Goal: Task Accomplishment & Management: Manage account settings

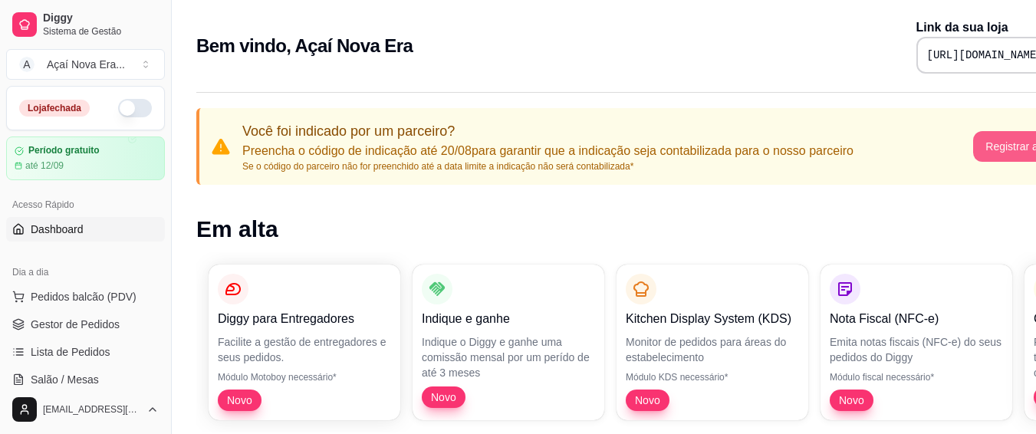
click at [1008, 147] on button "Registrar agora" at bounding box center [1023, 146] width 99 height 31
drag, startPoint x: 169, startPoint y: 130, endPoint x: 169, endPoint y: 153, distance: 22.2
click at [169, 153] on button "Toggle Sidebar" at bounding box center [171, 217] width 12 height 434
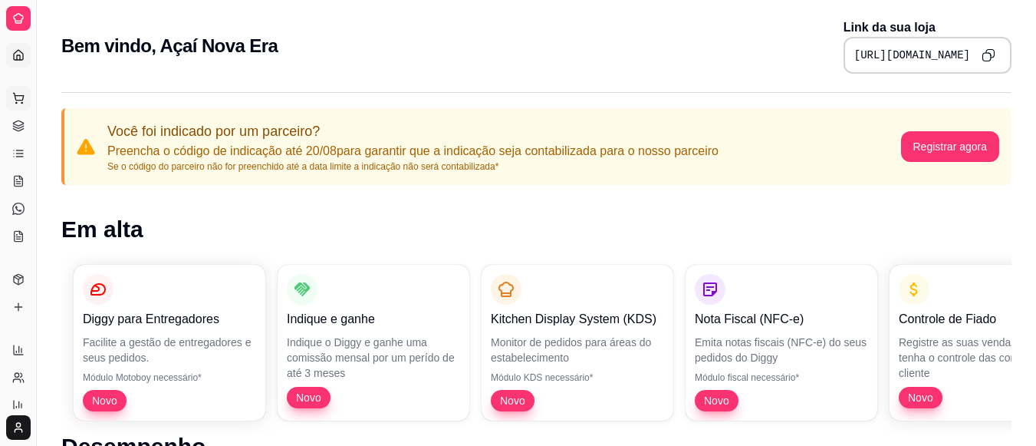
click at [21, 105] on button "Pedidos balcão (PDV)" at bounding box center [18, 98] width 25 height 25
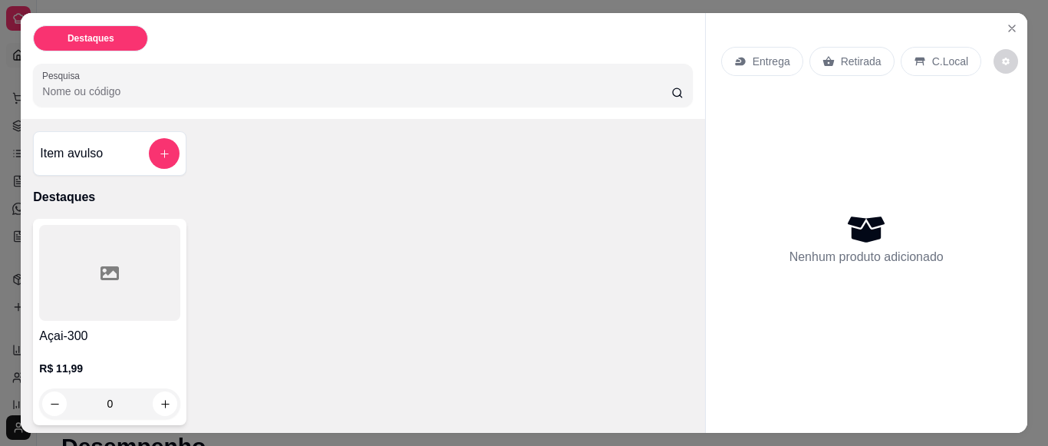
click at [133, 311] on div at bounding box center [109, 273] width 141 height 96
click at [159, 148] on icon "add-separate-item" at bounding box center [165, 154] width 12 height 12
click at [1009, 22] on icon "Close" at bounding box center [1012, 28] width 12 height 12
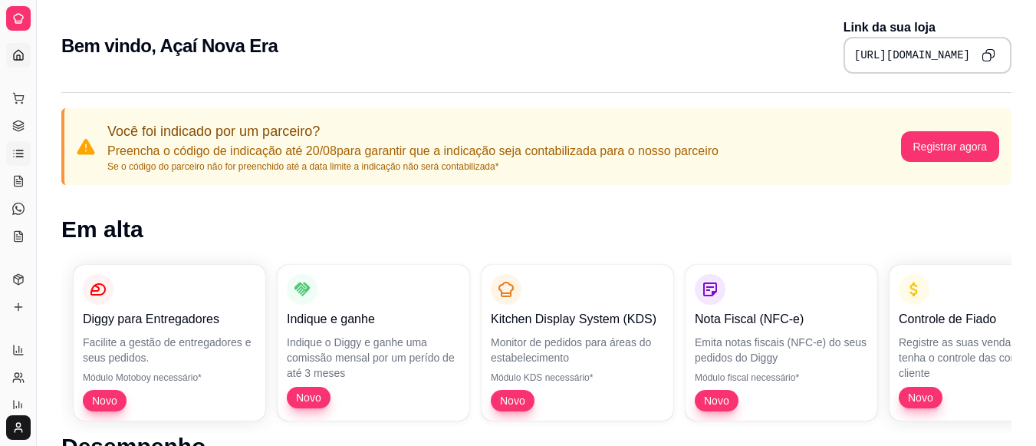
click at [23, 150] on icon at bounding box center [18, 153] width 12 height 12
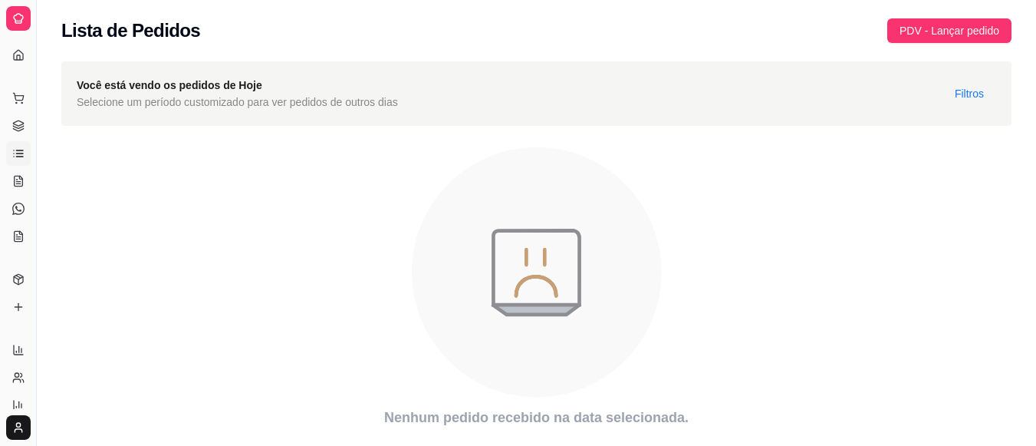
click at [23, 150] on icon at bounding box center [18, 153] width 12 height 12
click at [24, 178] on icon at bounding box center [18, 181] width 12 height 12
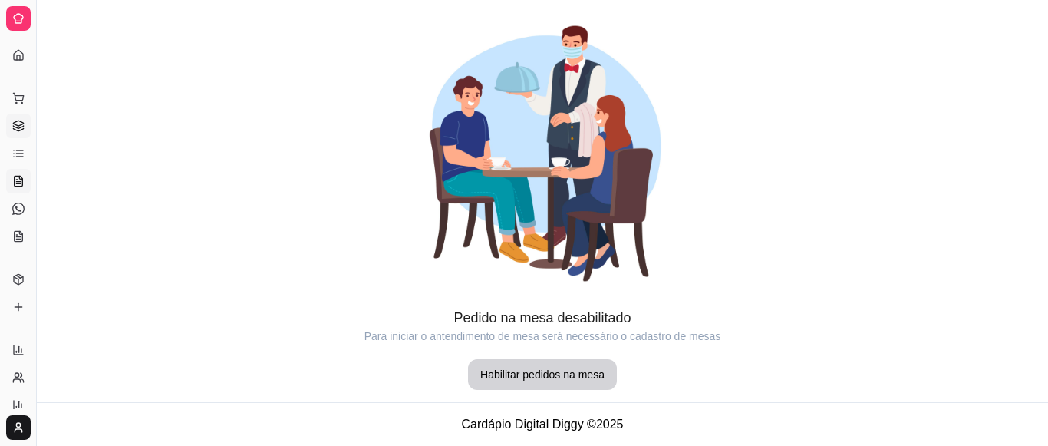
click at [22, 120] on icon at bounding box center [18, 126] width 12 height 12
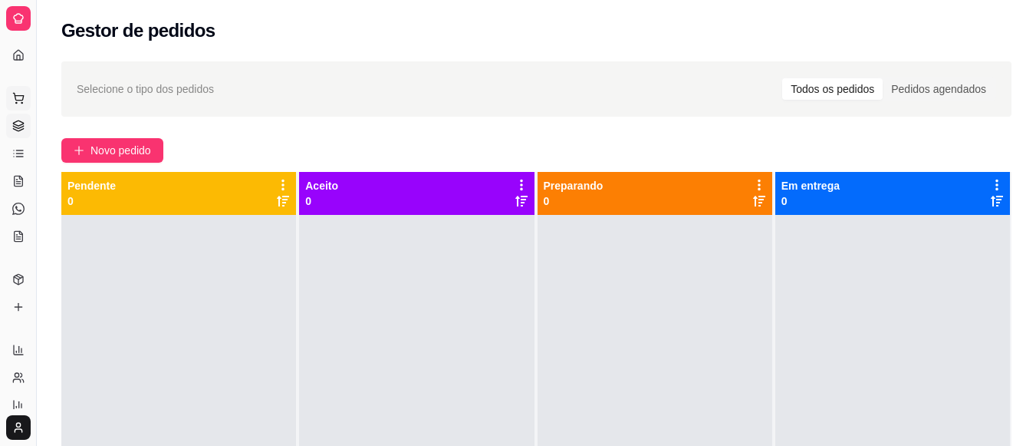
click at [21, 95] on icon at bounding box center [18, 98] width 12 height 12
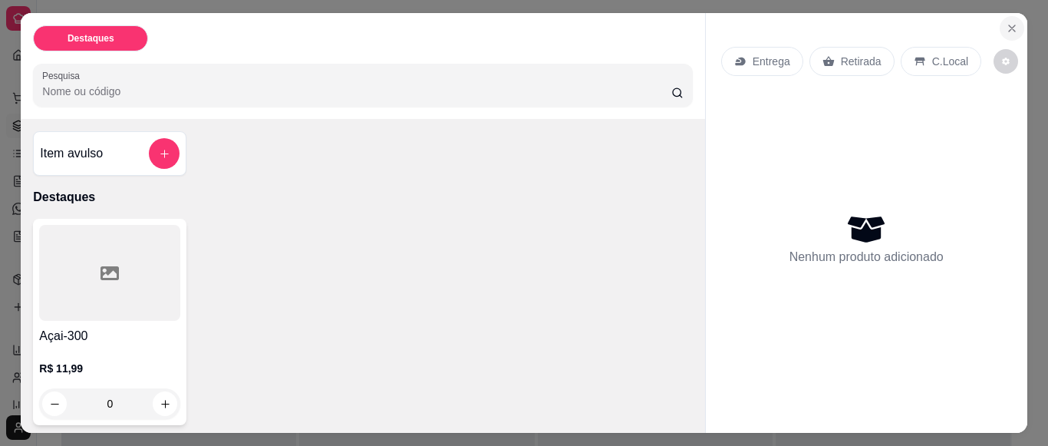
click at [1012, 22] on icon "Close" at bounding box center [1012, 28] width 12 height 12
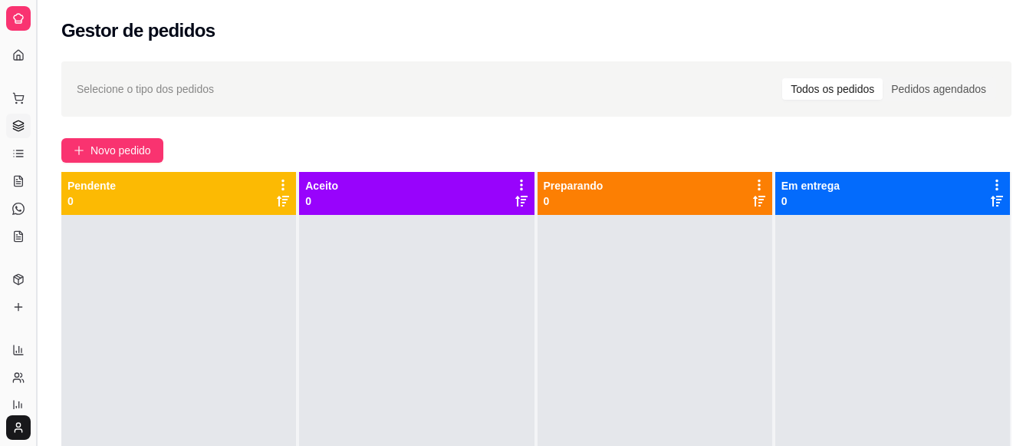
click at [38, 18] on button "Toggle Sidebar" at bounding box center [36, 223] width 12 height 446
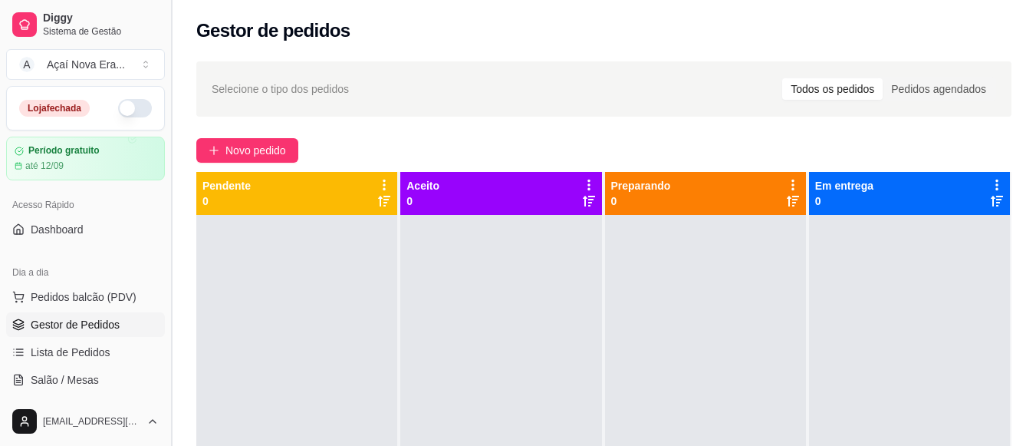
click at [38, 18] on link "Diggy Sistema de Gestão" at bounding box center [85, 24] width 159 height 37
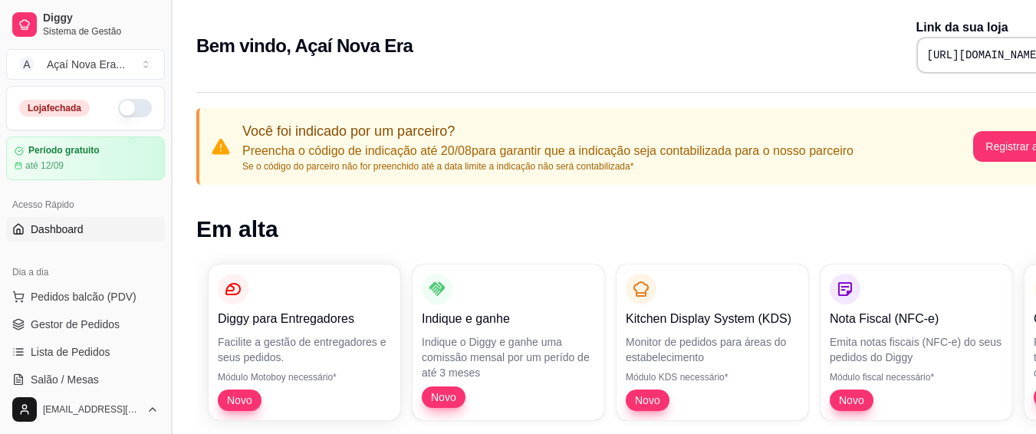
drag, startPoint x: 165, startPoint y: 159, endPoint x: 173, endPoint y: 228, distance: 69.6
click at [173, 228] on button "Toggle Sidebar" at bounding box center [171, 217] width 12 height 434
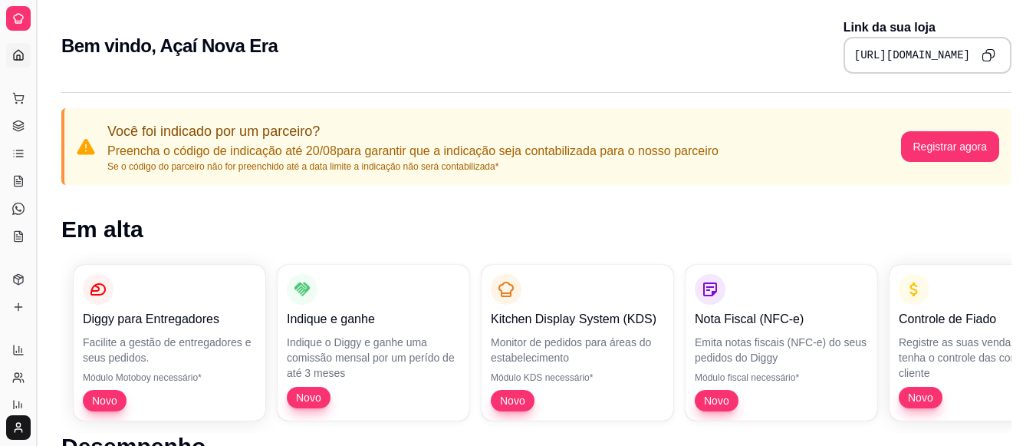
click at [39, 96] on button "Toggle Sidebar" at bounding box center [36, 223] width 12 height 446
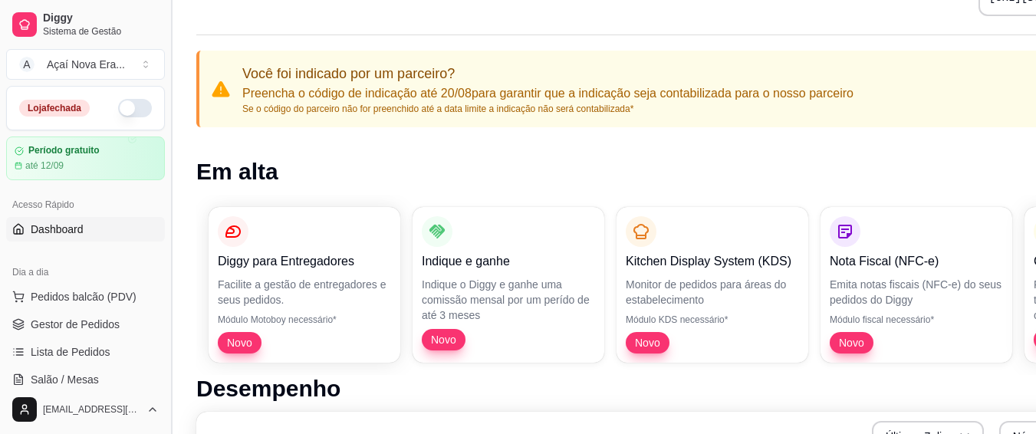
scroll to position [61, 0]
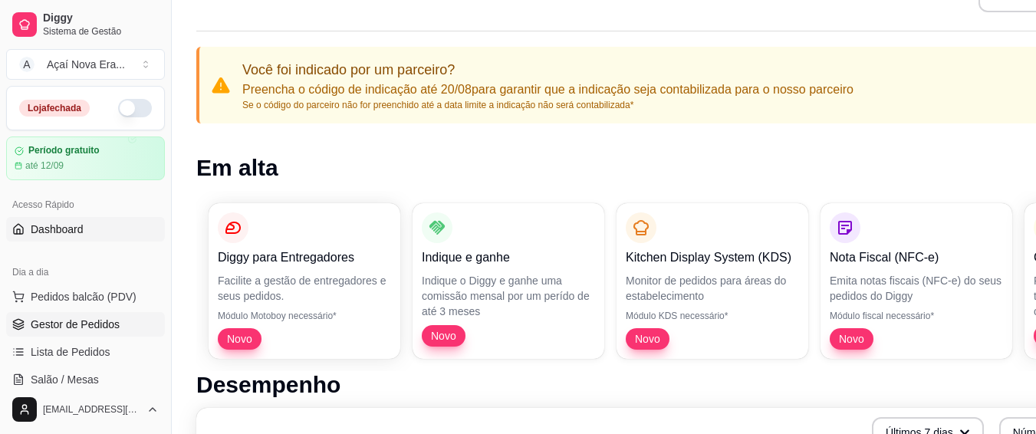
click at [97, 325] on span "Gestor de Pedidos" at bounding box center [75, 324] width 89 height 15
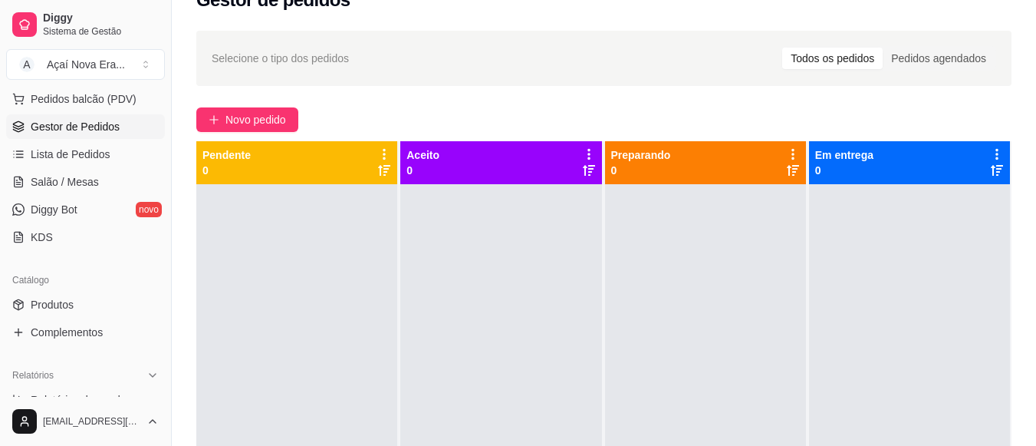
scroll to position [167, 0]
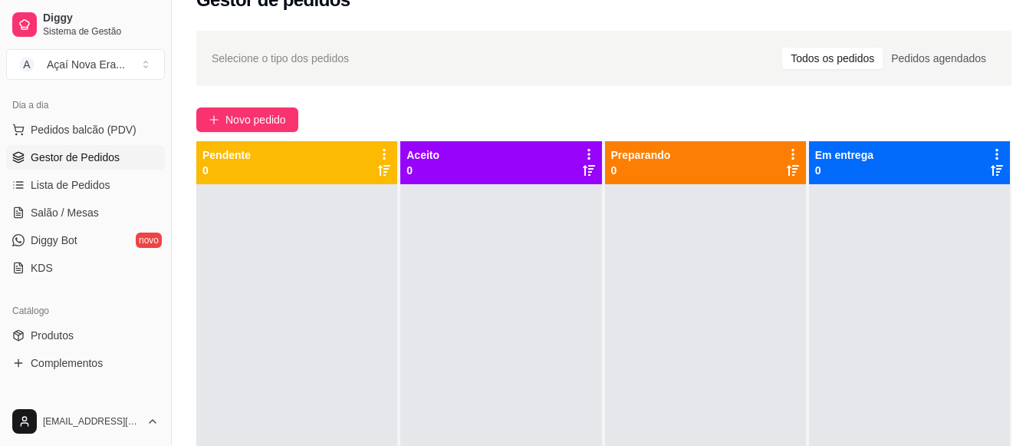
click at [97, 325] on link "Produtos" at bounding box center [85, 335] width 159 height 25
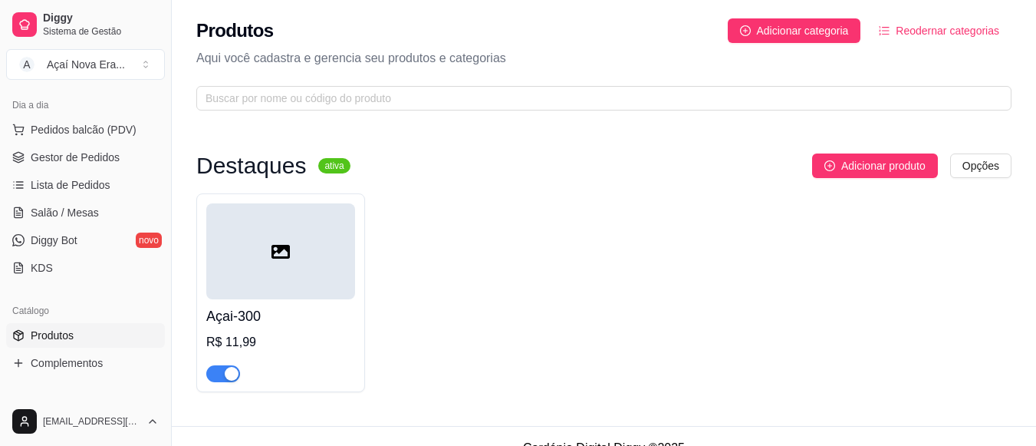
click at [286, 346] on div "R$ 11,99" at bounding box center [280, 342] width 149 height 18
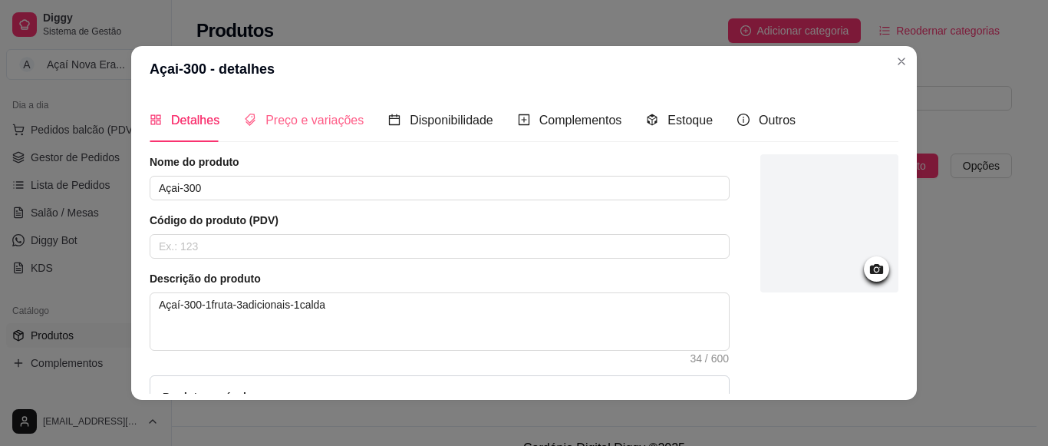
click at [328, 109] on div "Preço e variações" at bounding box center [304, 120] width 120 height 44
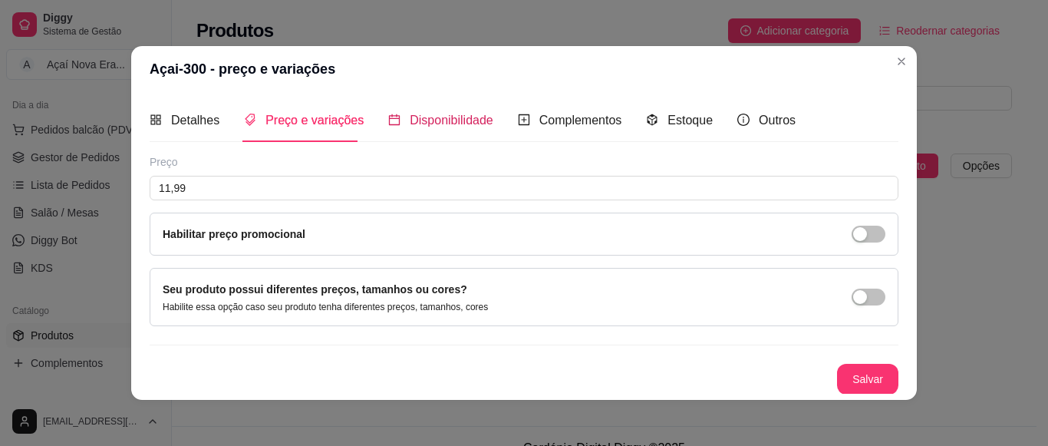
click at [410, 114] on span "Disponibilidade" at bounding box center [452, 120] width 84 height 13
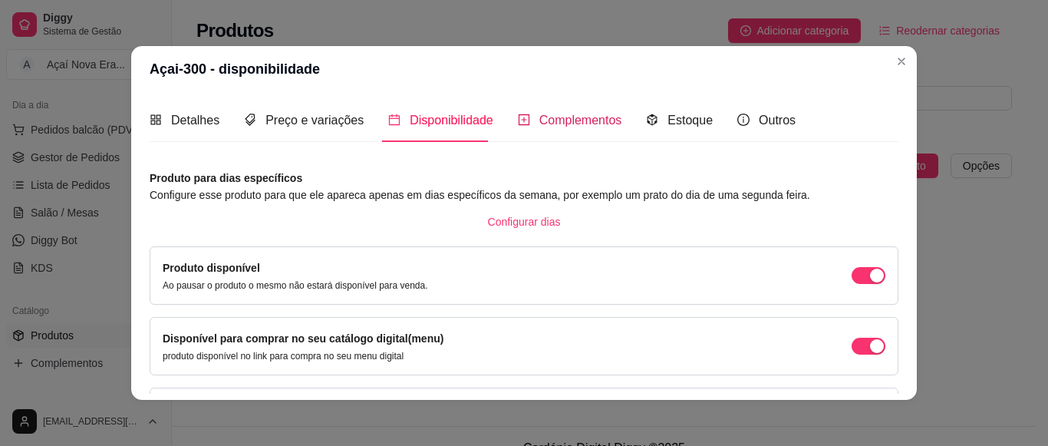
click at [565, 116] on span "Complementos" at bounding box center [580, 120] width 83 height 13
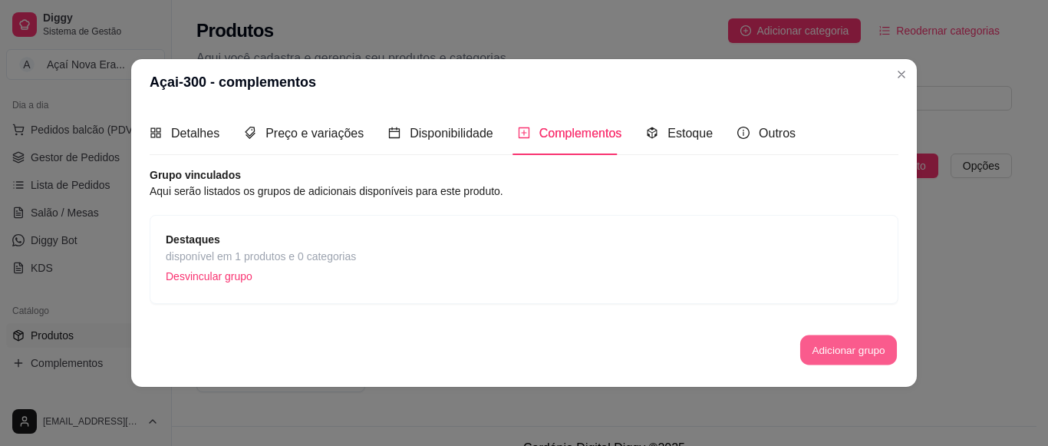
click at [828, 346] on button "Adicionar grupo" at bounding box center [848, 350] width 97 height 30
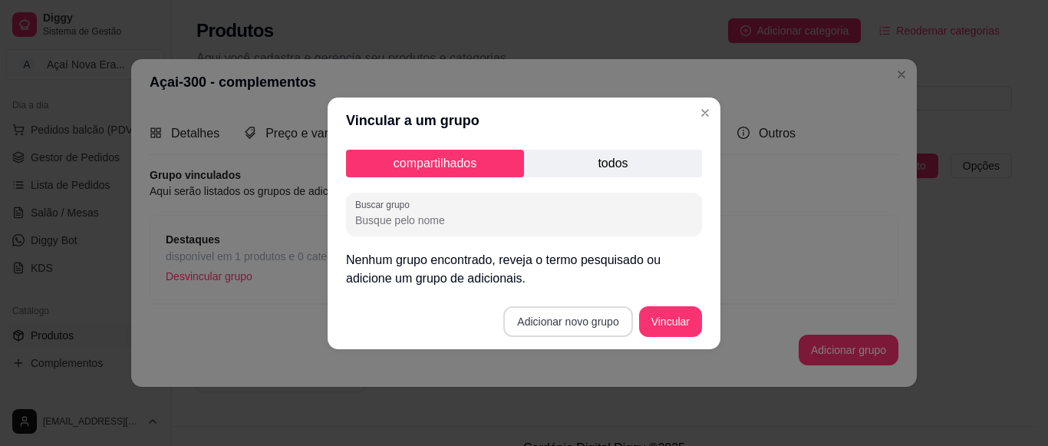
click at [549, 322] on button "Adicionar novo grupo" at bounding box center [567, 321] width 129 height 31
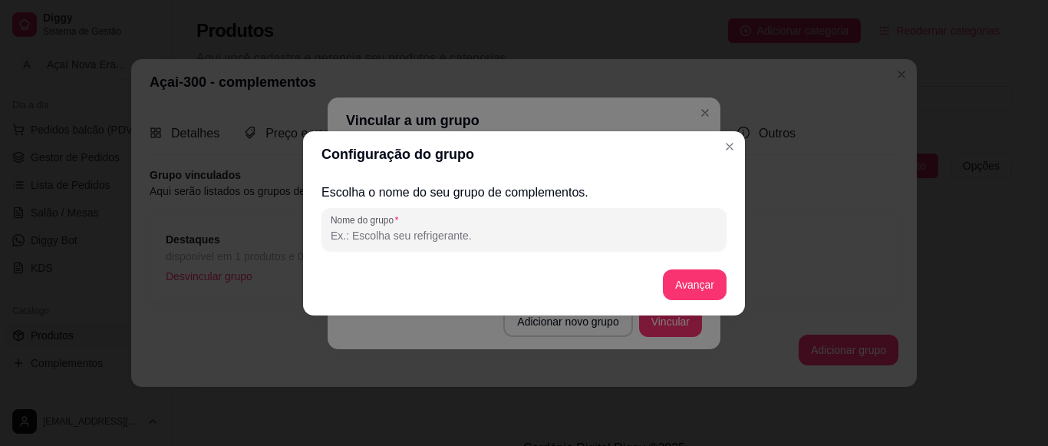
click at [461, 241] on input "Nome do grupo" at bounding box center [524, 235] width 387 height 15
type input "FRUTA"
click at [676, 277] on button "Avançar" at bounding box center [695, 284] width 62 height 30
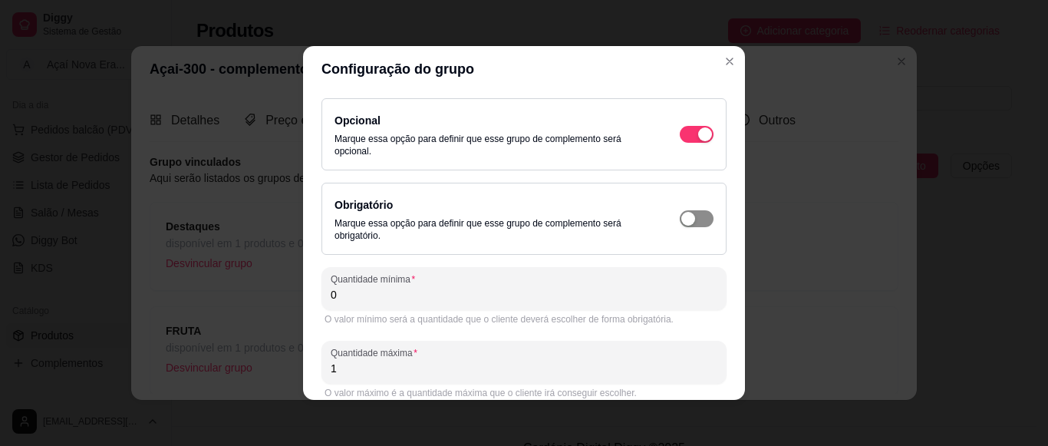
click at [698, 141] on div "button" at bounding box center [705, 134] width 14 height 14
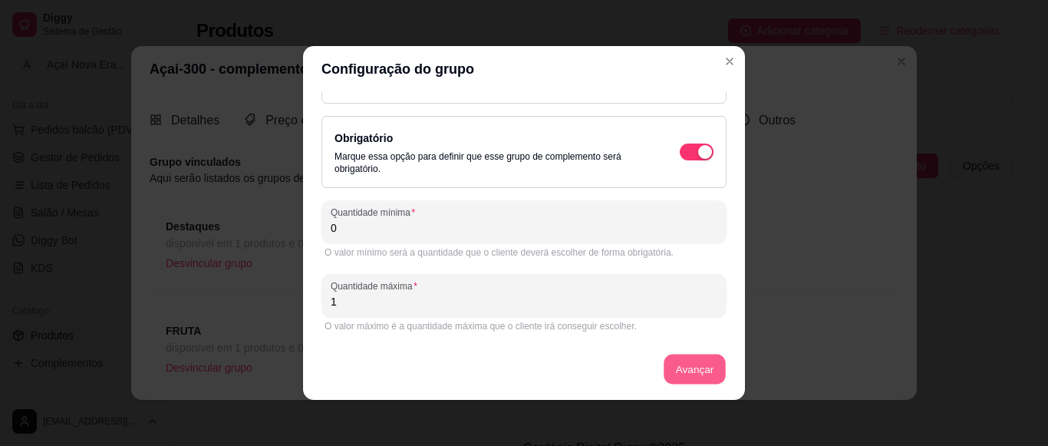
click at [686, 364] on button "Avançar" at bounding box center [695, 369] width 62 height 30
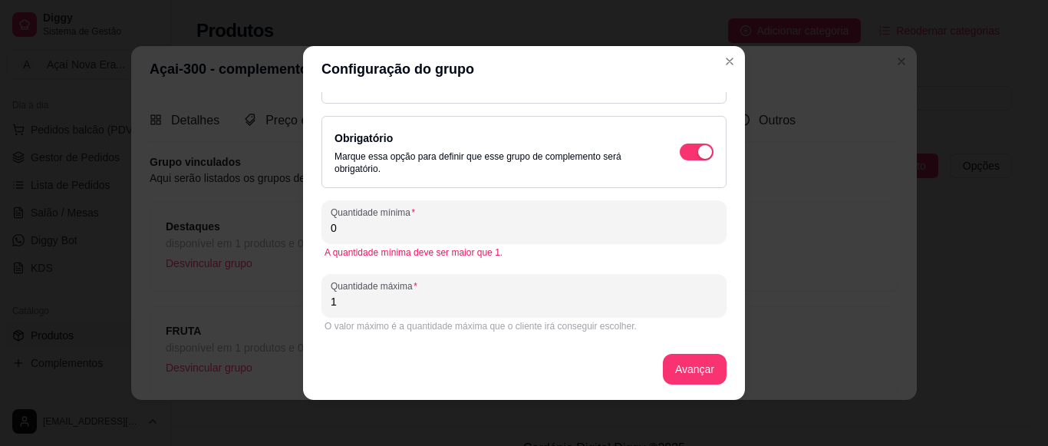
click at [388, 233] on input "0" at bounding box center [524, 227] width 387 height 15
type input "1"
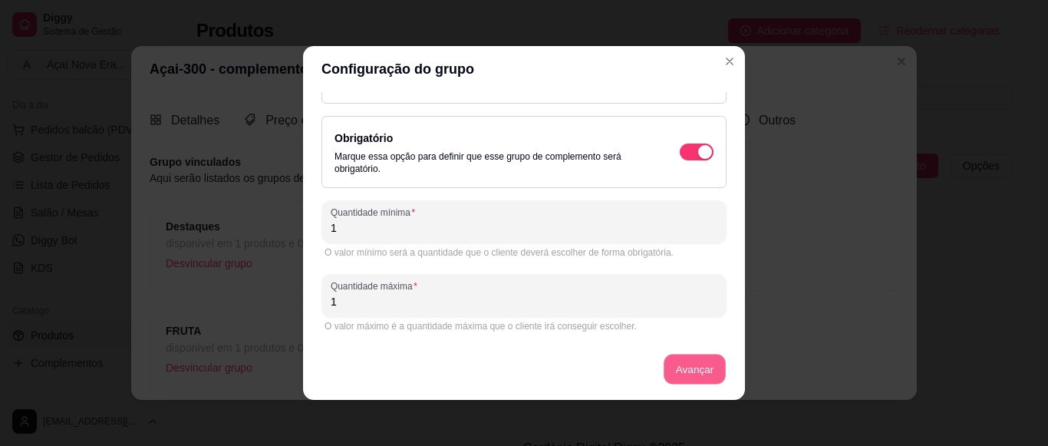
click at [677, 368] on button "Avançar" at bounding box center [695, 369] width 62 height 30
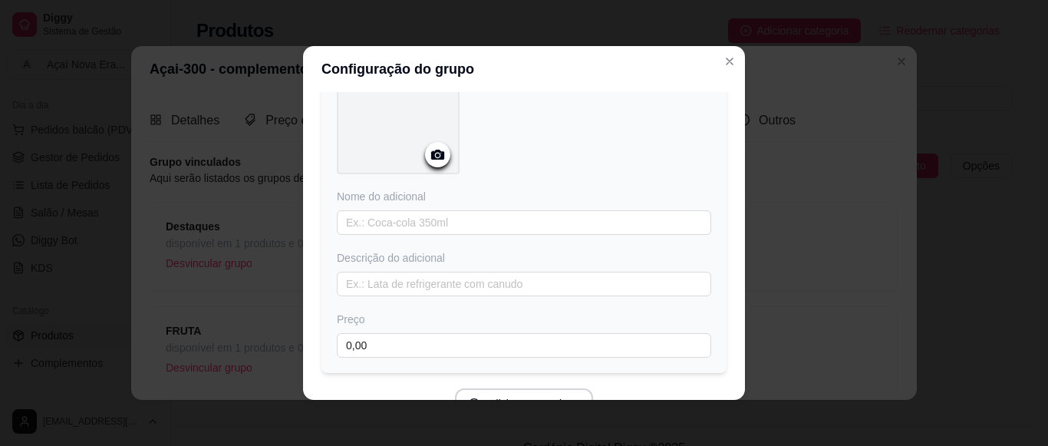
scroll to position [105, 0]
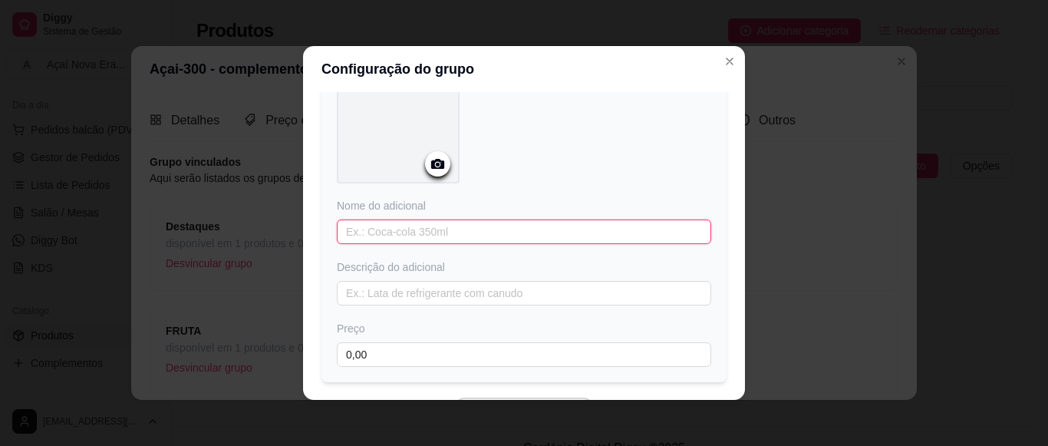
click at [477, 224] on input "text" at bounding box center [524, 231] width 374 height 25
type input "KIWI"
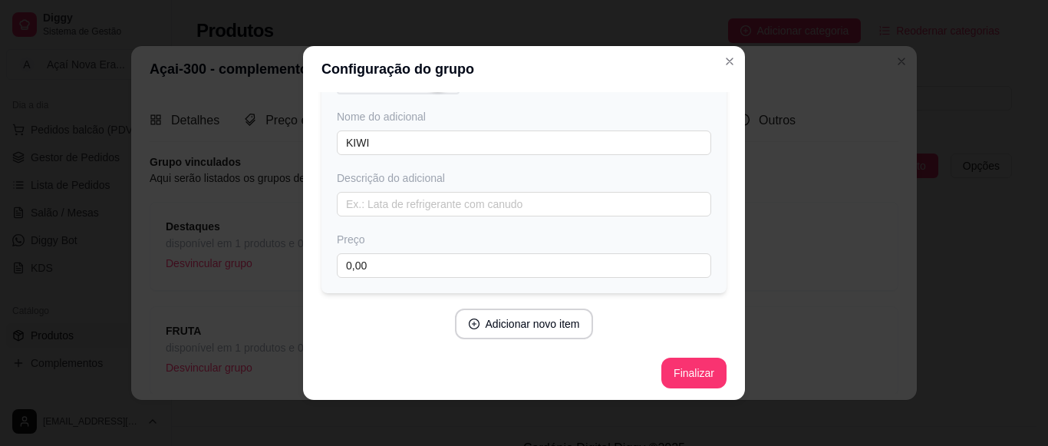
scroll to position [197, 0]
click at [670, 364] on button "Finalizar" at bounding box center [693, 370] width 63 height 30
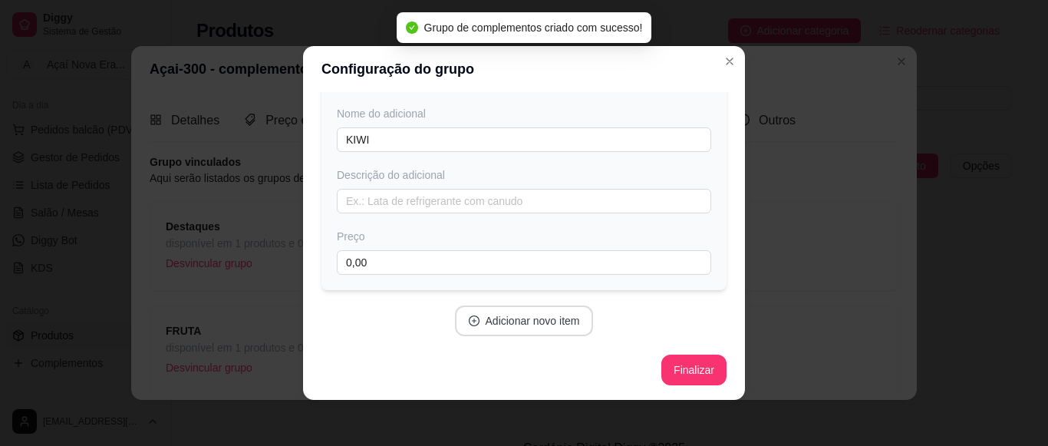
click at [543, 321] on button "Adicionar novo item" at bounding box center [524, 320] width 139 height 31
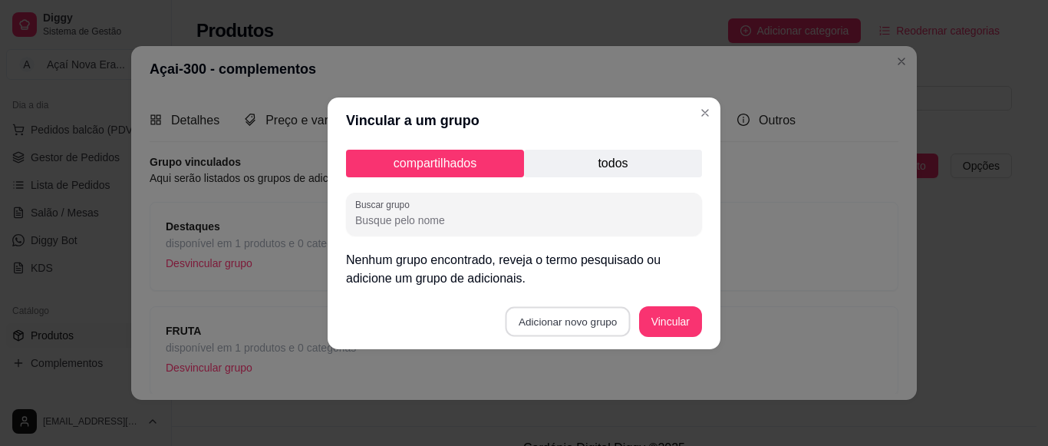
click at [591, 318] on button "Adicionar novo grupo" at bounding box center [568, 321] width 125 height 30
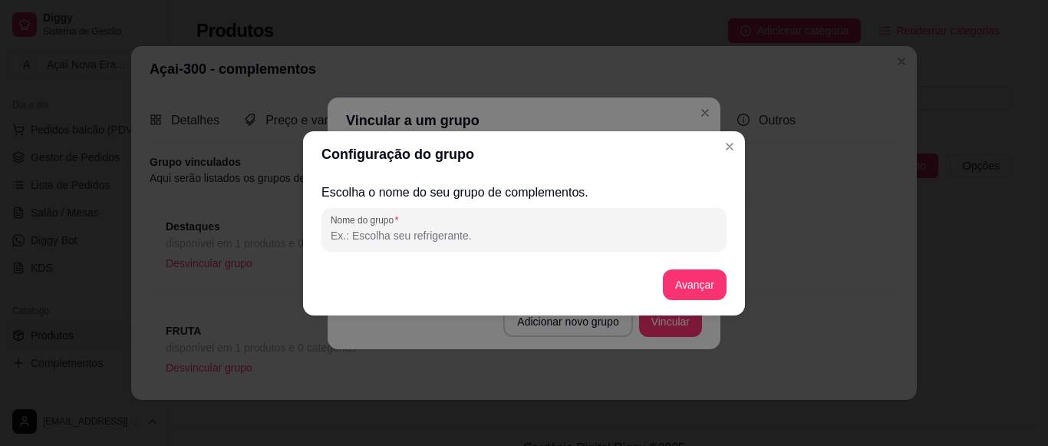
click at [459, 239] on input "Nome do grupo" at bounding box center [524, 235] width 387 height 15
type input "BANANA"
click at [706, 282] on button "Avançar" at bounding box center [695, 284] width 62 height 30
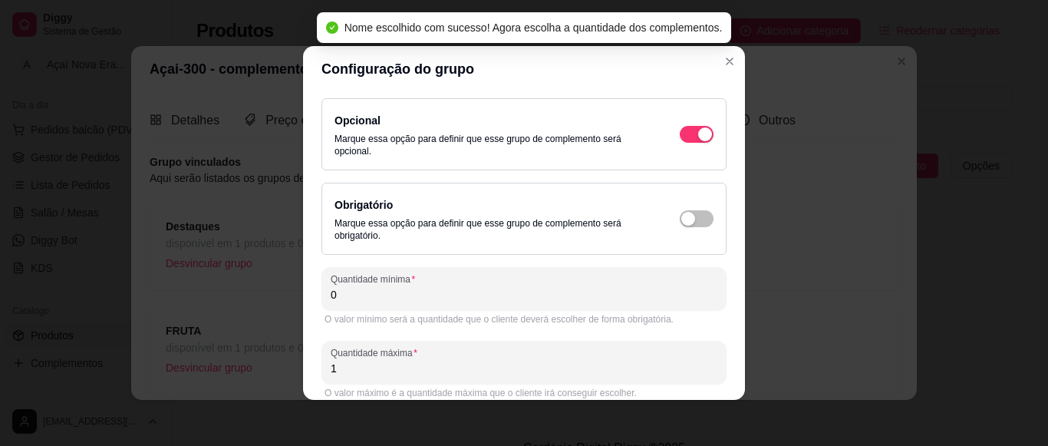
click at [579, 294] on input "0" at bounding box center [524, 294] width 387 height 15
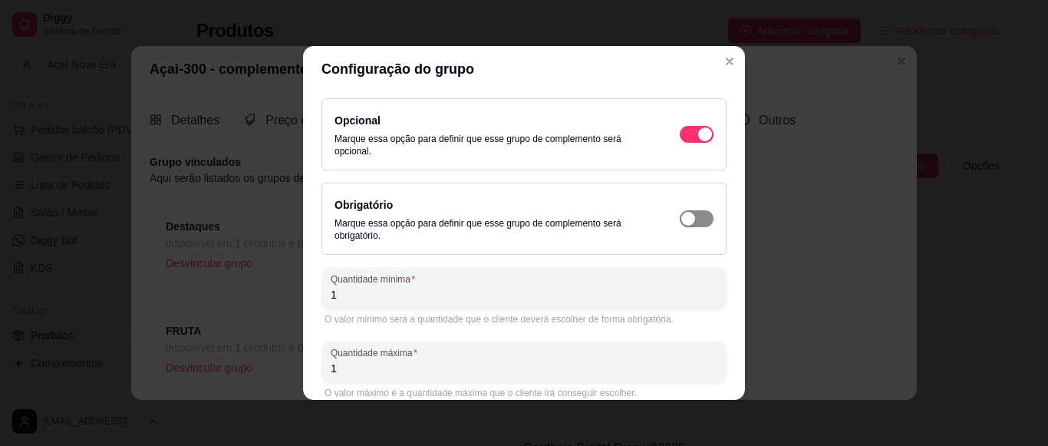
type input "1"
click at [680, 143] on button "button" at bounding box center [697, 134] width 34 height 17
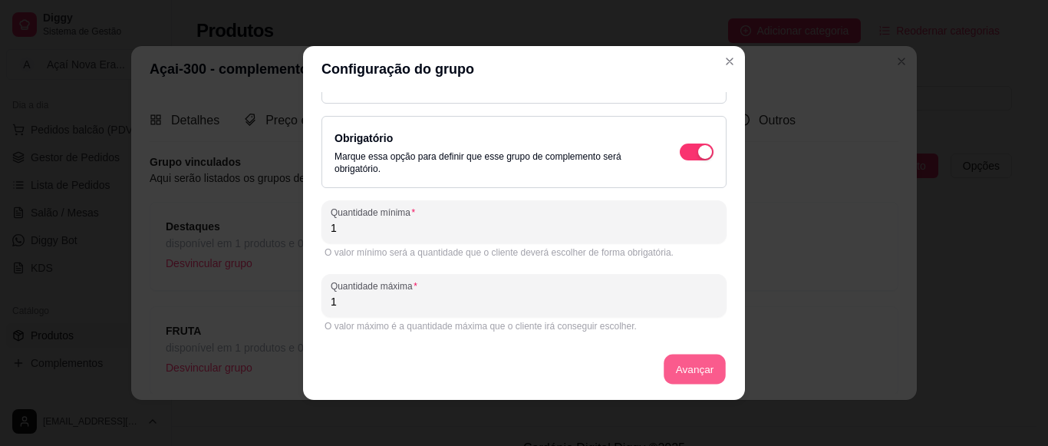
click at [684, 364] on button "Avançar" at bounding box center [695, 369] width 62 height 30
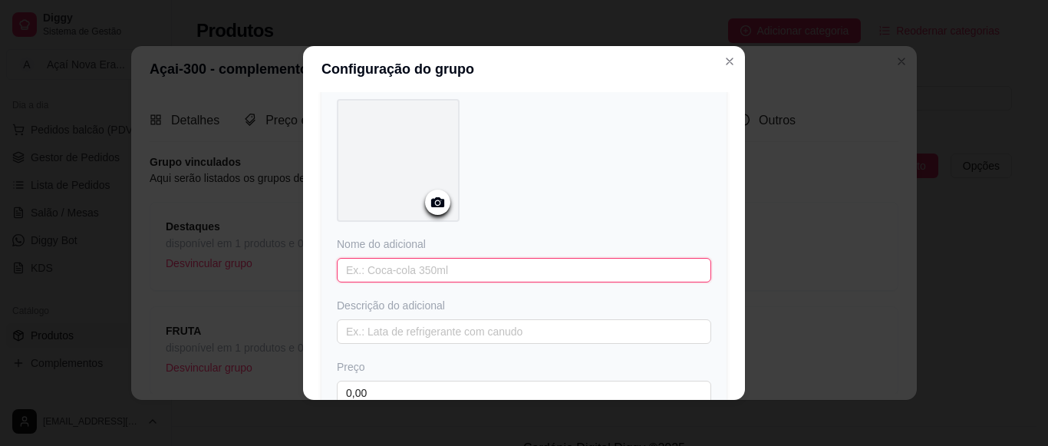
click at [514, 274] on input "text" at bounding box center [524, 270] width 374 height 25
type input "UVA"
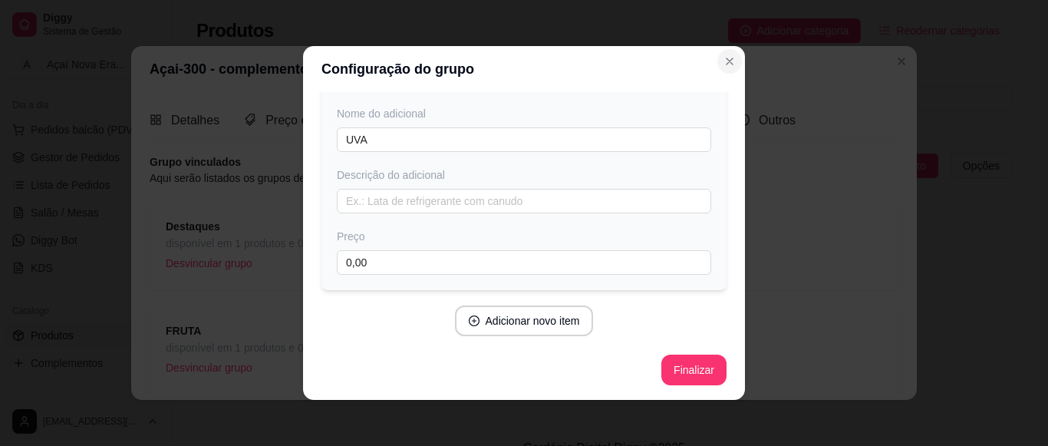
click at [730, 51] on button "Close" at bounding box center [729, 61] width 25 height 25
click at [727, 57] on icon "Close" at bounding box center [729, 61] width 12 height 12
click at [726, 58] on icon "Close" at bounding box center [729, 61] width 6 height 6
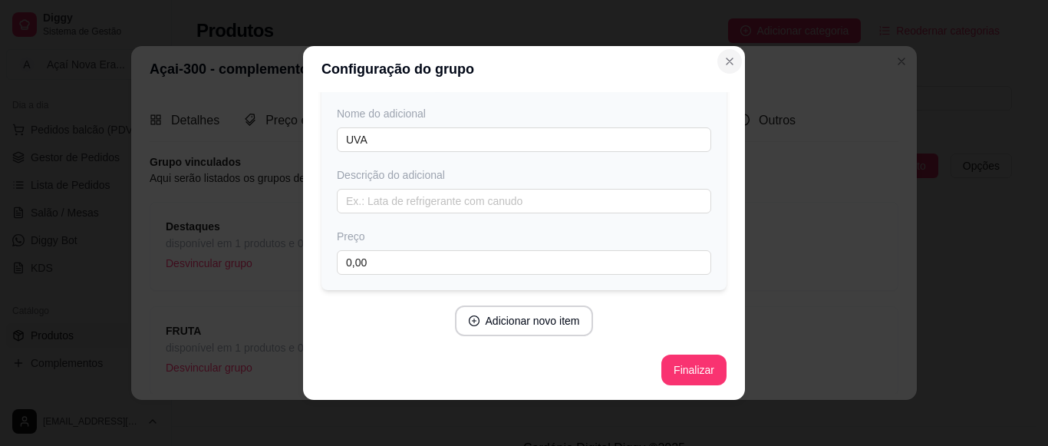
click at [726, 58] on icon "Close" at bounding box center [729, 61] width 6 height 6
click at [704, 379] on section "Configuração do grupo Adicione os itens que irão compor este grupo, depois você…" at bounding box center [524, 223] width 442 height 354
click at [704, 379] on button "Finalizar" at bounding box center [693, 370] width 63 height 30
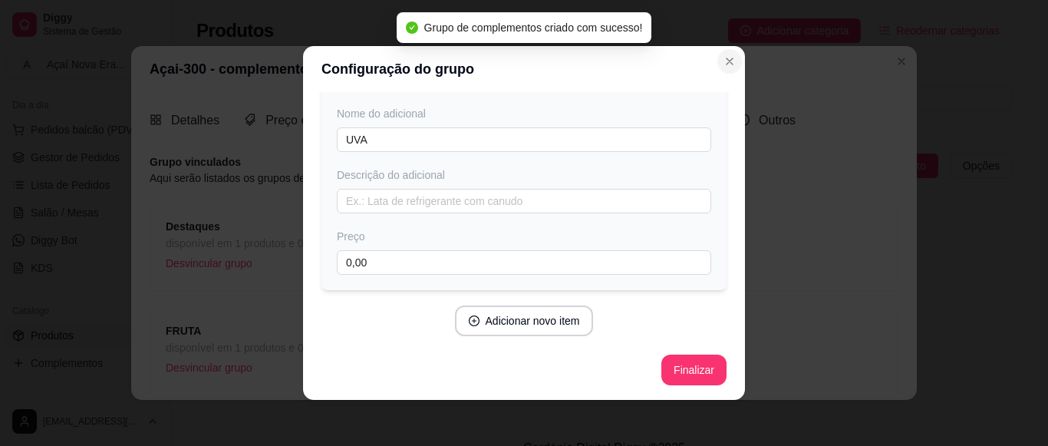
click at [723, 55] on icon "Close" at bounding box center [729, 61] width 12 height 12
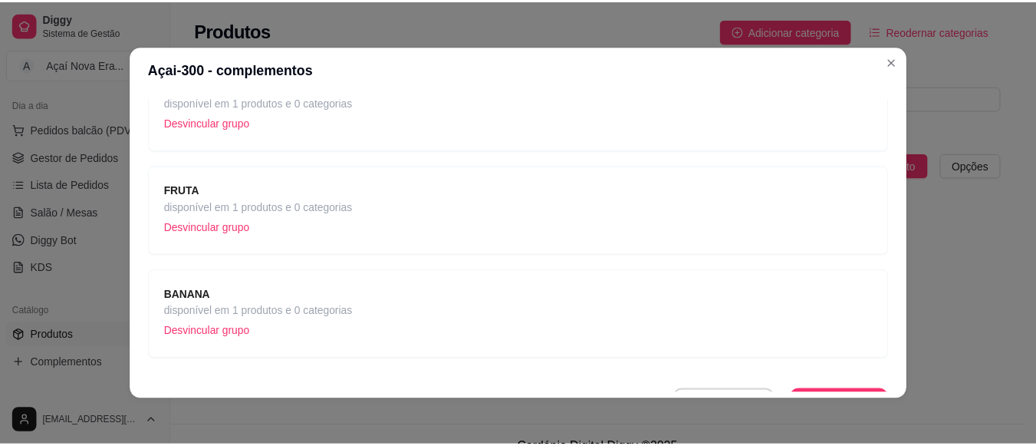
scroll to position [167, 0]
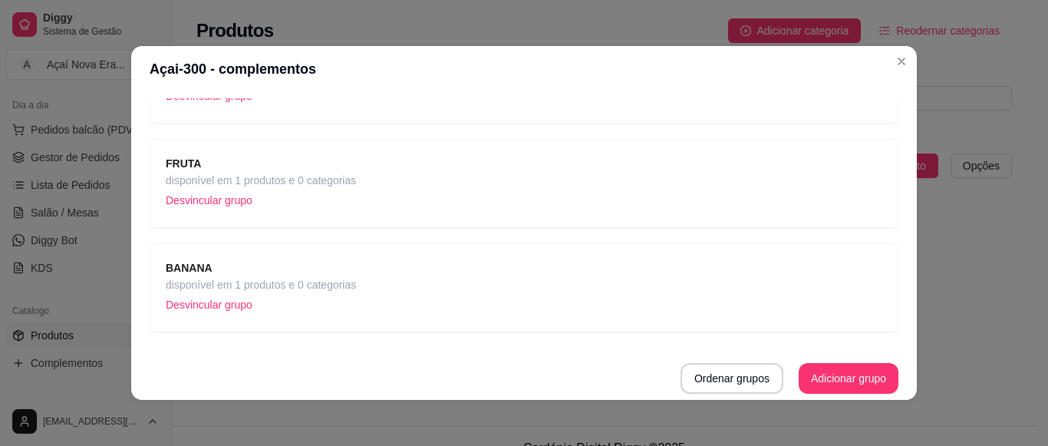
click at [509, 278] on div "BANANA disponível em 1 produtos e 0 categorias Desvincular grupo" at bounding box center [524, 287] width 717 height 57
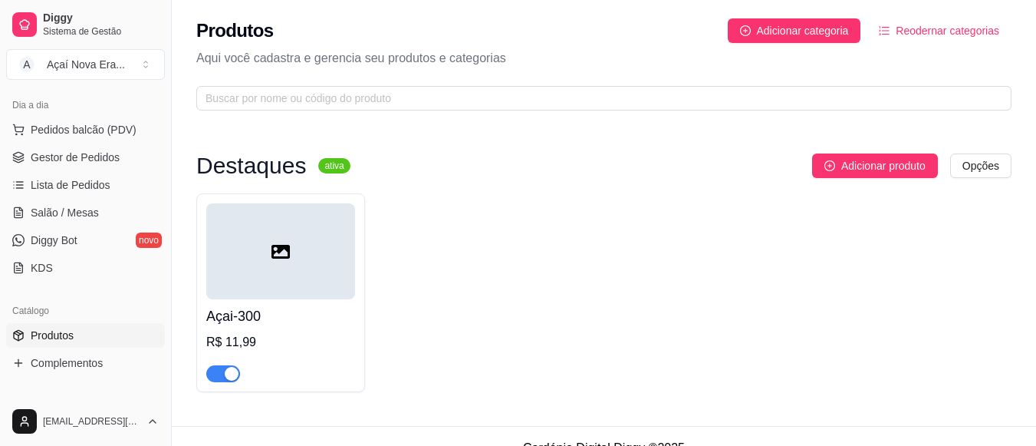
click at [265, 351] on div at bounding box center [280, 366] width 149 height 31
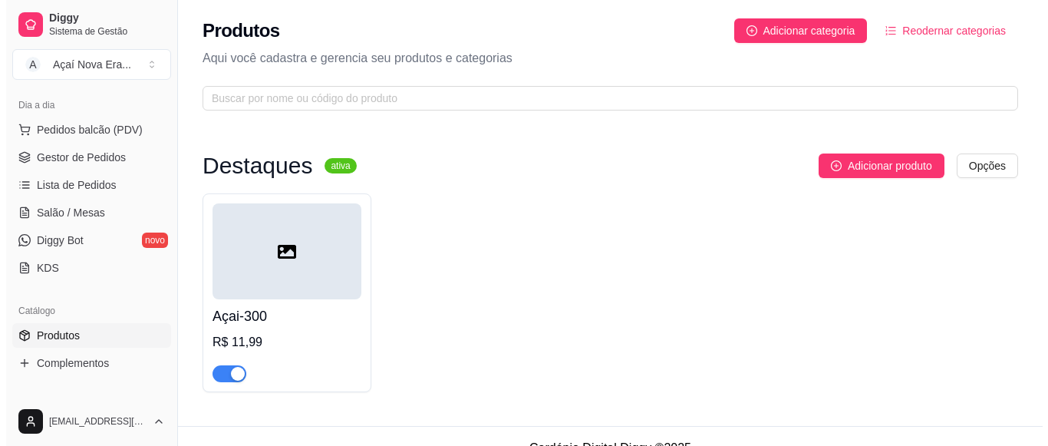
scroll to position [0, 0]
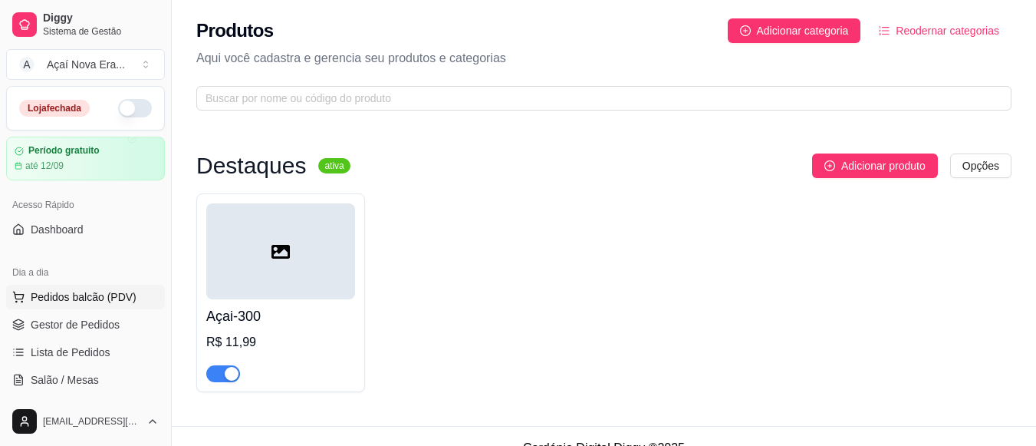
click at [95, 291] on span "Pedidos balcão (PDV)" at bounding box center [84, 296] width 106 height 15
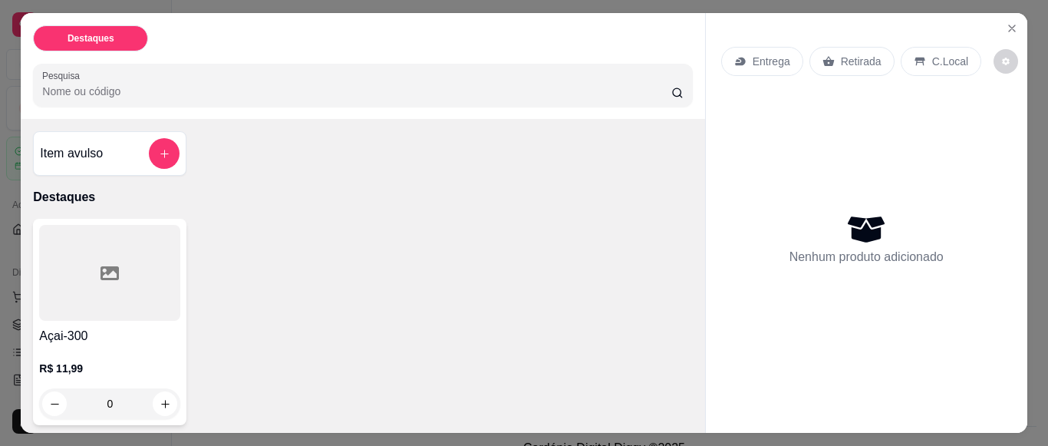
click at [114, 306] on div at bounding box center [109, 273] width 141 height 96
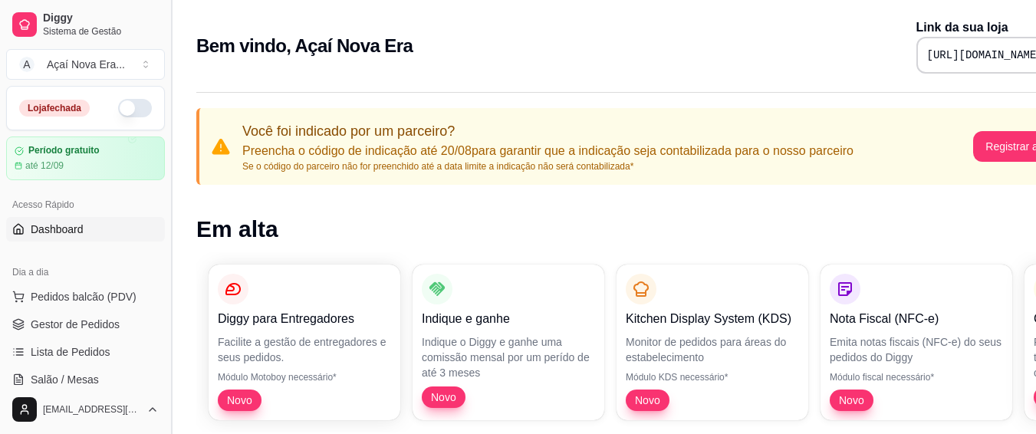
drag, startPoint x: 167, startPoint y: 138, endPoint x: 169, endPoint y: 160, distance: 22.3
click at [169, 160] on button "Toggle Sidebar" at bounding box center [171, 217] width 12 height 434
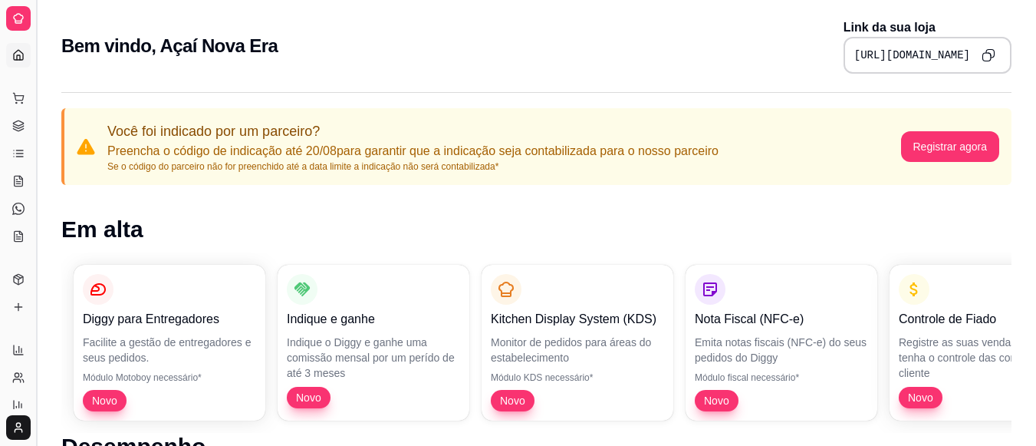
click at [35, 99] on button "Toggle Sidebar" at bounding box center [36, 223] width 12 height 446
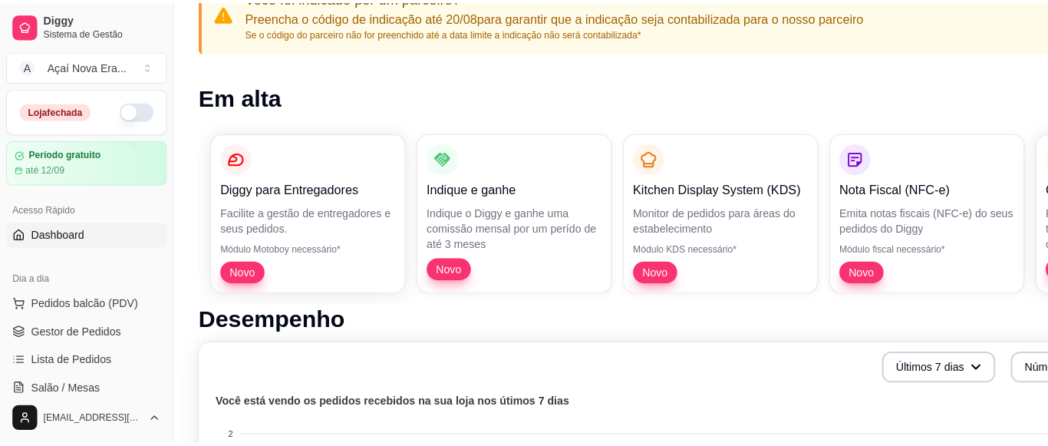
scroll to position [153, 0]
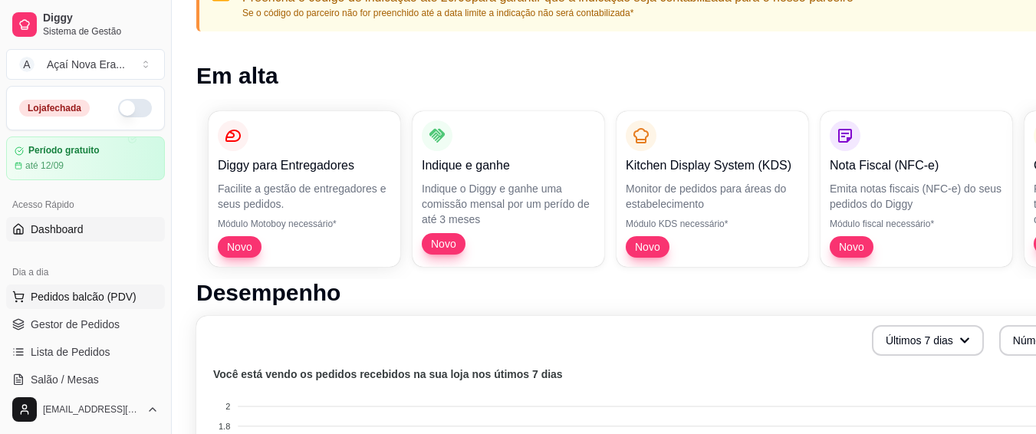
click at [78, 301] on span "Pedidos balcão (PDV)" at bounding box center [84, 296] width 106 height 15
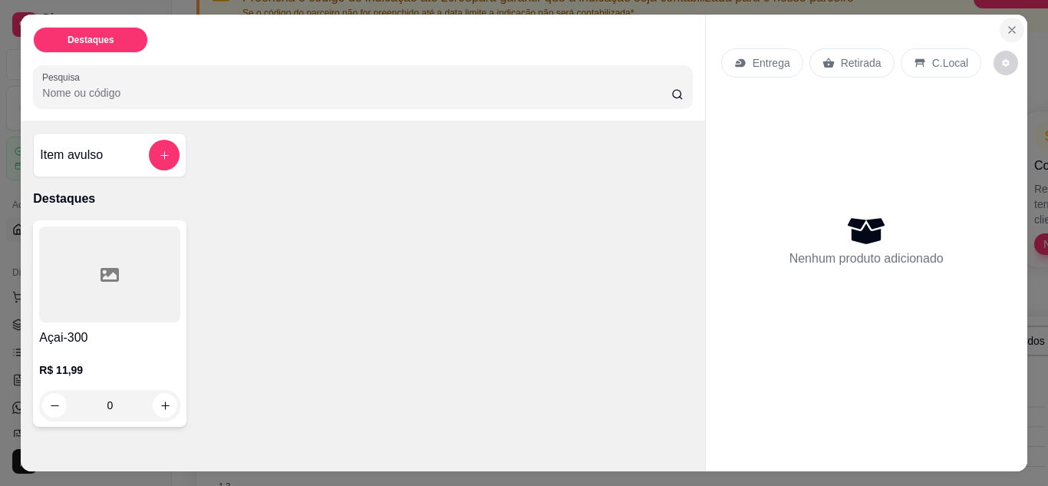
click at [1014, 33] on button "Close" at bounding box center [1012, 30] width 25 height 25
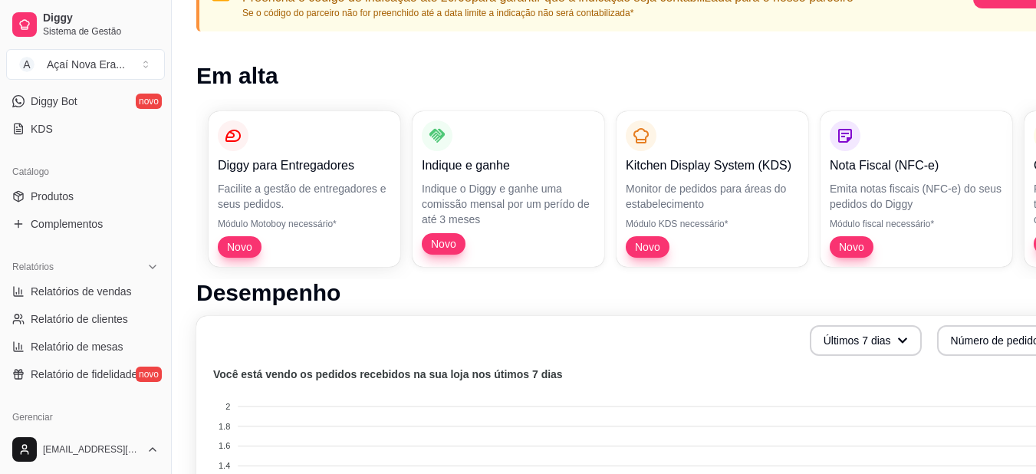
scroll to position [308, 0]
click at [105, 194] on link "Produtos" at bounding box center [85, 194] width 159 height 25
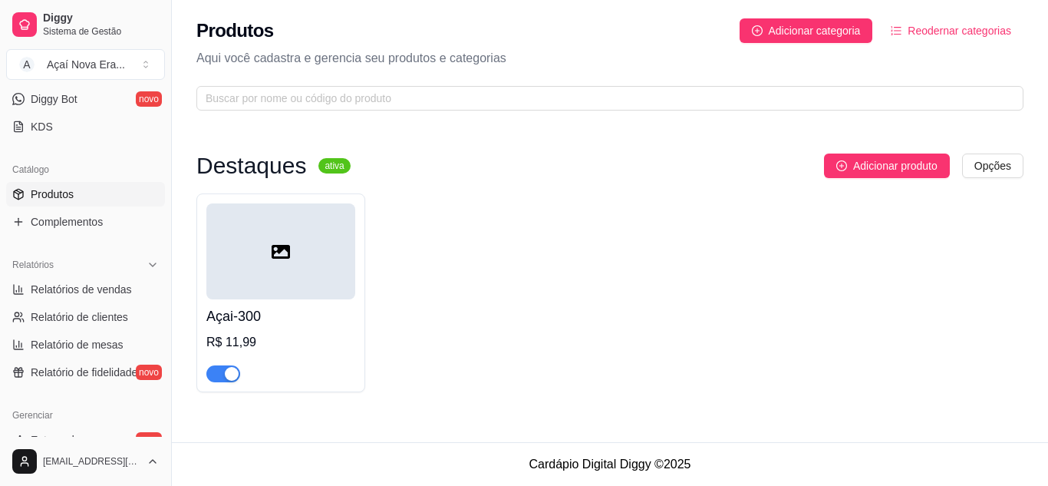
click at [319, 261] on div at bounding box center [280, 251] width 149 height 96
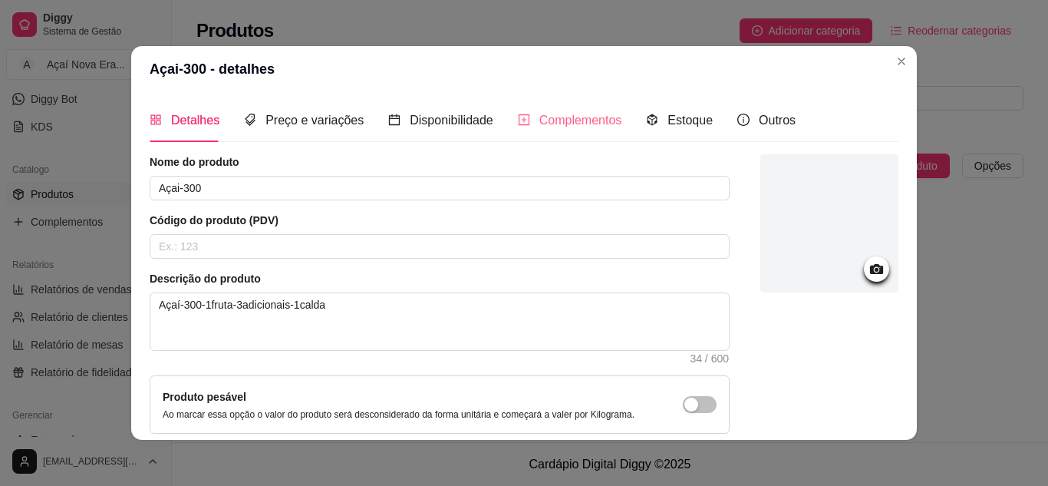
click at [556, 104] on div "Complementos" at bounding box center [570, 120] width 104 height 44
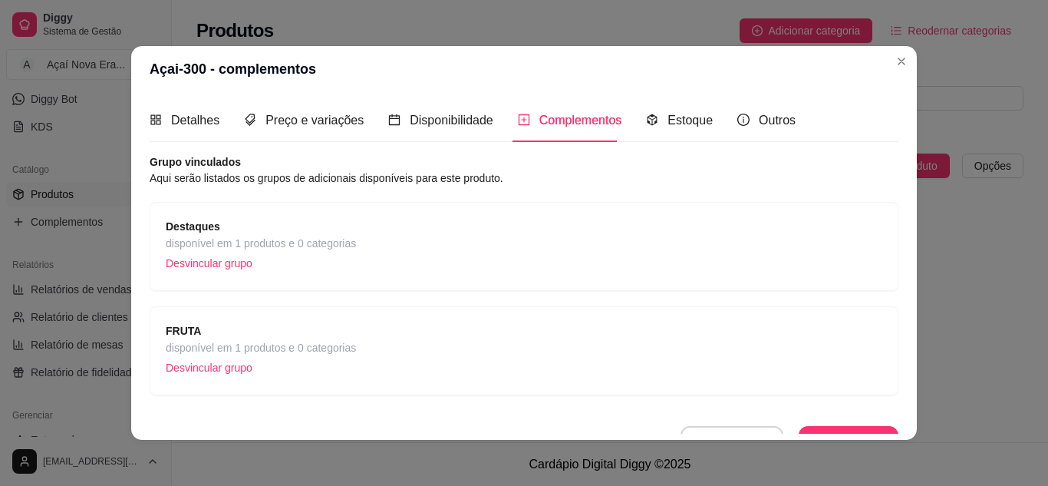
click at [475, 338] on div "FRUTA disponível em 1 produtos e 0 categorias Desvincular grupo" at bounding box center [524, 350] width 717 height 57
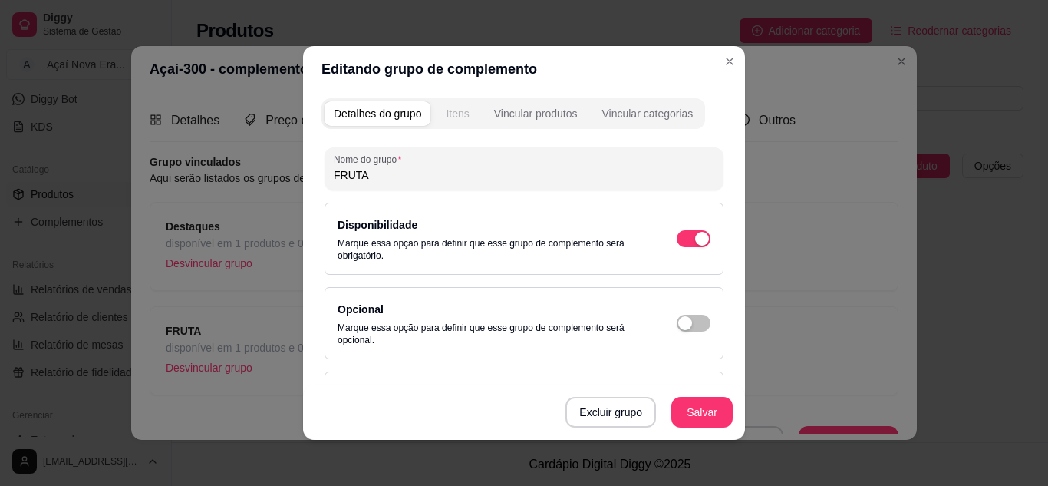
click at [463, 116] on div "Itens" at bounding box center [457, 113] width 23 height 15
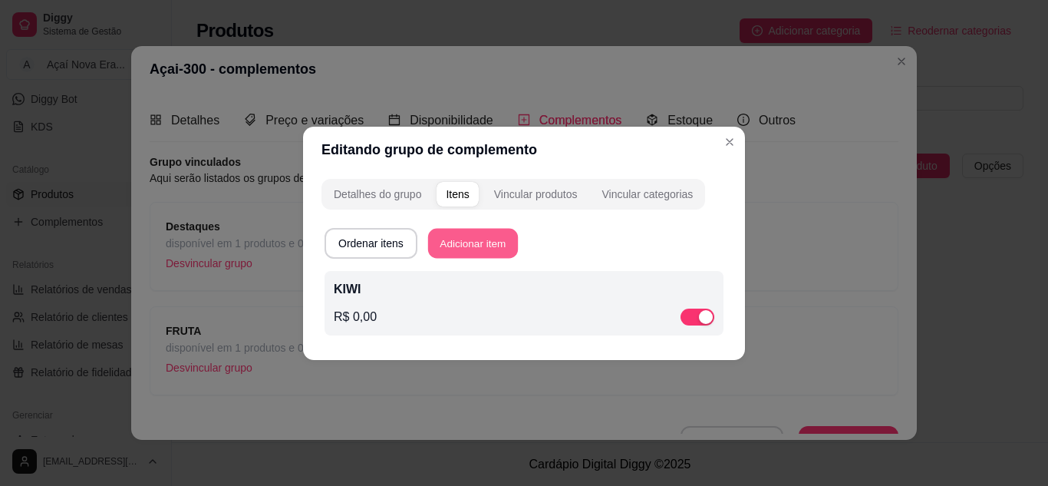
click at [492, 249] on button "Adicionar item" at bounding box center [473, 243] width 90 height 30
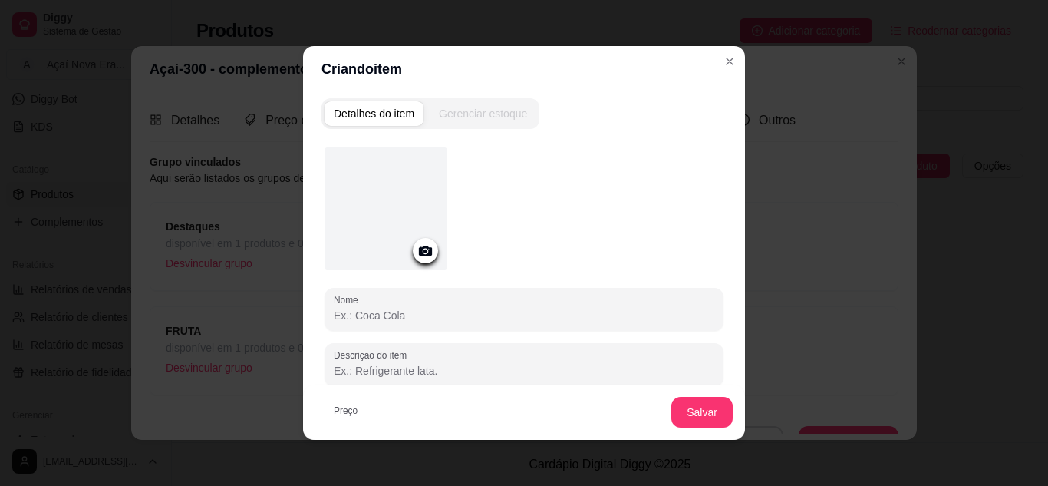
click at [435, 314] on input "Nome" at bounding box center [524, 315] width 381 height 15
type input "BANANA"
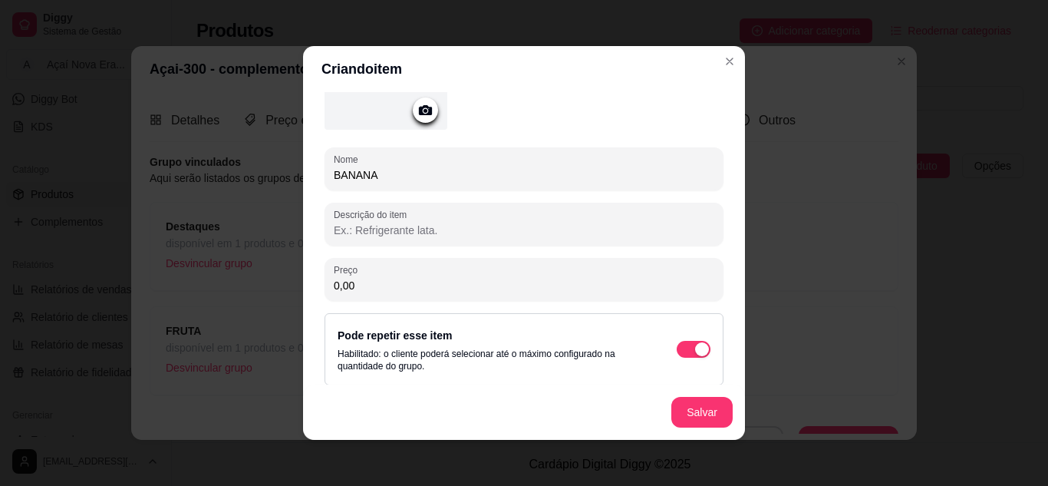
scroll to position [150, 0]
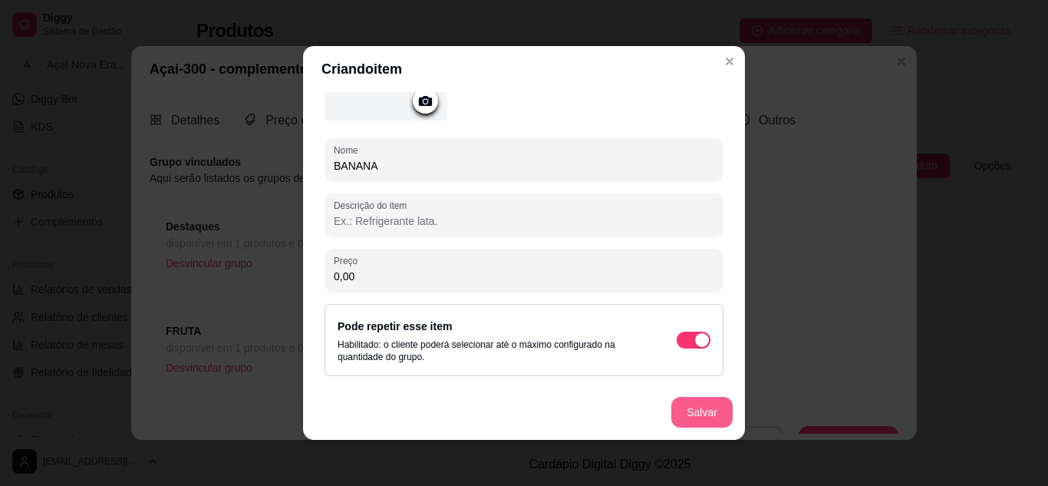
click at [701, 408] on button "Salvar" at bounding box center [701, 412] width 61 height 31
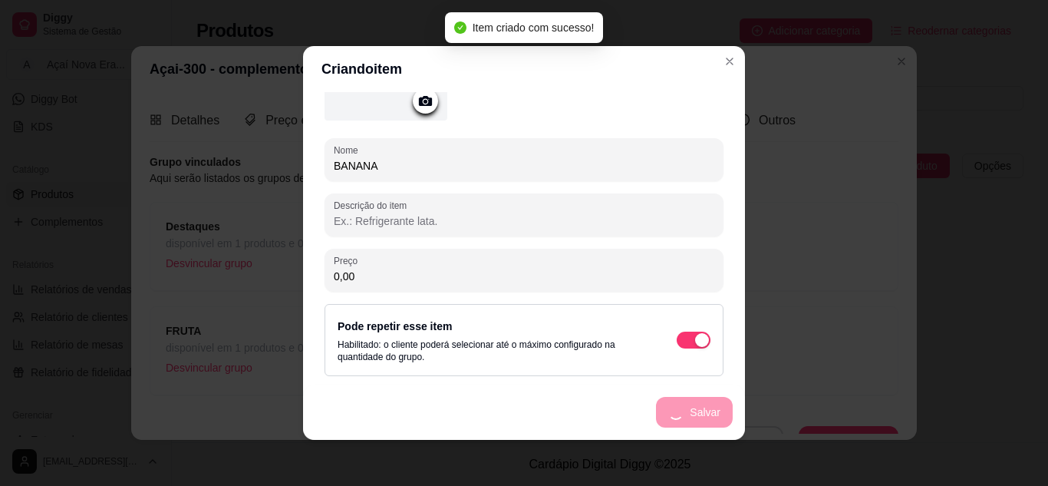
scroll to position [0, 0]
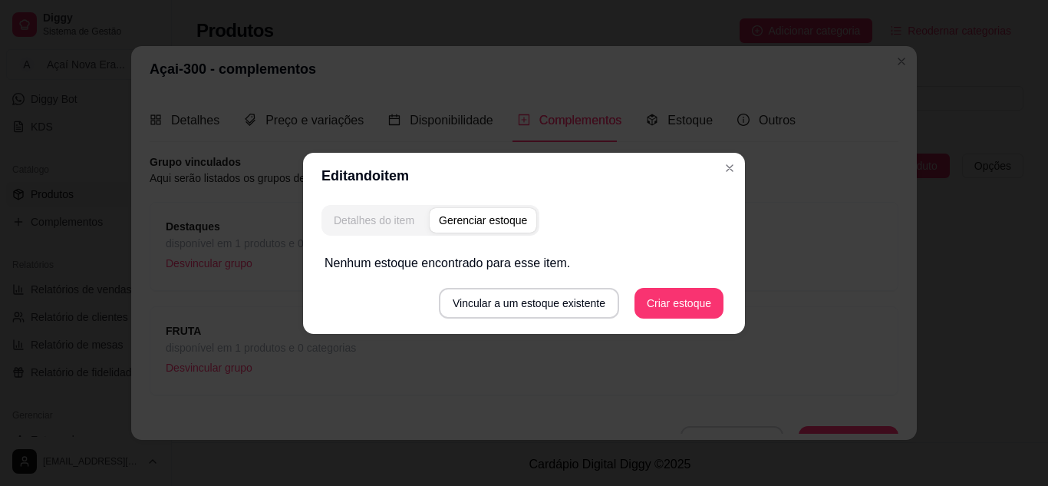
click at [375, 223] on div "Detalhes do item" at bounding box center [374, 219] width 81 height 15
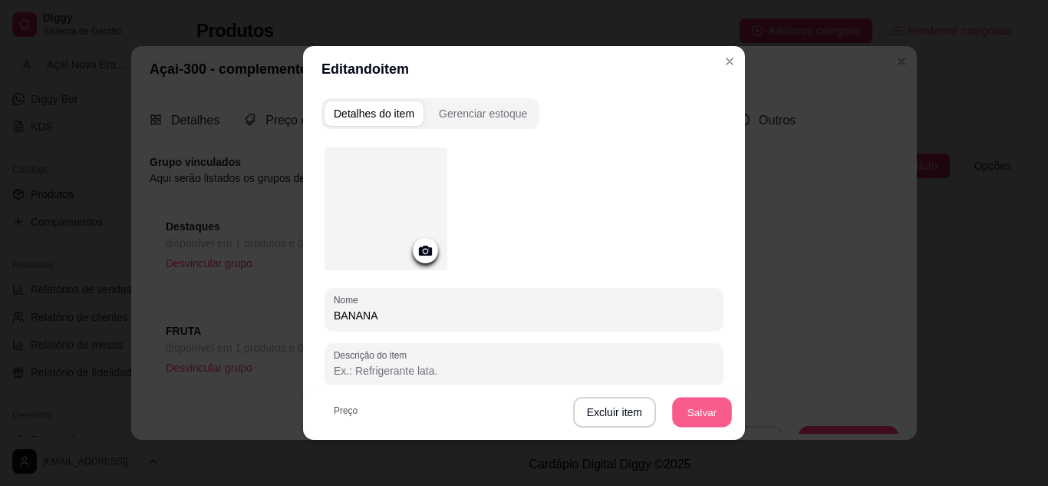
click at [701, 405] on button "Salvar" at bounding box center [702, 412] width 60 height 30
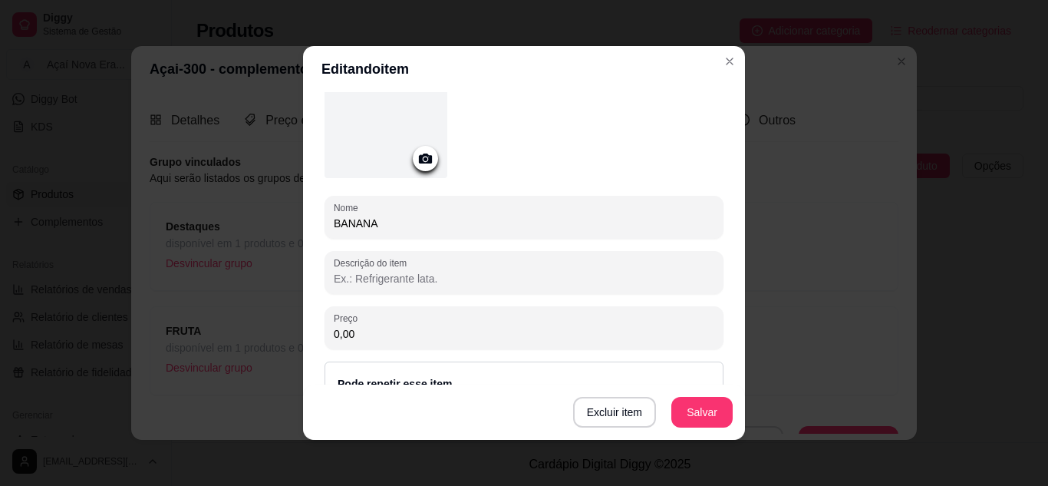
scroll to position [234, 0]
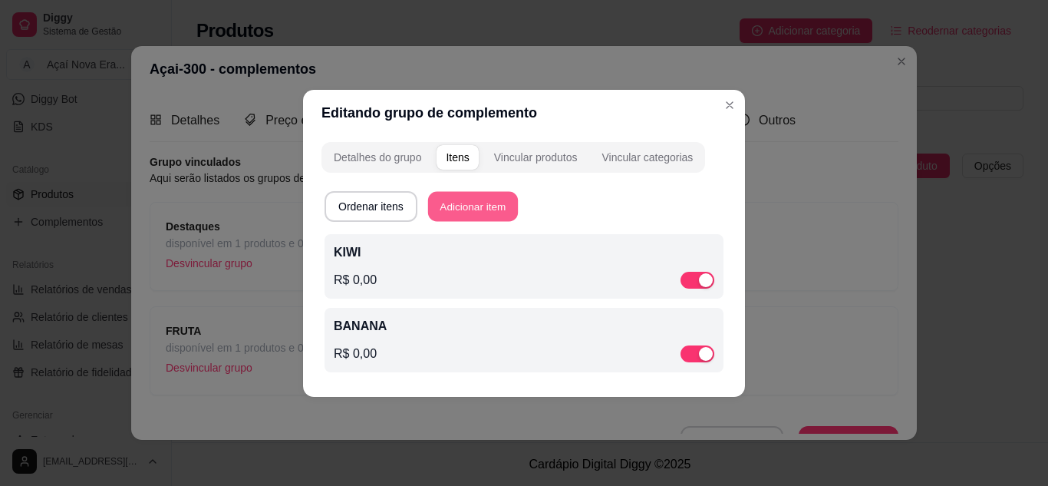
click at [482, 197] on button "Adicionar item" at bounding box center [473, 206] width 90 height 30
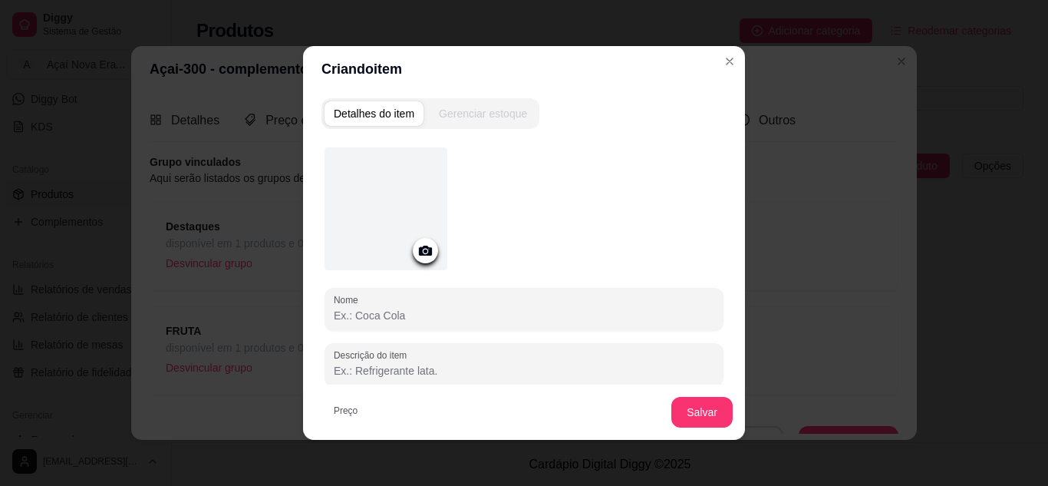
click at [424, 319] on input "Nome" at bounding box center [524, 315] width 381 height 15
type input "UVA"
click at [689, 415] on button "Salvar" at bounding box center [702, 412] width 60 height 30
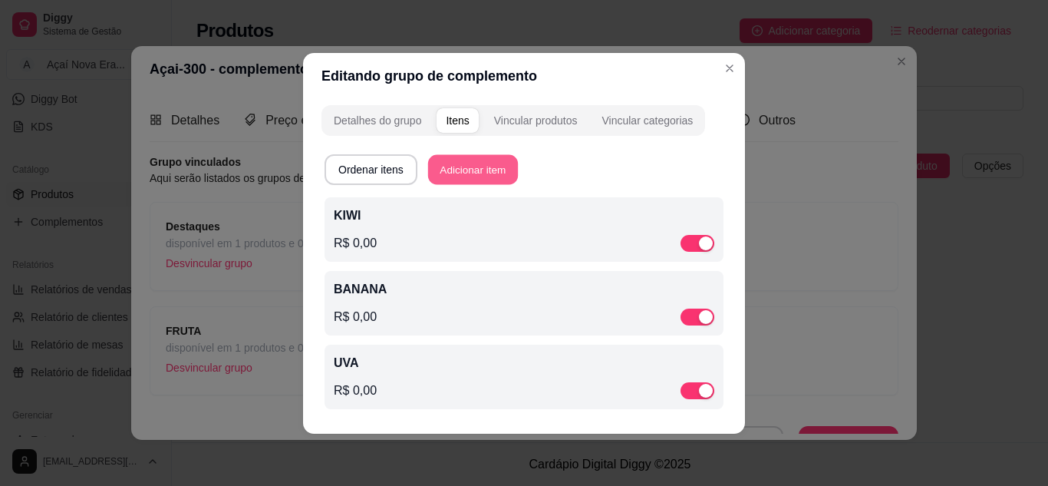
click at [478, 164] on button "Adicionar item" at bounding box center [473, 169] width 90 height 30
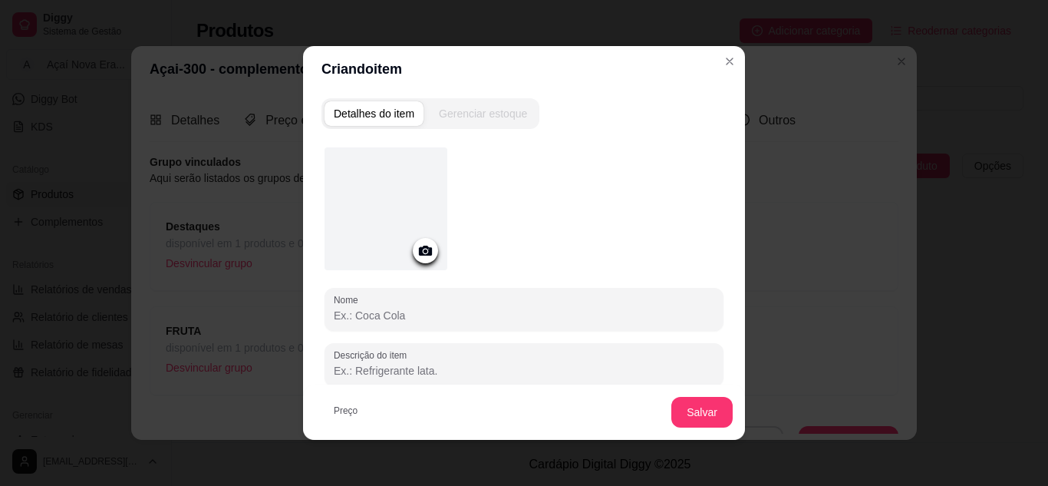
click at [388, 319] on input "Nome" at bounding box center [524, 315] width 381 height 15
type input "MANGA"
drag, startPoint x: 708, startPoint y: 396, endPoint x: 704, endPoint y: 406, distance: 10.7
click at [704, 406] on div "Salvar" at bounding box center [524, 411] width 442 height 55
click at [704, 406] on button "Salvar" at bounding box center [702, 412] width 60 height 30
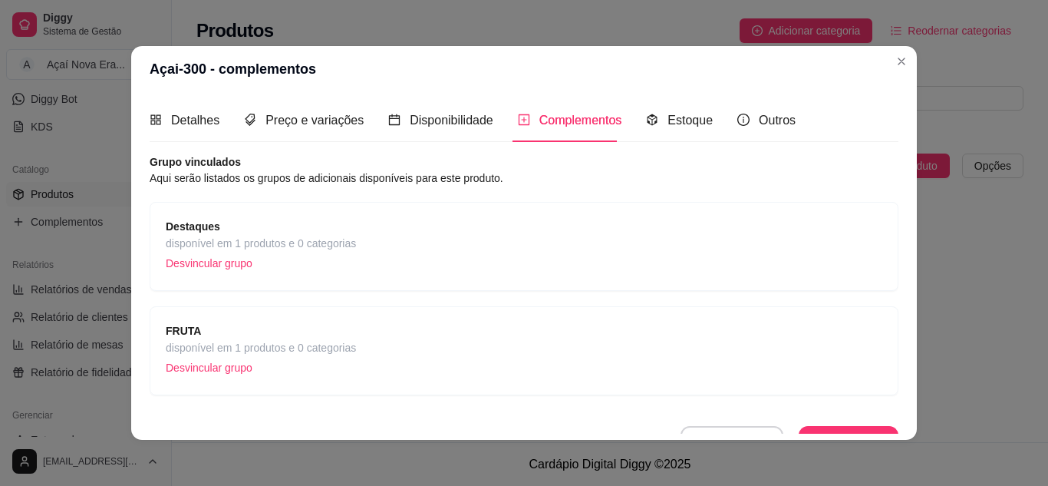
click at [565, 336] on div "FRUTA disponível em 1 produtos e 0 categorias Desvincular grupo" at bounding box center [524, 350] width 717 height 57
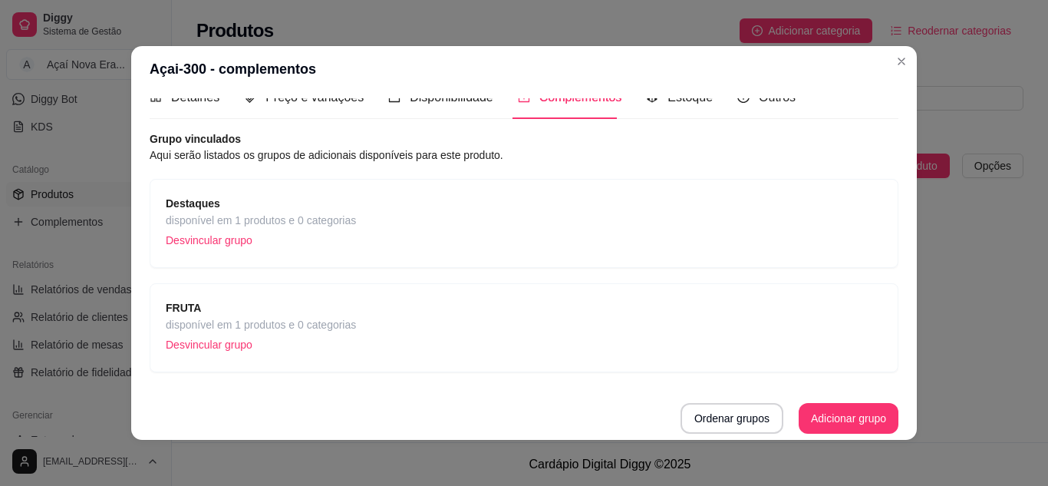
click at [254, 327] on span "disponível em 1 produtos e 0 categorias" at bounding box center [261, 324] width 190 height 17
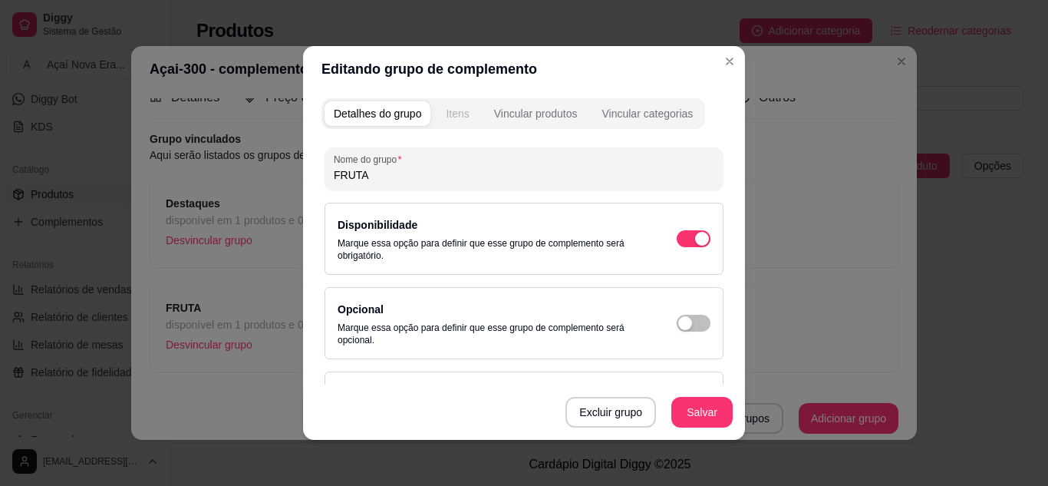
click at [456, 115] on div "Itens" at bounding box center [457, 113] width 23 height 15
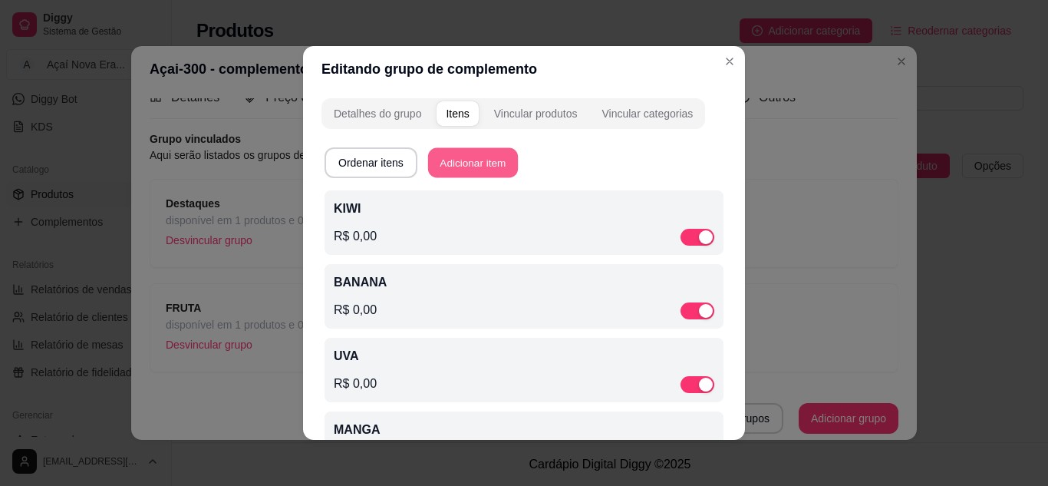
click at [460, 156] on button "Adicionar item" at bounding box center [473, 163] width 90 height 30
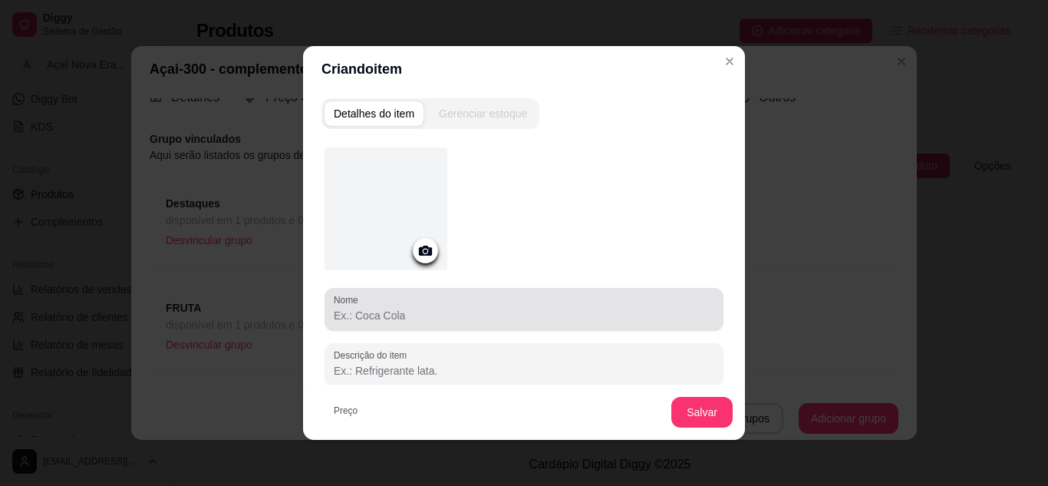
click at [400, 319] on input "Nome" at bounding box center [524, 315] width 381 height 15
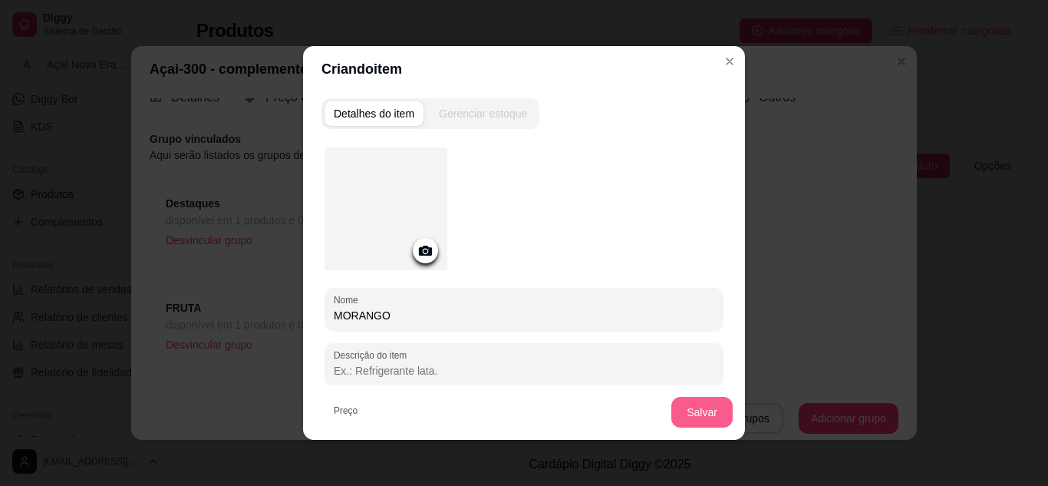
type input "MORANGO"
click at [698, 404] on button "Salvar" at bounding box center [702, 412] width 60 height 30
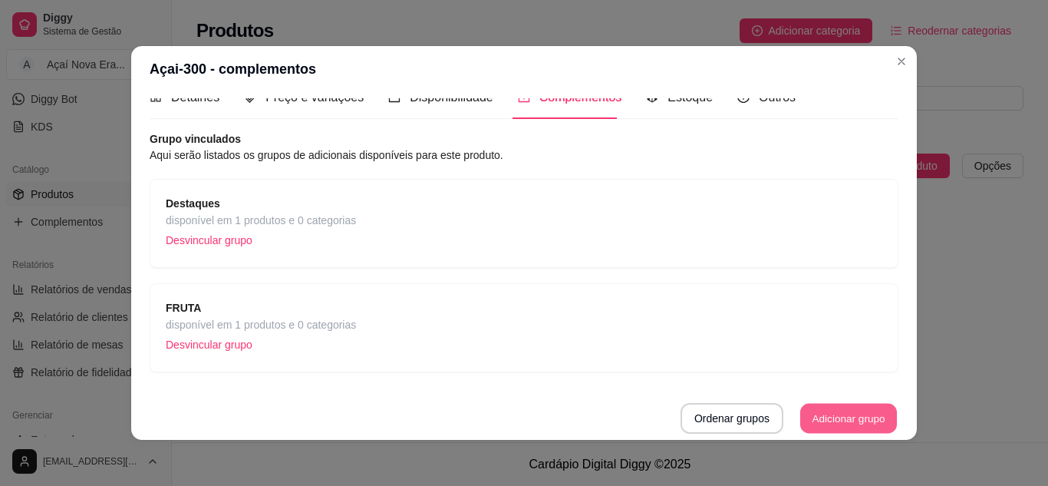
click at [801, 424] on button "Adicionar grupo" at bounding box center [848, 419] width 97 height 30
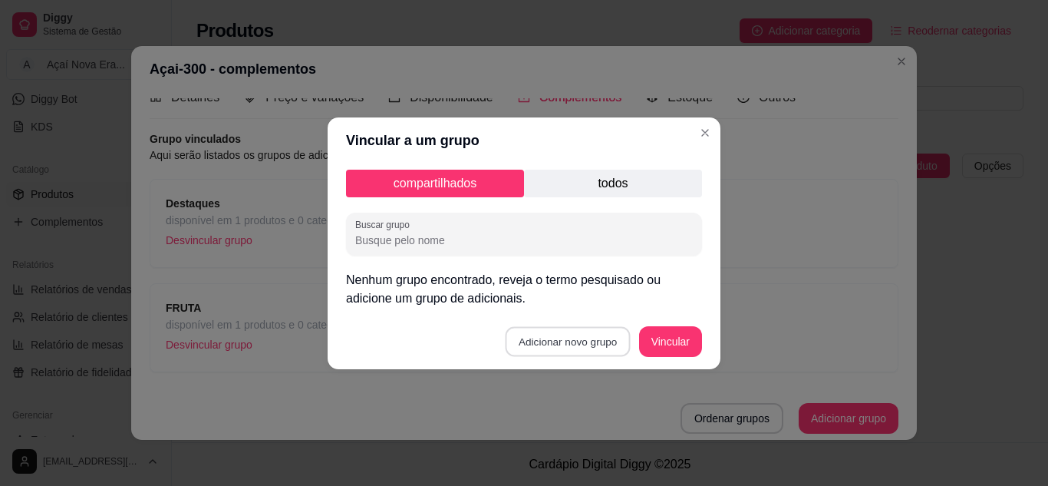
click at [605, 341] on button "Adicionar novo grupo" at bounding box center [568, 341] width 125 height 30
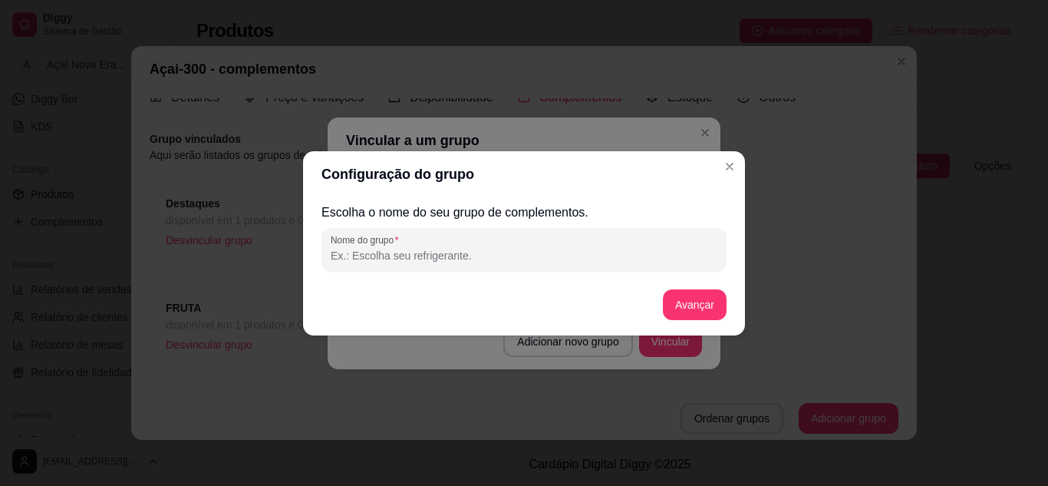
click at [489, 251] on input "Nome do grupo" at bounding box center [524, 255] width 387 height 15
type input "CALDAS"
click at [689, 305] on button "Avançar" at bounding box center [695, 304] width 62 height 30
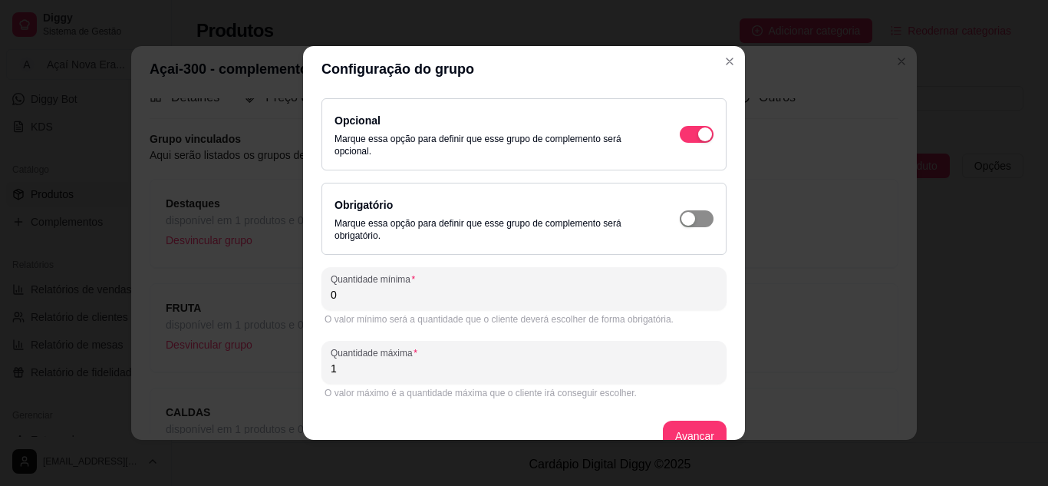
click at [698, 141] on div "button" at bounding box center [705, 134] width 14 height 14
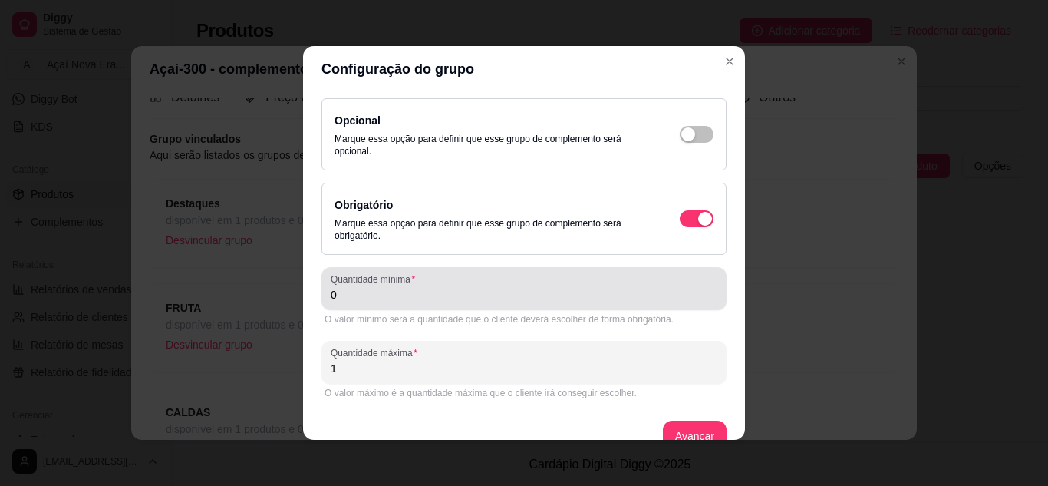
click at [506, 290] on input "0" at bounding box center [524, 294] width 387 height 15
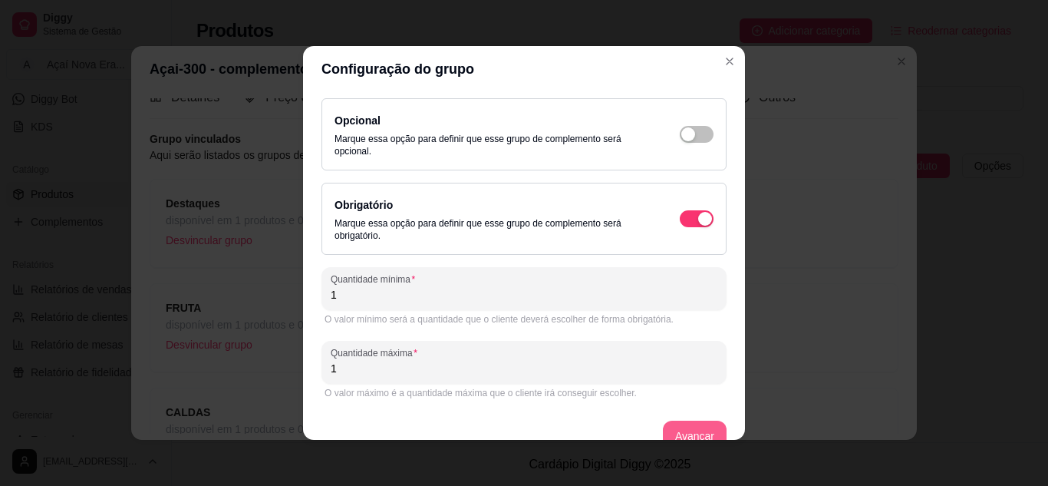
type input "1"
click at [665, 424] on button "Avançar" at bounding box center [695, 436] width 62 height 30
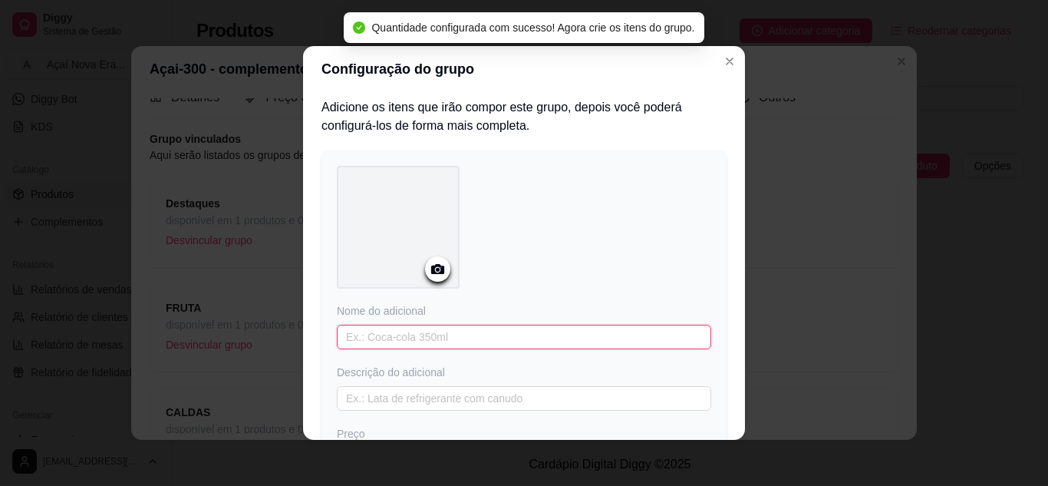
click at [508, 341] on input "text" at bounding box center [524, 337] width 374 height 25
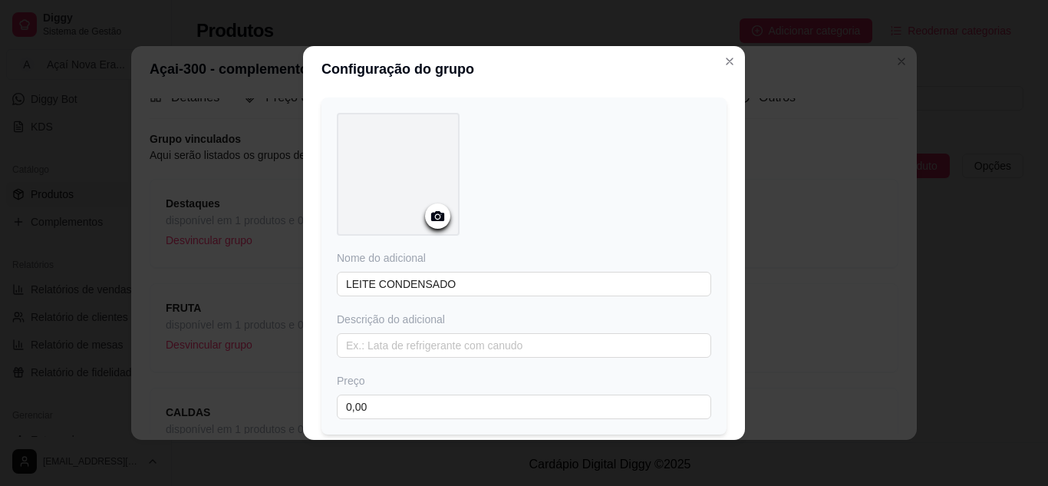
scroll to position [0, 0]
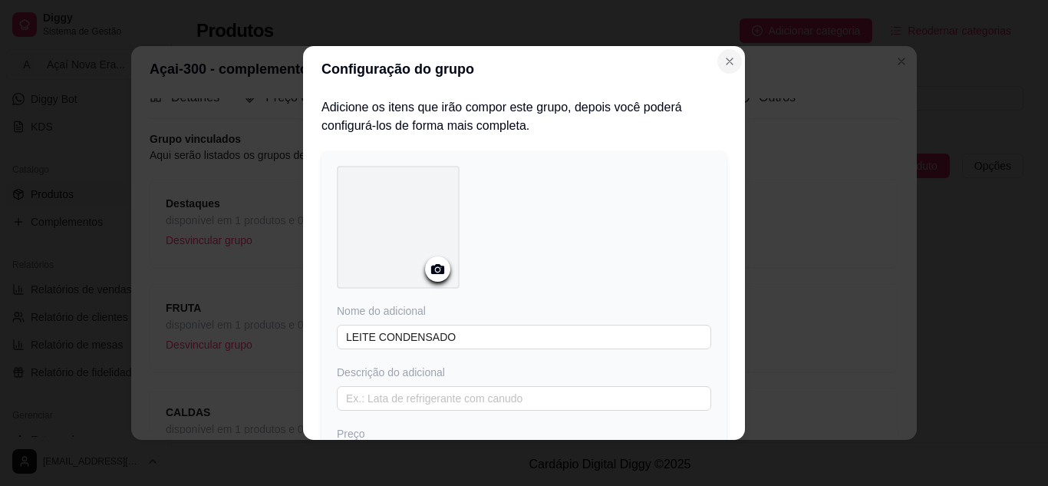
click at [723, 61] on icon "Close" at bounding box center [729, 61] width 12 height 12
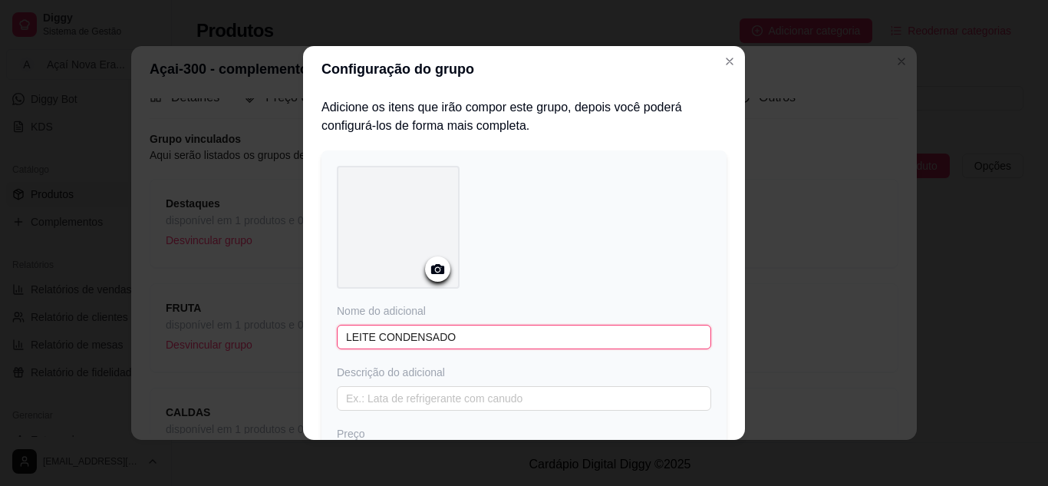
click at [516, 325] on input "LEITE CONDENSADO" at bounding box center [524, 337] width 374 height 25
type input "L"
click at [724, 63] on icon "Close" at bounding box center [729, 61] width 12 height 12
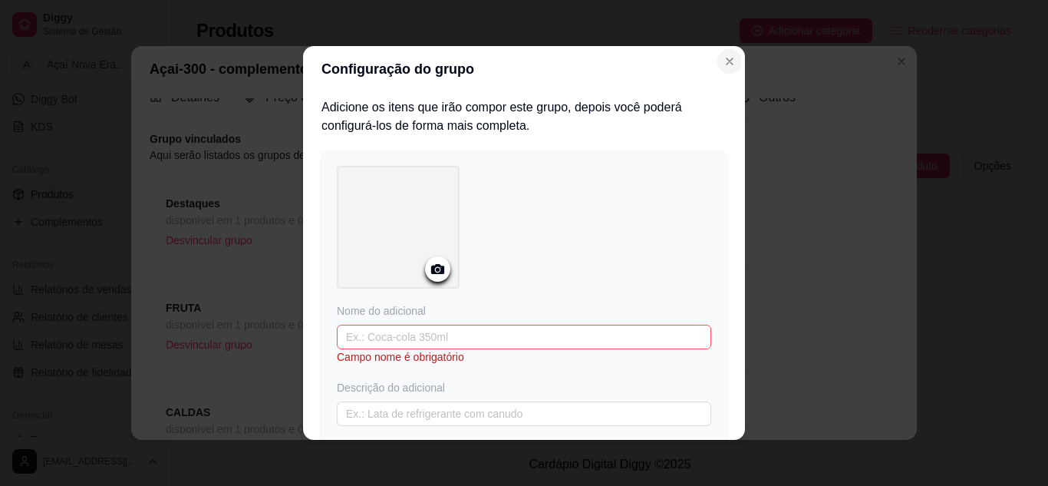
click at [724, 63] on icon "Close" at bounding box center [729, 61] width 12 height 12
click at [847, 84] on div "Configuração do grupo Adicione os itens que irão compor este grupo, depois você…" at bounding box center [524, 243] width 1048 height 486
click at [736, 160] on div "Configuração do grupo Adicione os itens que irão compor este grupo, depois você…" at bounding box center [524, 243] width 1048 height 486
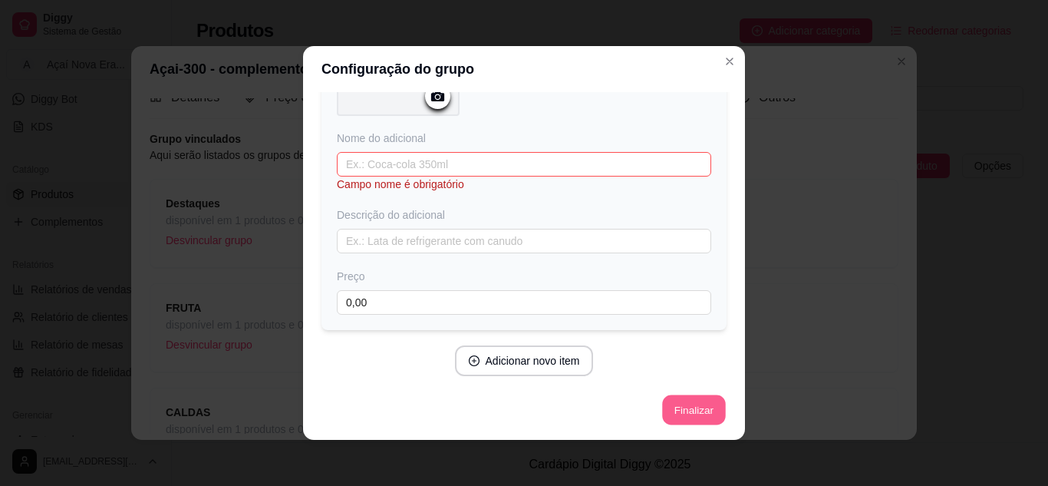
click at [686, 396] on button "Finalizar" at bounding box center [693, 410] width 63 height 30
click at [432, 161] on input "text" at bounding box center [524, 164] width 374 height 25
type input "z"
click at [432, 161] on input "text" at bounding box center [524, 164] width 374 height 25
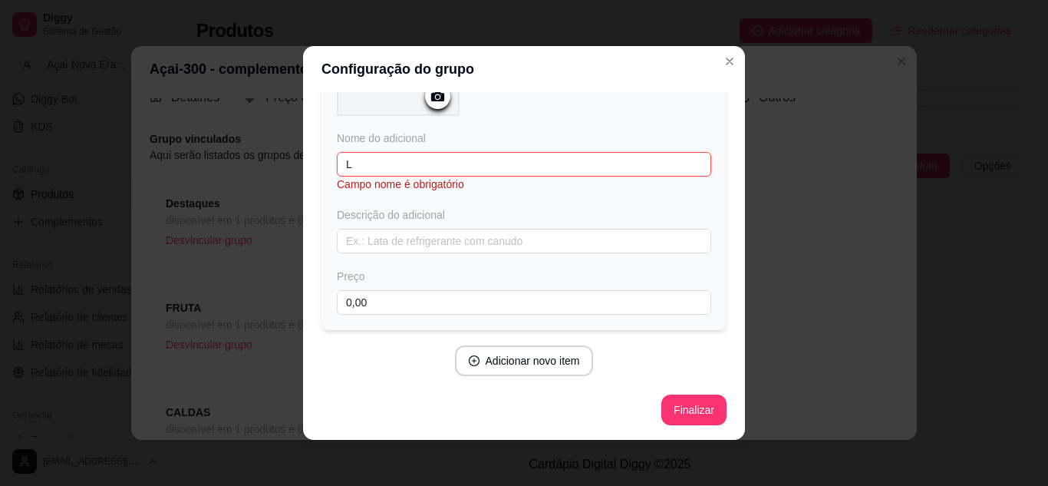
scroll to position [157, 0]
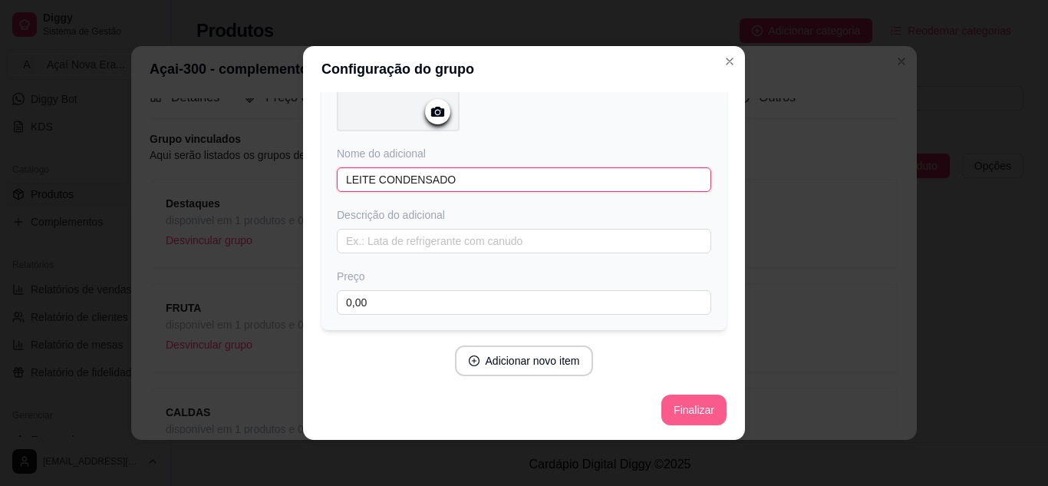
type input "LEITE CONDENSADO"
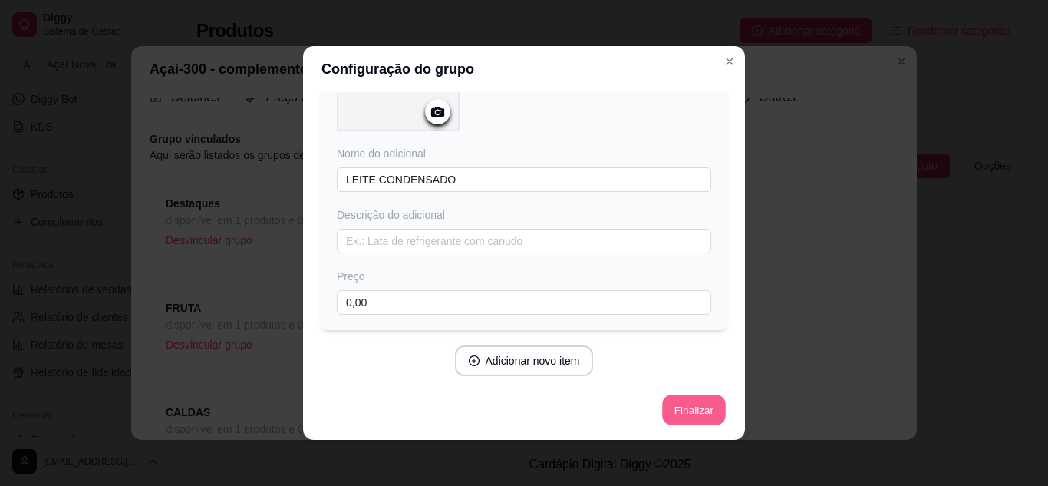
click at [673, 399] on button "Finalizar" at bounding box center [693, 410] width 63 height 30
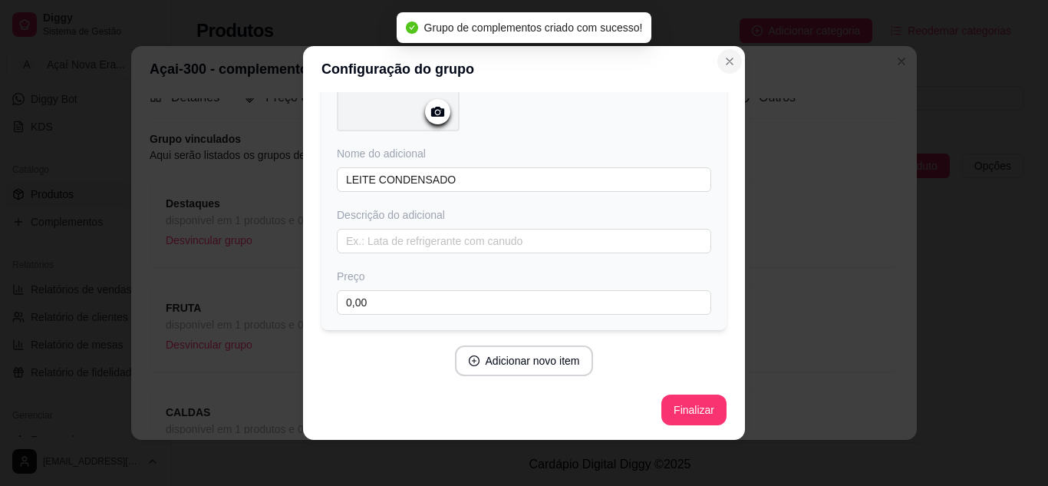
click at [728, 59] on icon "Close" at bounding box center [729, 61] width 12 height 12
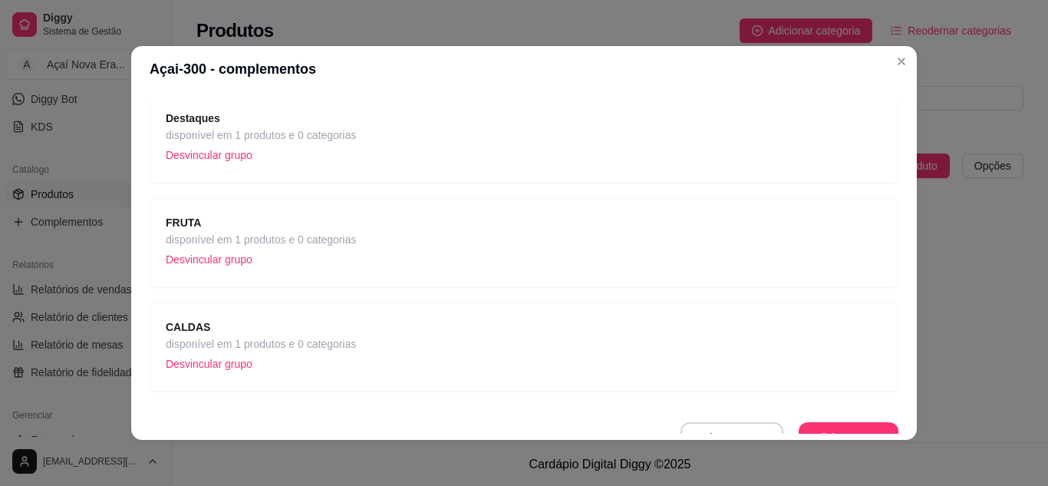
scroll to position [123, 0]
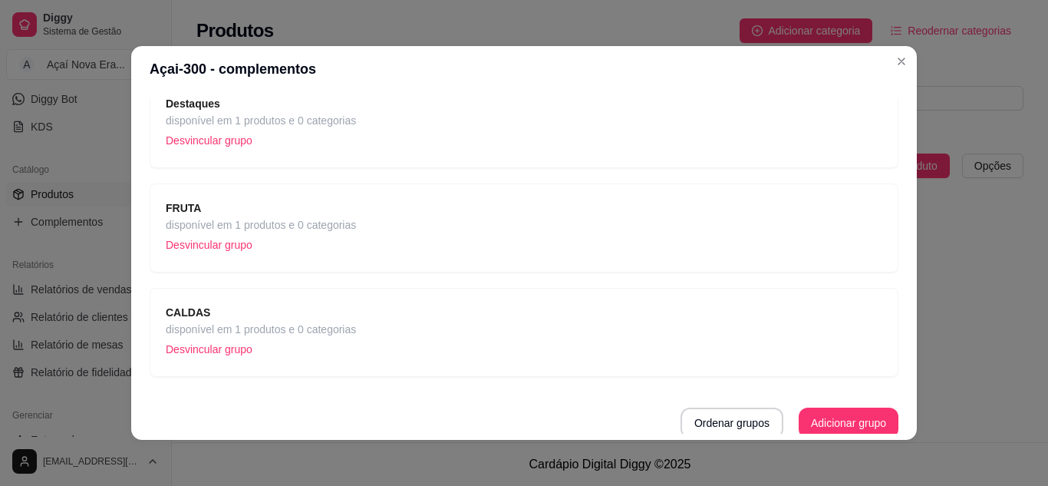
click at [392, 318] on div "CALDAS disponível em 1 produtos e 0 categorias Desvincular grupo" at bounding box center [524, 332] width 717 height 57
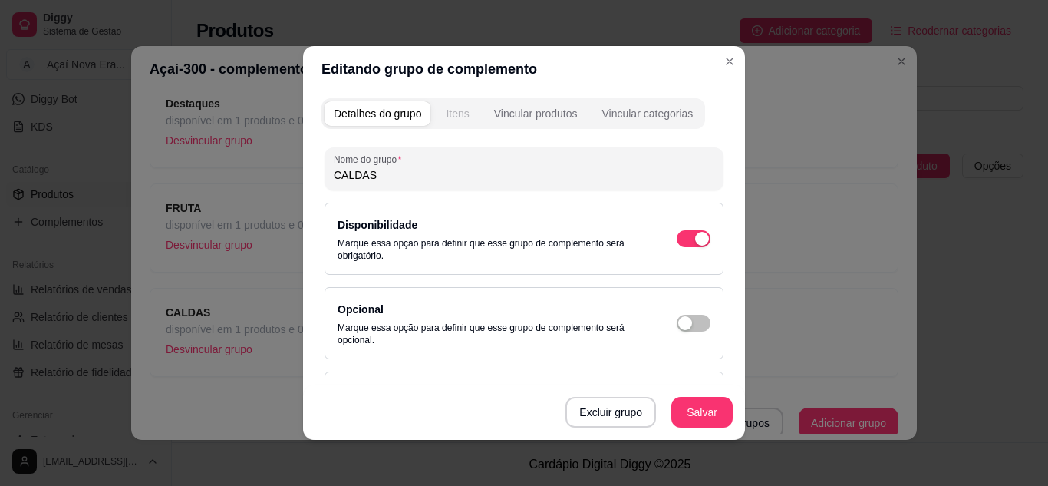
click at [451, 102] on button "Itens" at bounding box center [457, 113] width 41 height 25
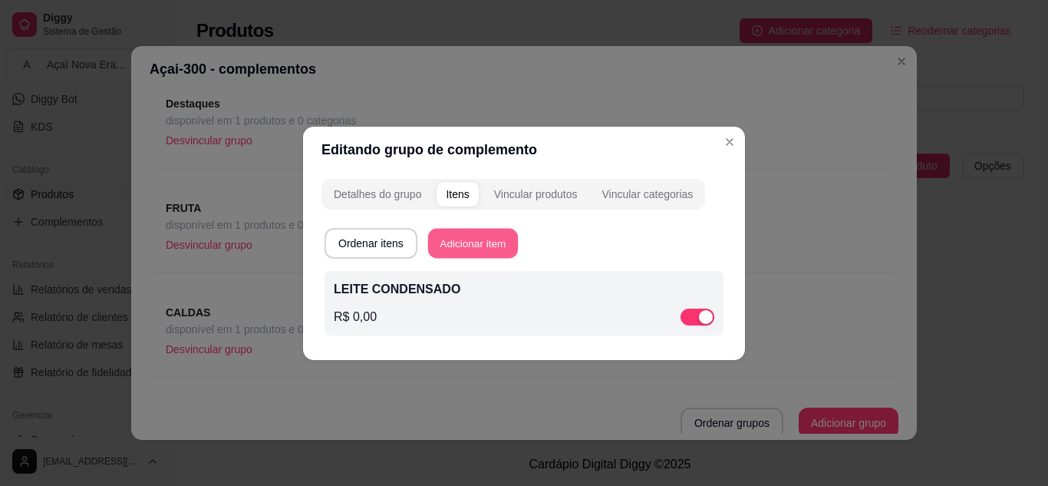
click at [453, 239] on button "Adicionar item" at bounding box center [473, 243] width 90 height 30
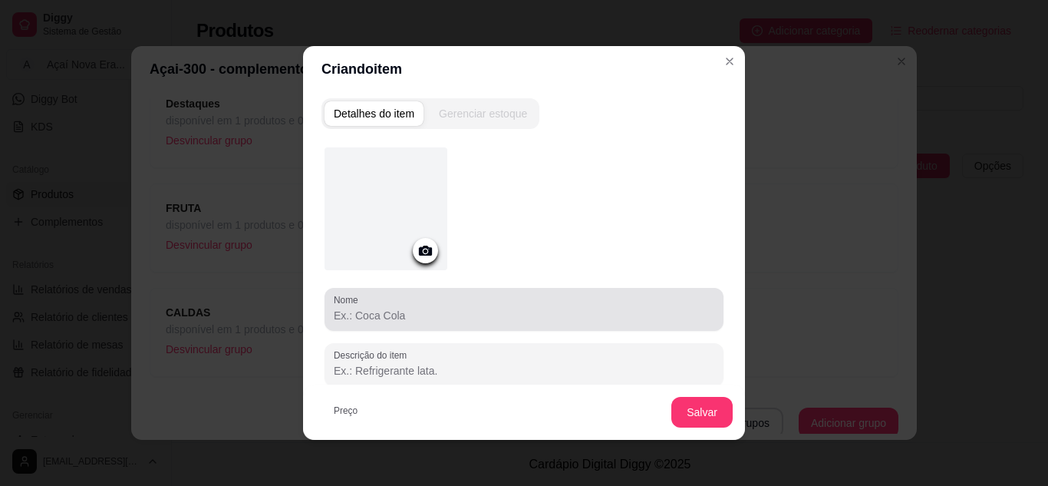
click at [409, 309] on input "Nome" at bounding box center [524, 315] width 381 height 15
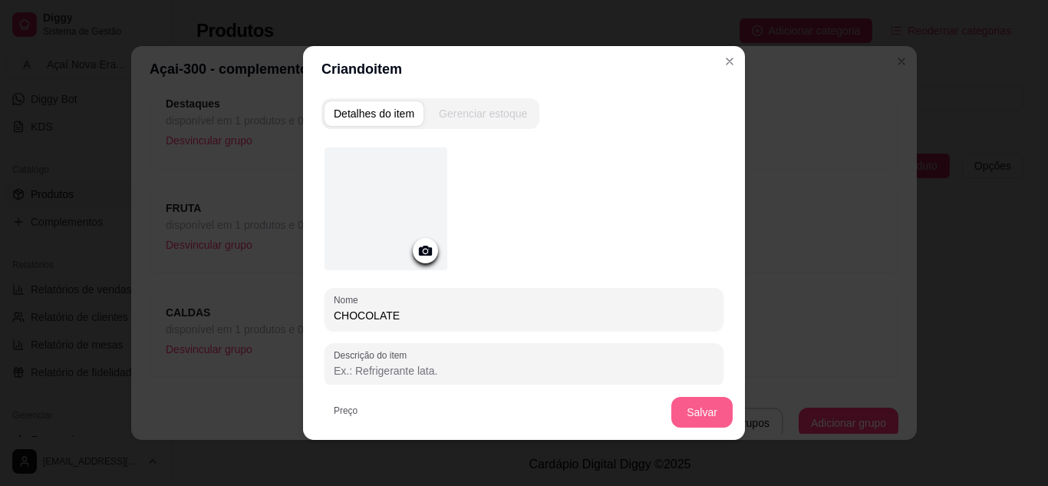
type input "CHOCOLATE"
click at [703, 407] on button "Salvar" at bounding box center [702, 412] width 60 height 30
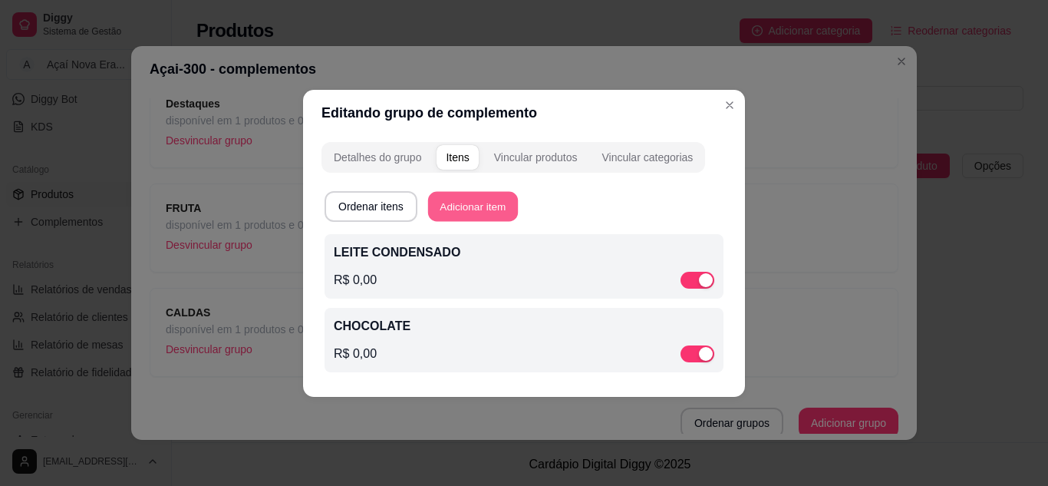
click at [506, 209] on button "Adicionar item" at bounding box center [473, 206] width 90 height 30
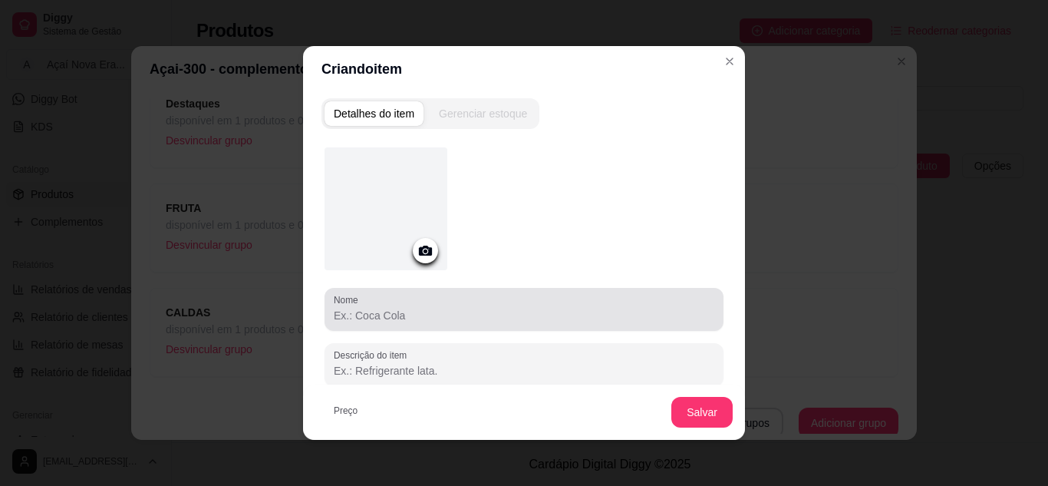
click at [453, 304] on div at bounding box center [524, 309] width 381 height 31
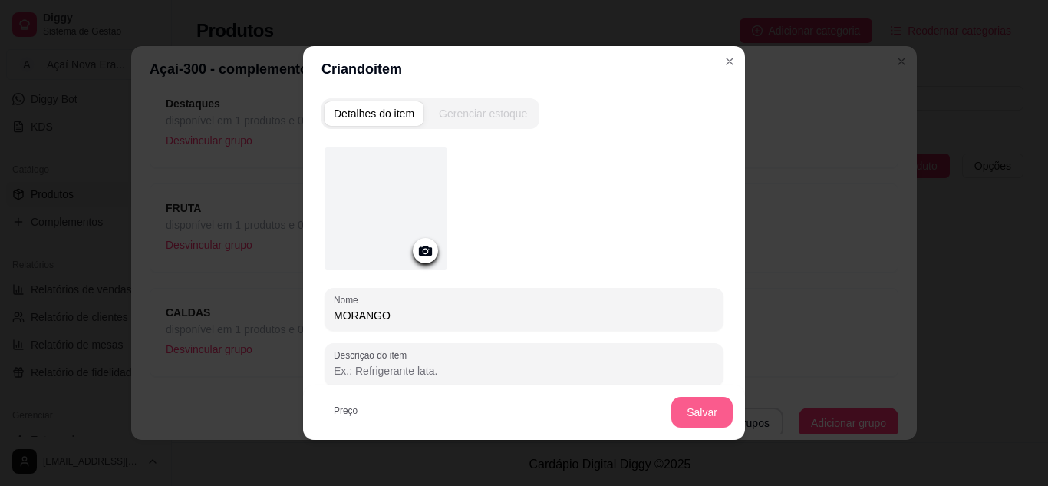
type input "MORANGO"
click at [697, 416] on button "Salvar" at bounding box center [702, 412] width 60 height 30
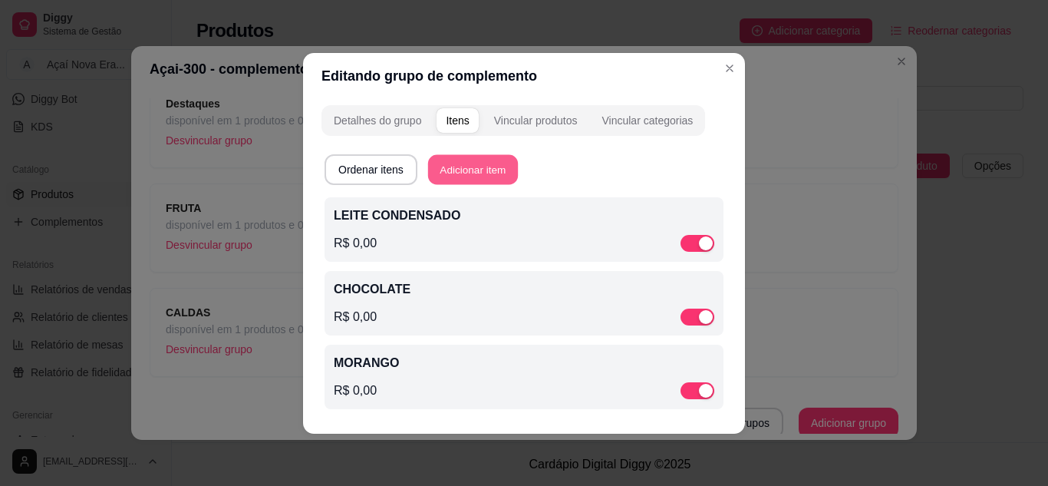
click at [476, 176] on button "Adicionar item" at bounding box center [473, 169] width 90 height 30
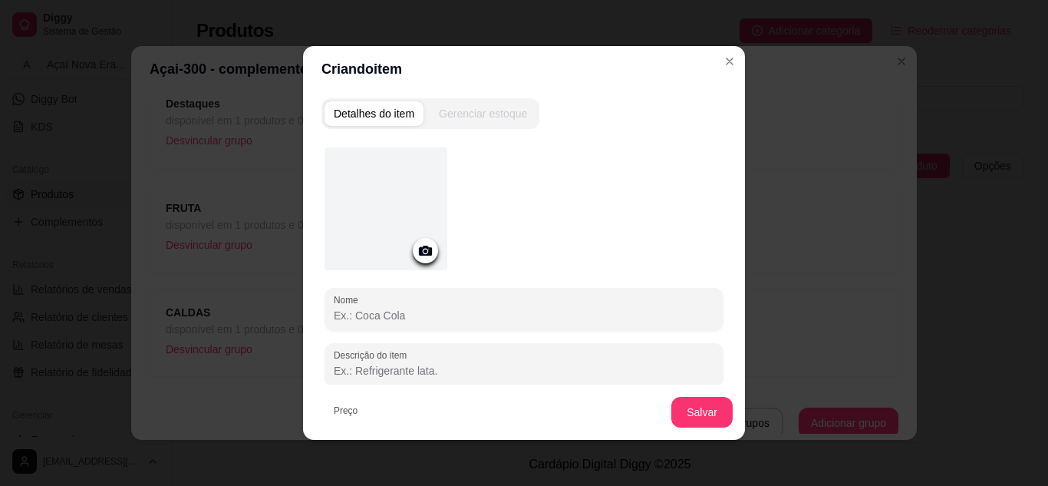
click at [382, 321] on input "Nome" at bounding box center [524, 315] width 381 height 15
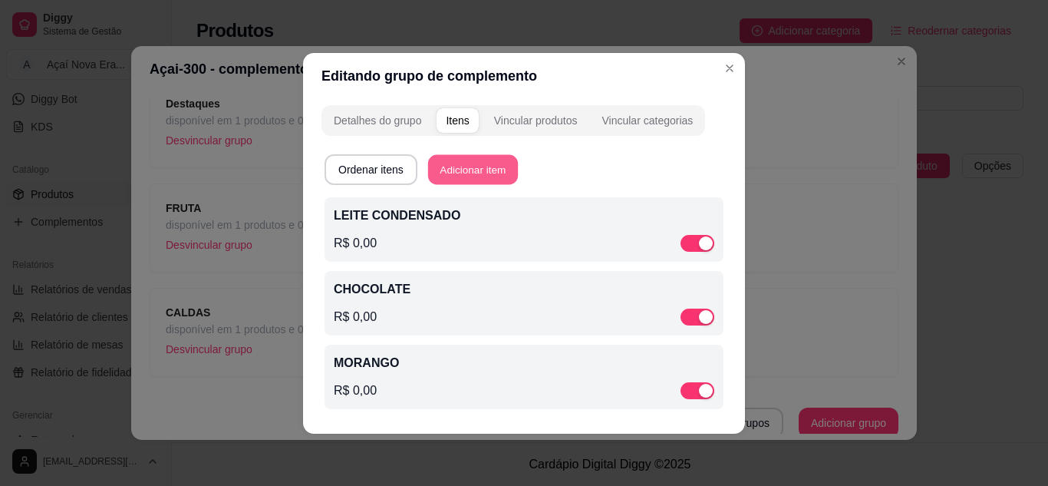
click at [463, 163] on button "Adicionar item" at bounding box center [473, 169] width 90 height 30
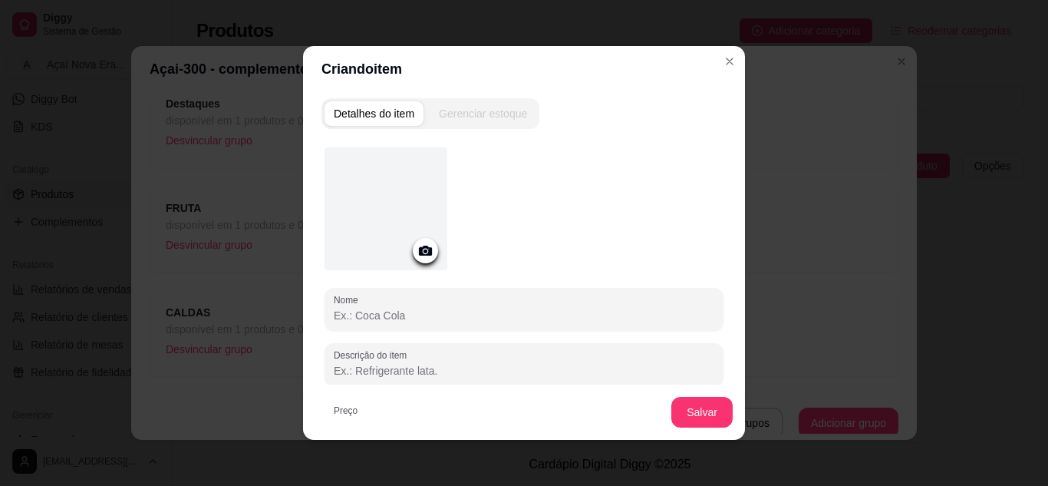
click at [384, 308] on input "Nome" at bounding box center [524, 315] width 381 height 15
type input "MEL"
click at [685, 406] on button "Salvar" at bounding box center [702, 412] width 60 height 30
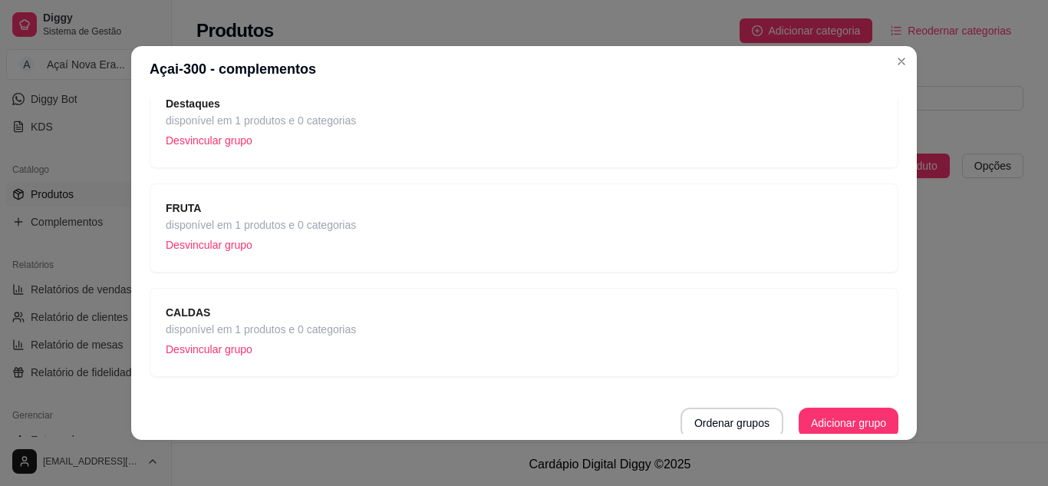
scroll to position [127, 0]
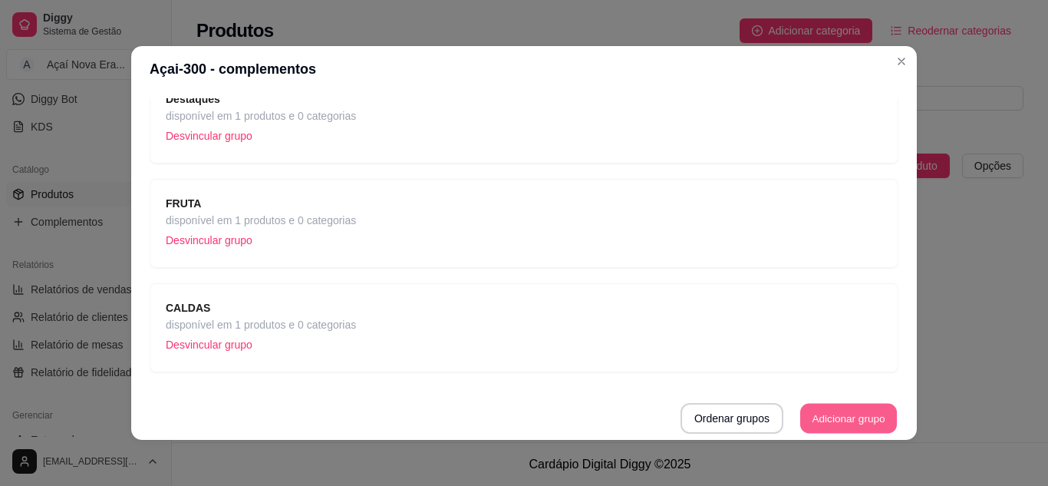
click at [815, 416] on button "Adicionar grupo" at bounding box center [848, 419] width 97 height 30
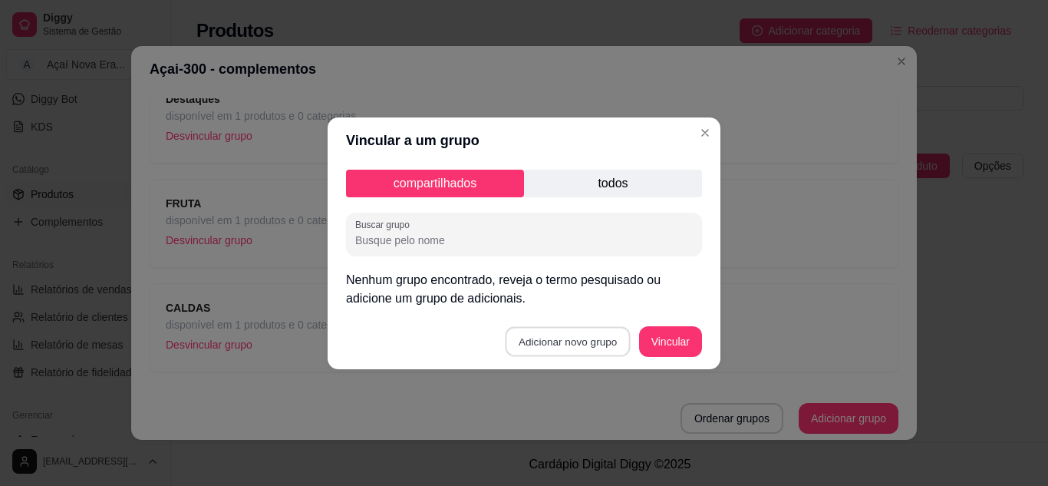
click at [581, 340] on button "Adicionar novo grupo" at bounding box center [568, 341] width 125 height 30
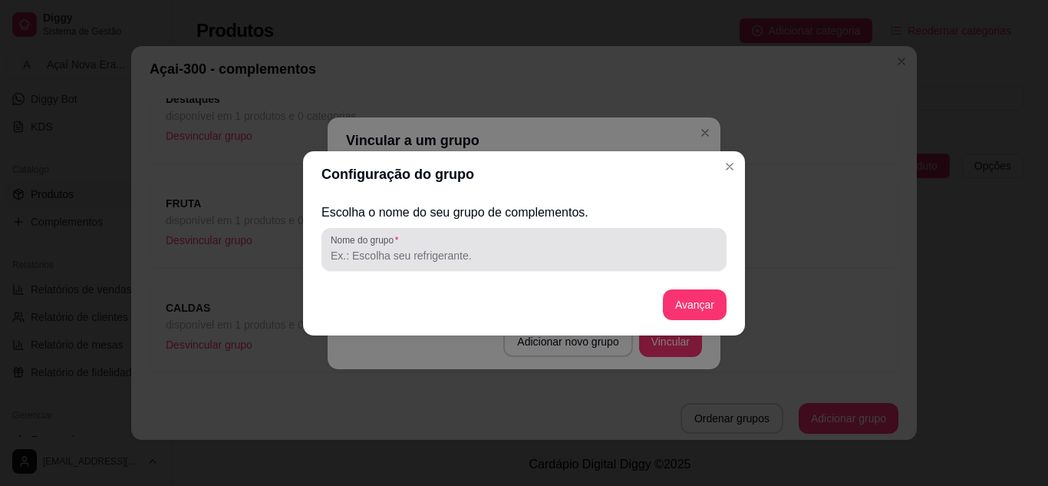
click at [482, 263] on div at bounding box center [524, 249] width 387 height 31
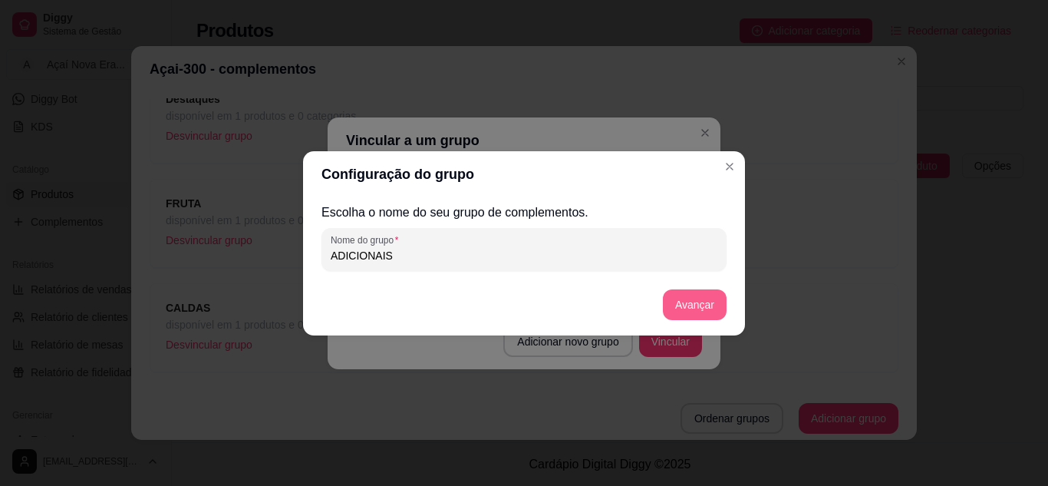
type input "ADICIONAIS"
click at [683, 298] on button "Avançar" at bounding box center [695, 304] width 62 height 30
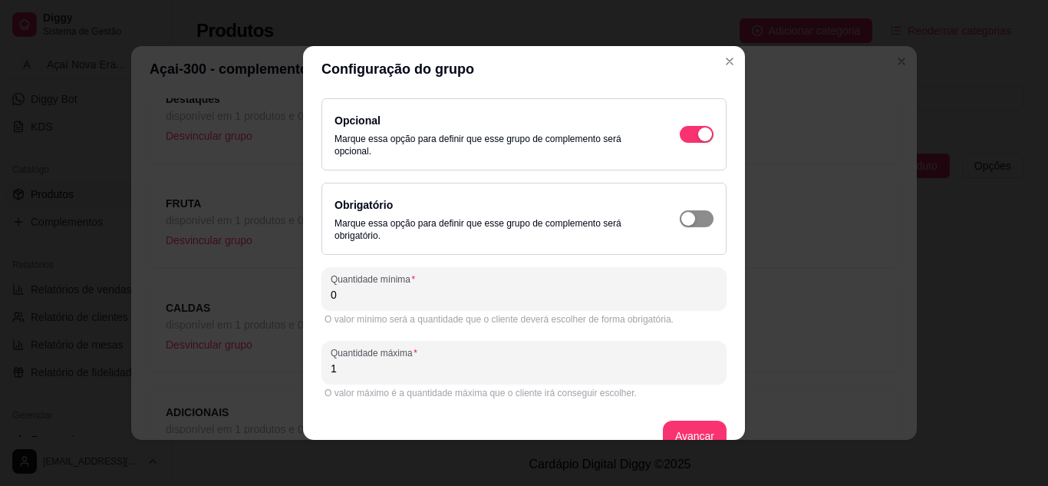
click at [680, 143] on button "button" at bounding box center [697, 134] width 34 height 17
click at [667, 430] on button "Avançar" at bounding box center [695, 436] width 62 height 30
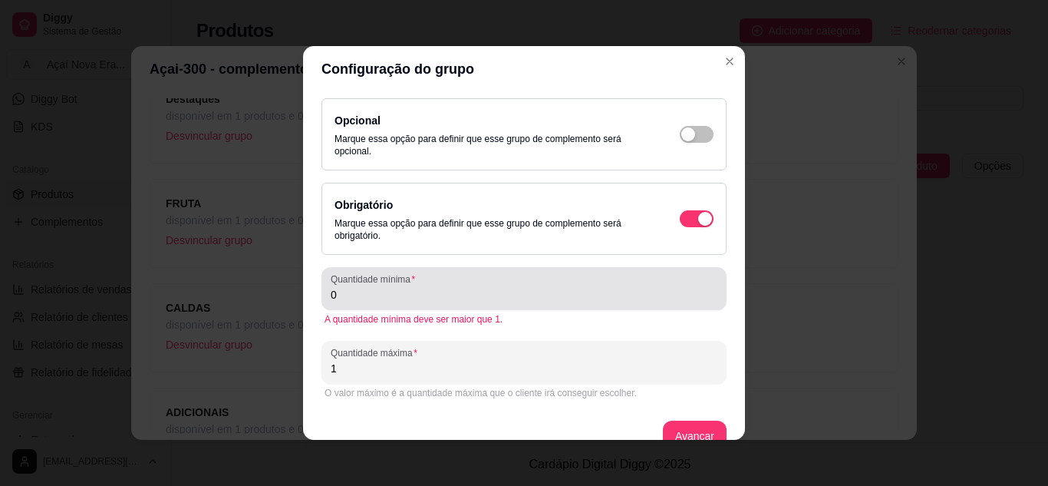
click at [560, 305] on div "Quantidade mínima 0" at bounding box center [523, 288] width 405 height 43
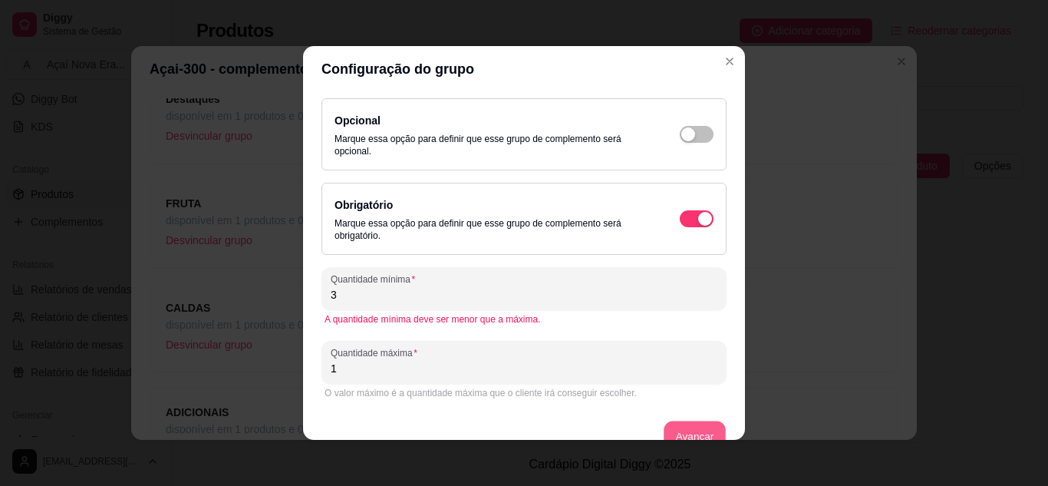
click at [670, 433] on button "Avançar" at bounding box center [695, 436] width 62 height 30
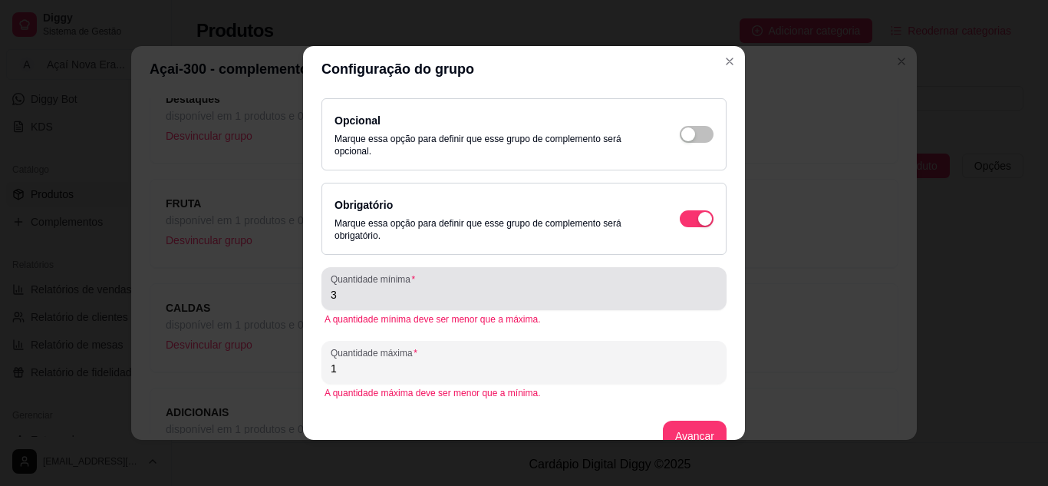
click at [440, 306] on div "Quantidade mínima 3" at bounding box center [523, 288] width 405 height 43
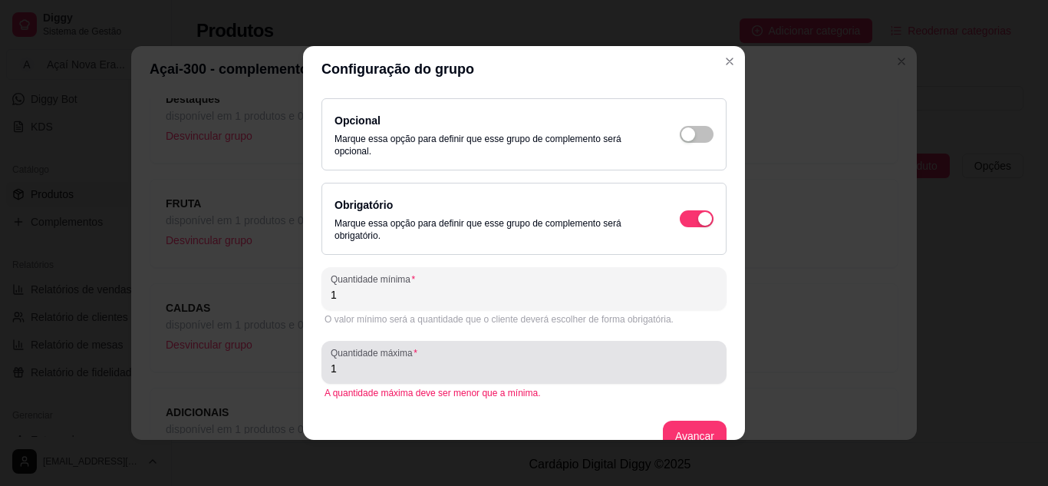
type input "1"
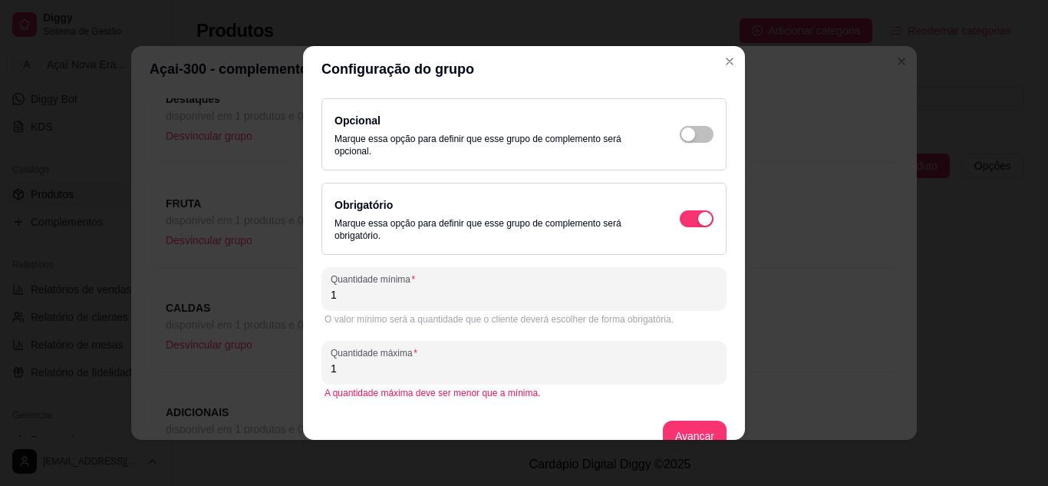
click at [397, 371] on input "1" at bounding box center [524, 368] width 387 height 15
type input "3"
click at [687, 423] on button "Avançar" at bounding box center [695, 436] width 62 height 30
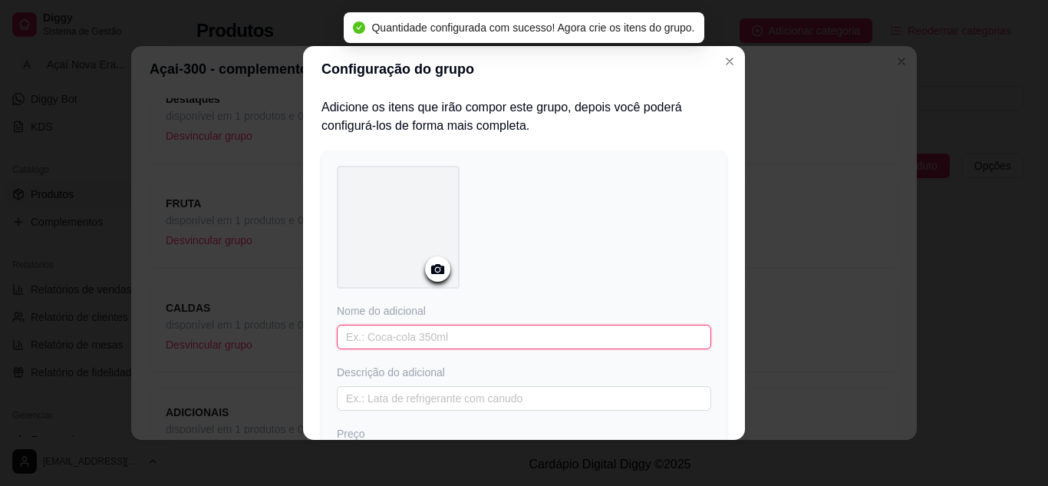
click at [558, 328] on input "text" at bounding box center [524, 337] width 374 height 25
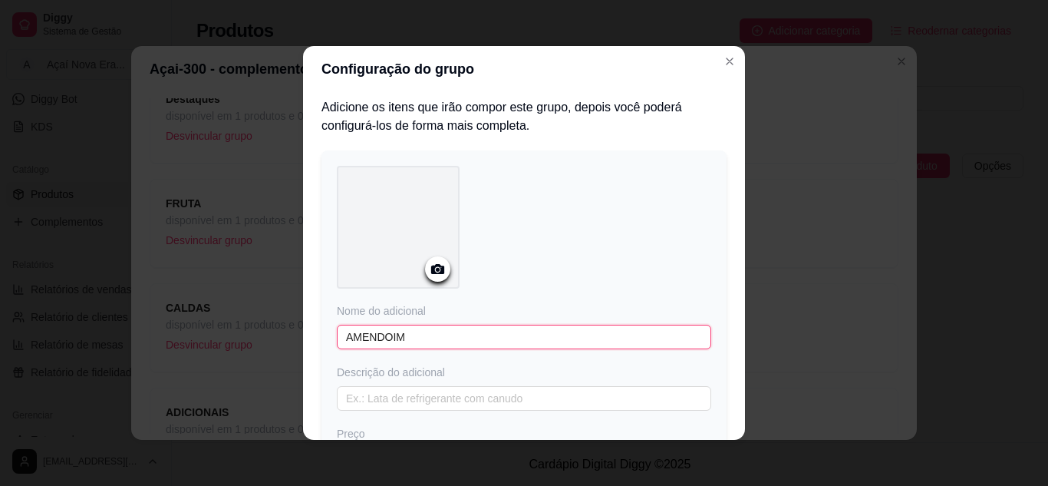
type input "AMENDOIM"
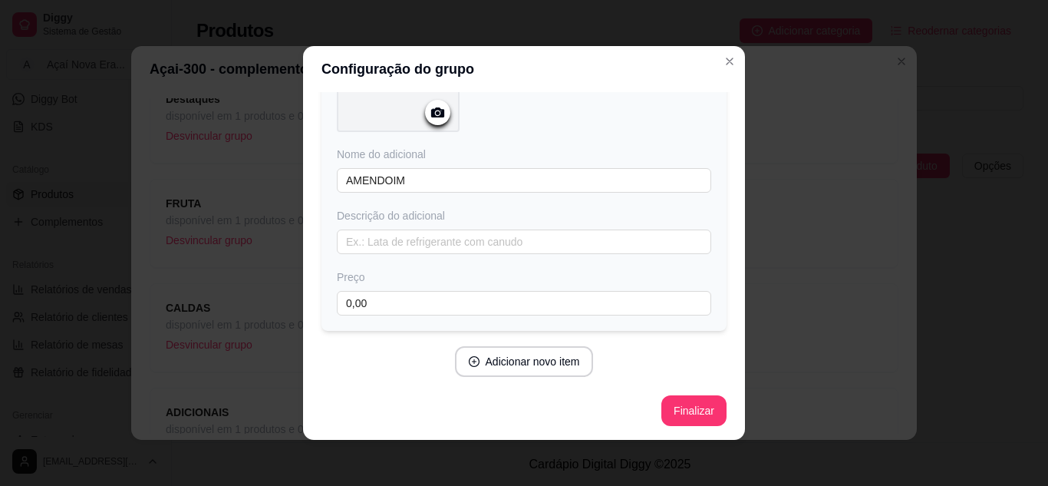
scroll to position [157, 0]
click at [673, 401] on button "Finalizar" at bounding box center [693, 410] width 63 height 30
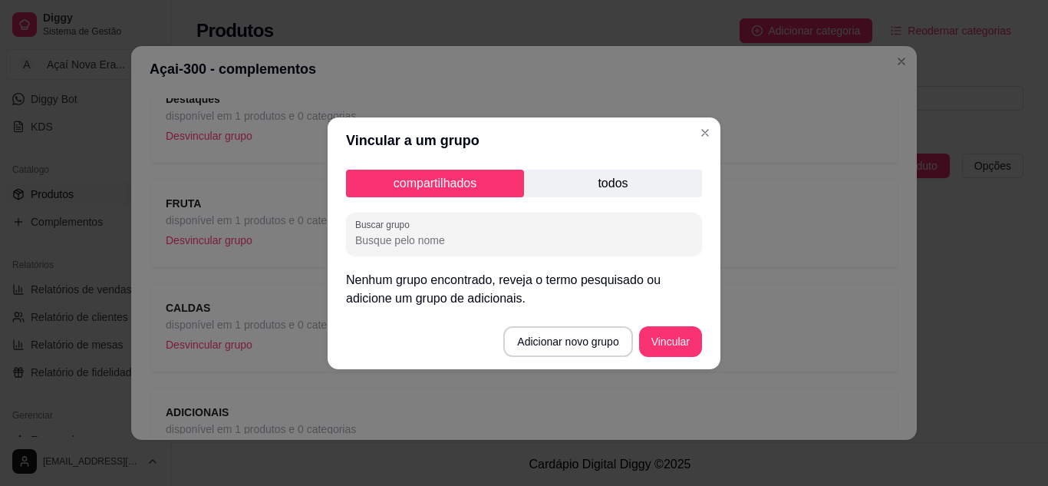
click at [559, 359] on footer "Adicionar novo grupo Vincular" at bounding box center [524, 341] width 393 height 55
click at [563, 194] on p "todos" at bounding box center [613, 184] width 178 height 28
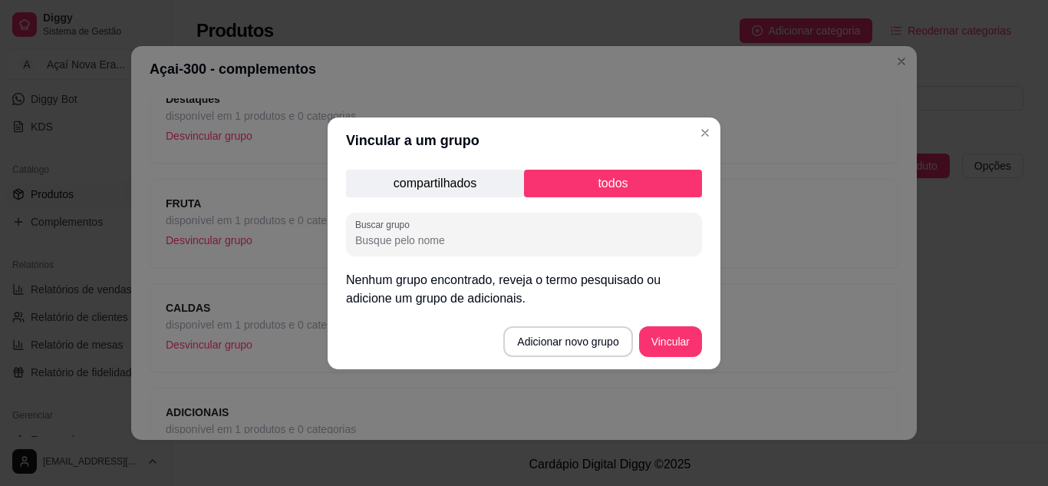
click at [458, 185] on p "compartilhados" at bounding box center [435, 184] width 178 height 28
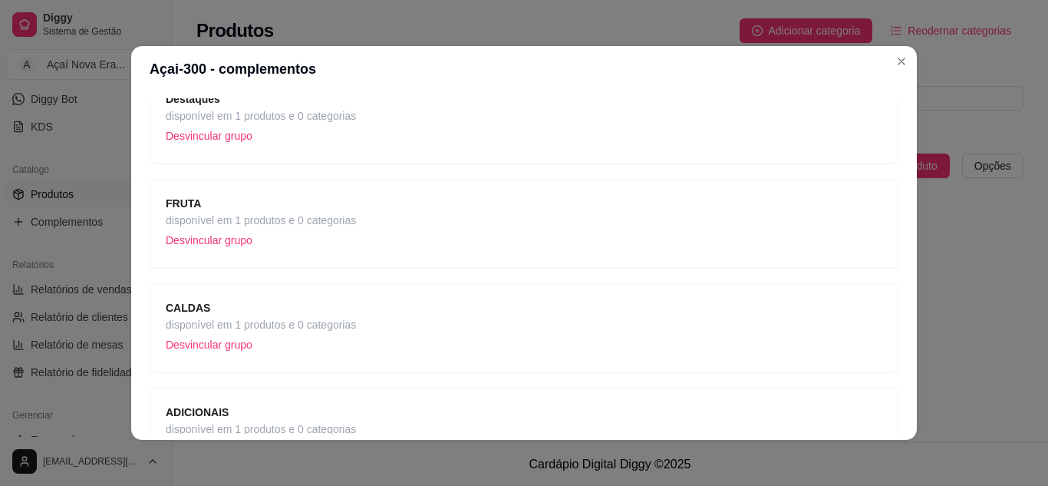
click at [423, 423] on div "ADICIONAIS disponível em 1 produtos e 0 categorias Desvincular grupo" at bounding box center [524, 432] width 717 height 57
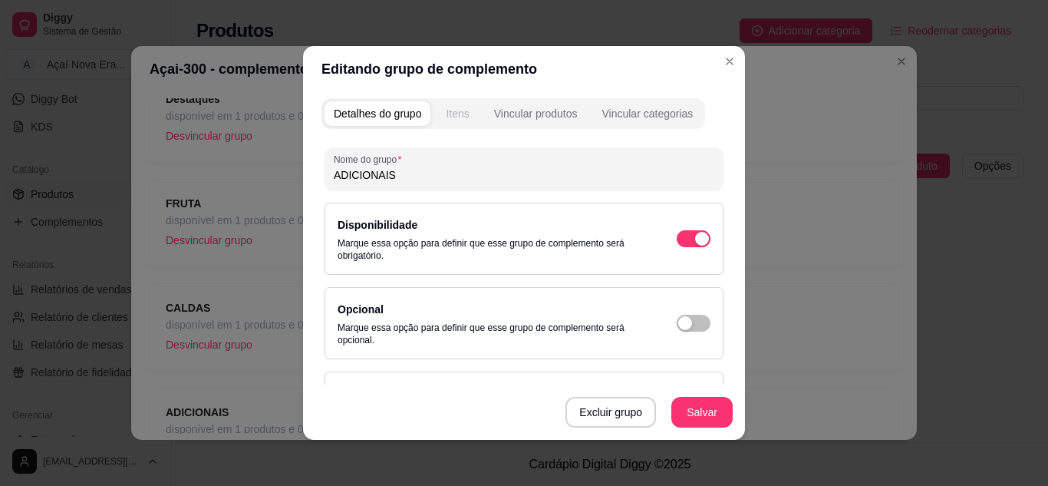
click at [457, 116] on div "Itens" at bounding box center [457, 113] width 23 height 15
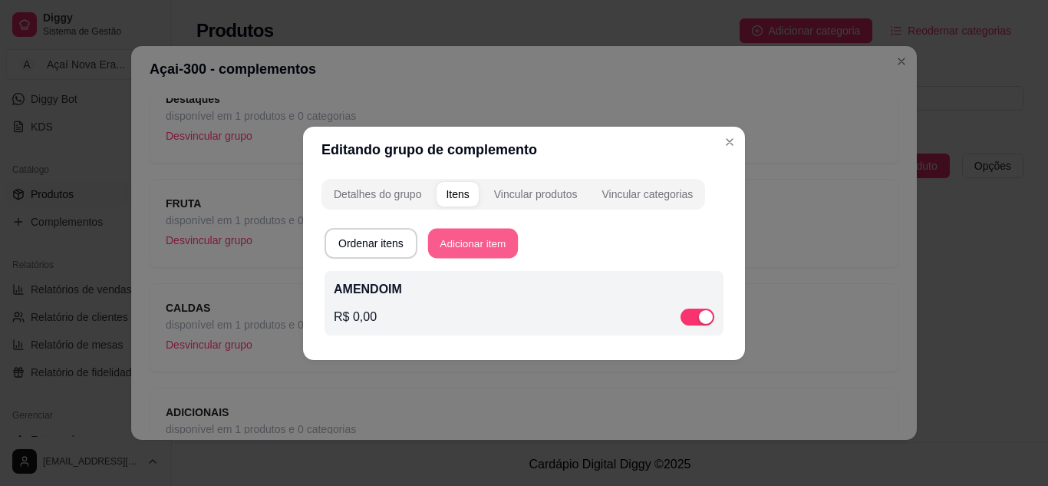
click at [502, 239] on button "Adicionar item" at bounding box center [473, 243] width 90 height 30
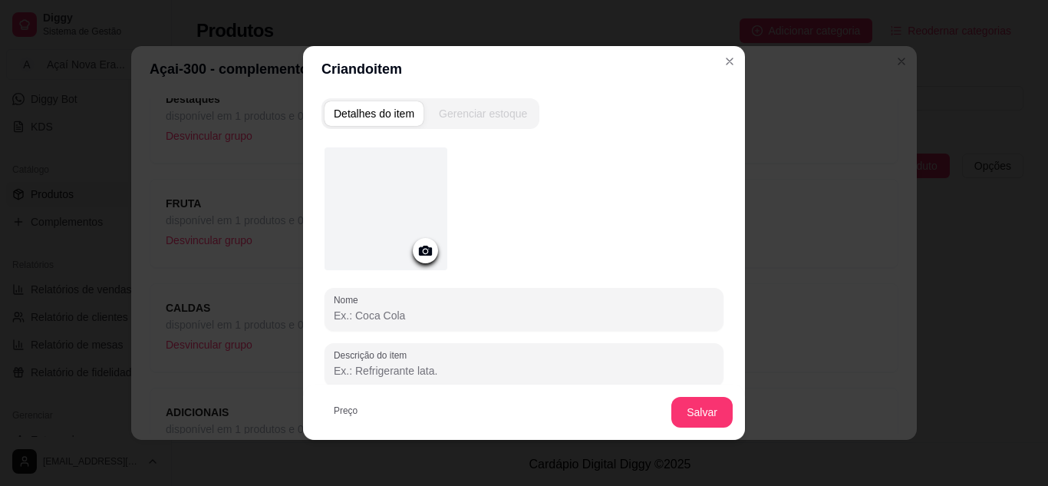
click at [421, 309] on input "Nome" at bounding box center [524, 315] width 381 height 15
type input "CANUDO DE CHOCOLATE"
click at [699, 404] on button "Salvar" at bounding box center [702, 412] width 60 height 30
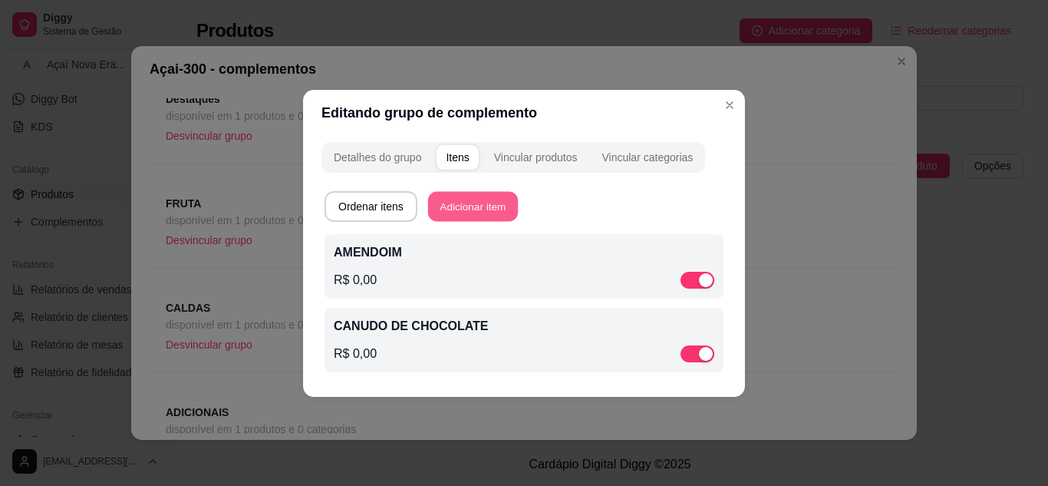
click at [493, 196] on button "Adicionar item" at bounding box center [473, 206] width 90 height 30
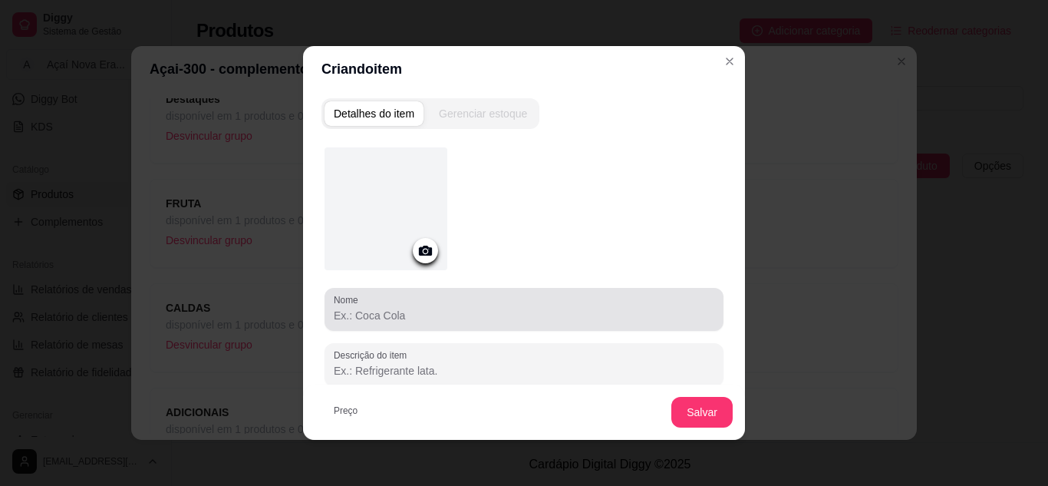
click at [410, 323] on div at bounding box center [524, 309] width 381 height 31
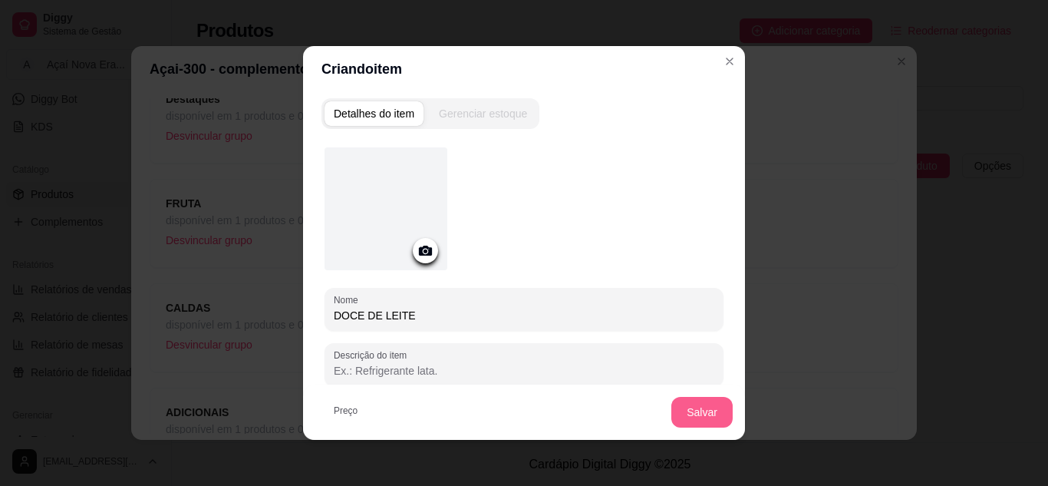
type input "DOCE DE LEITE"
click at [690, 411] on button "Salvar" at bounding box center [702, 412] width 60 height 30
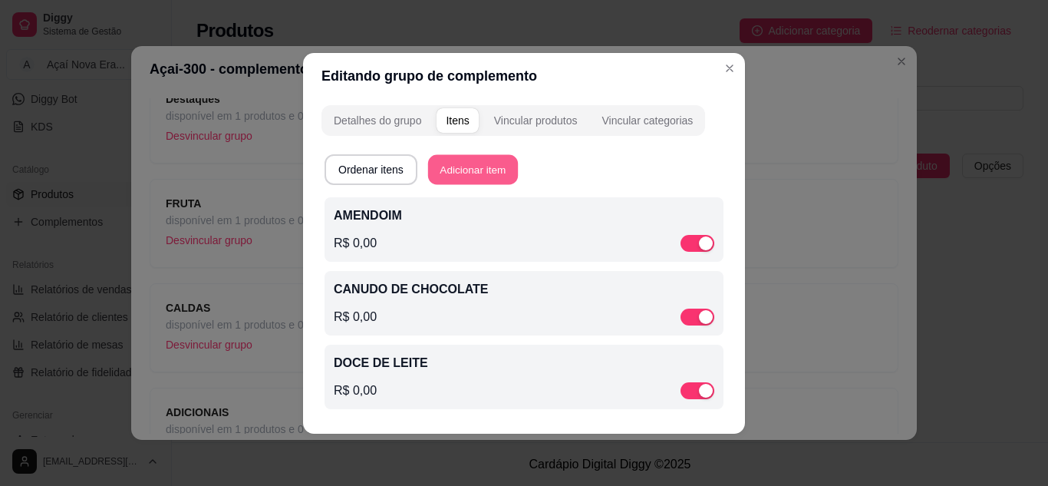
click at [507, 166] on button "Adicionar item" at bounding box center [473, 169] width 90 height 30
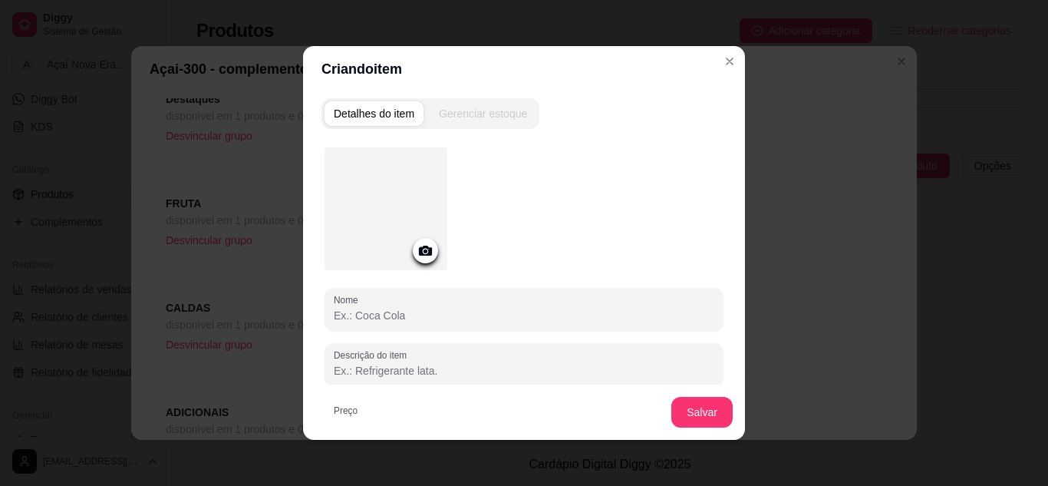
click at [434, 312] on input "Nome" at bounding box center [524, 315] width 381 height 15
type input "CHANTILLY"
click at [697, 404] on button "Salvar" at bounding box center [702, 412] width 60 height 30
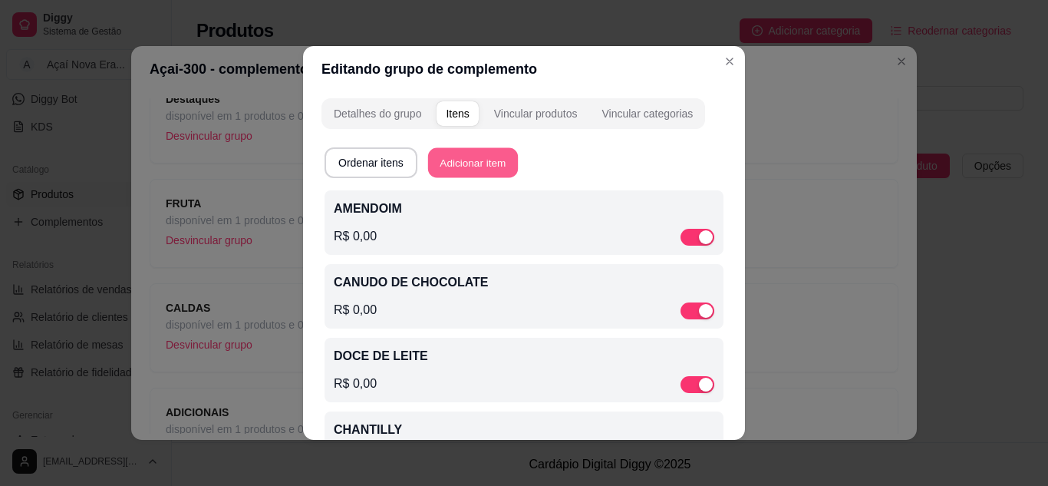
click at [493, 153] on button "Adicionar item" at bounding box center [473, 163] width 90 height 30
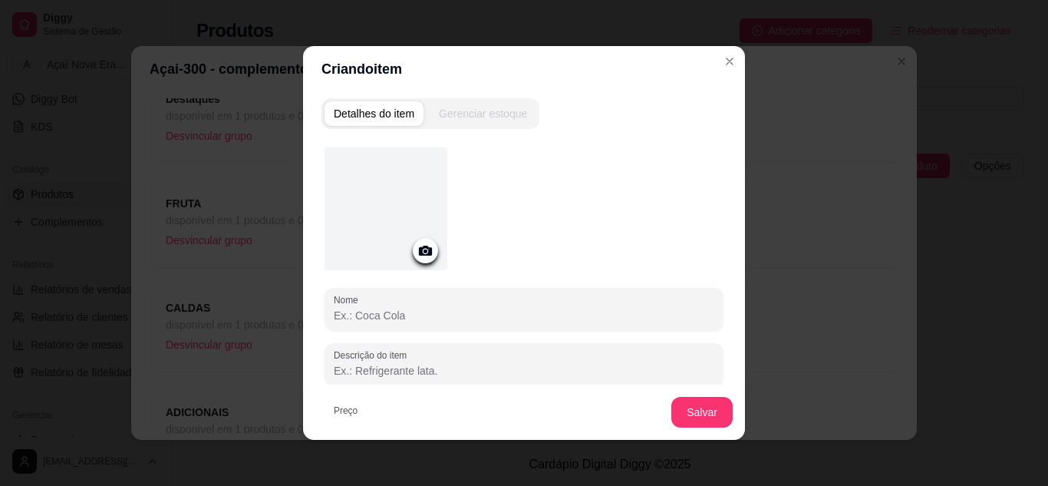
click at [387, 318] on input "Nome" at bounding box center [524, 315] width 381 height 15
type input "CHOCOLATE EM GOTAS"
click at [687, 412] on button "Salvar" at bounding box center [702, 412] width 60 height 30
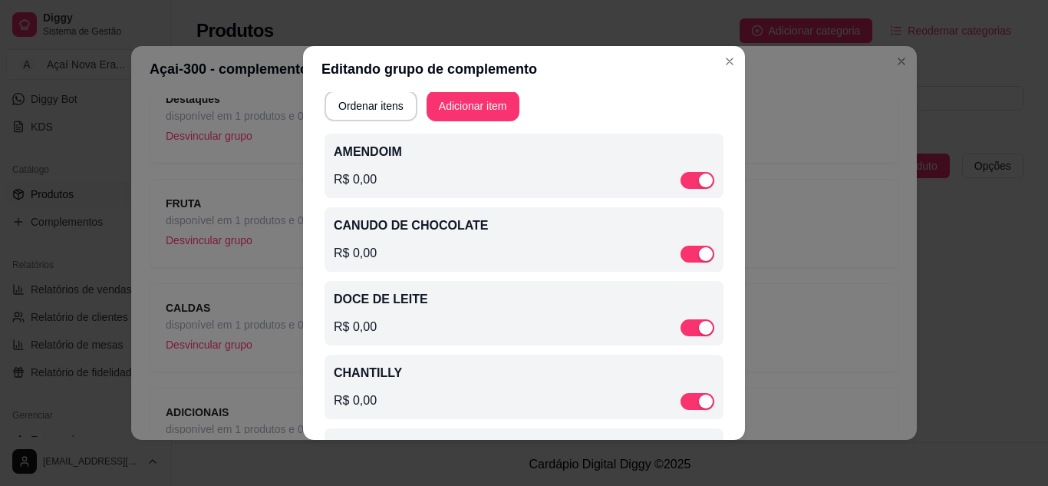
scroll to position [57, 0]
click at [680, 410] on span "button" at bounding box center [697, 401] width 34 height 17
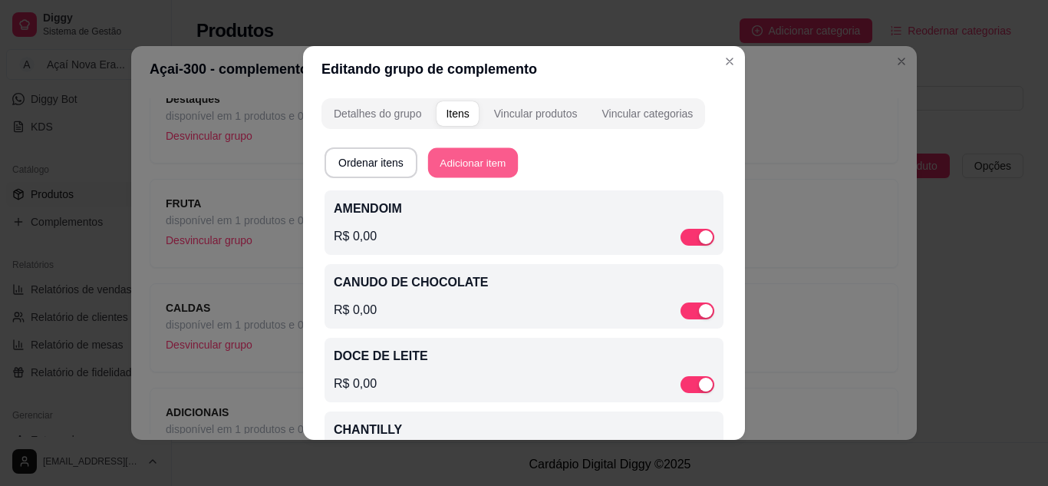
click at [479, 160] on button "Adicionar item" at bounding box center [473, 163] width 90 height 30
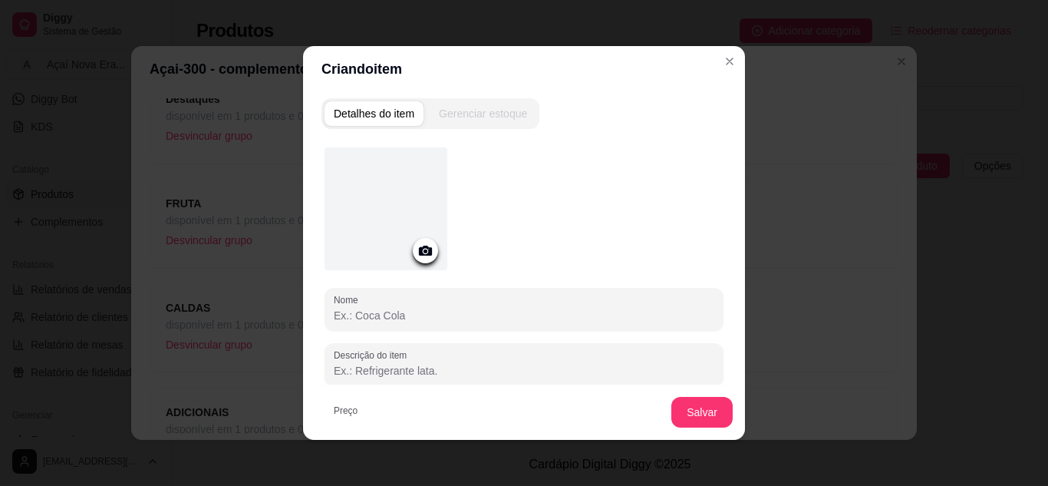
click at [364, 319] on input "Nome" at bounding box center [524, 315] width 381 height 15
type input "GRANOLA"
click at [698, 405] on button "Salvar" at bounding box center [702, 412] width 60 height 30
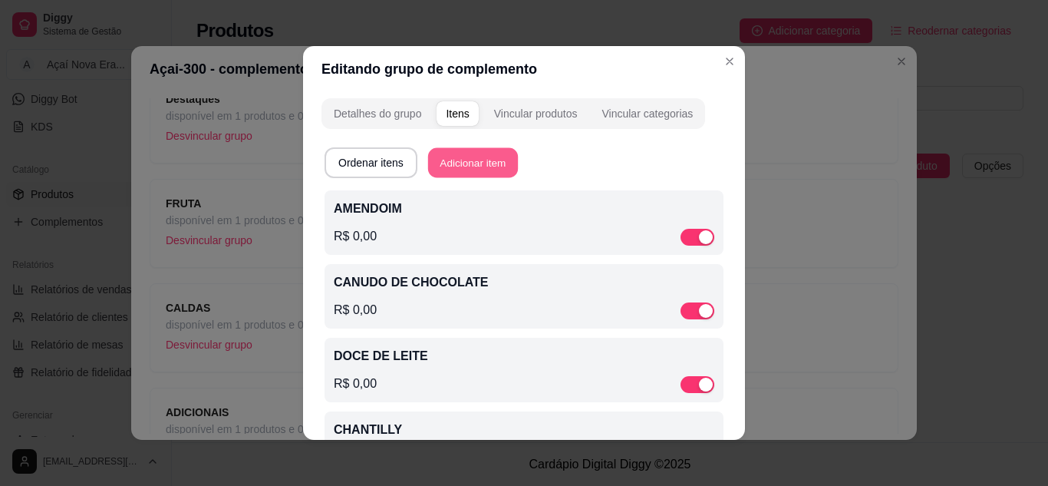
click at [493, 156] on button "Adicionar item" at bounding box center [473, 163] width 90 height 30
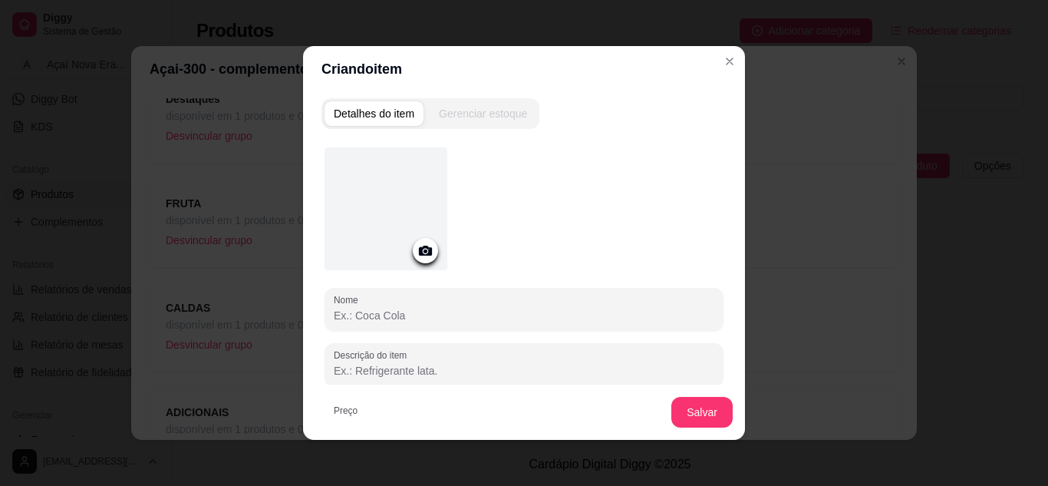
click at [394, 312] on input "Nome" at bounding box center [524, 315] width 381 height 15
type input "JUJUBA"
click at [703, 404] on button "Salvar" at bounding box center [702, 412] width 60 height 30
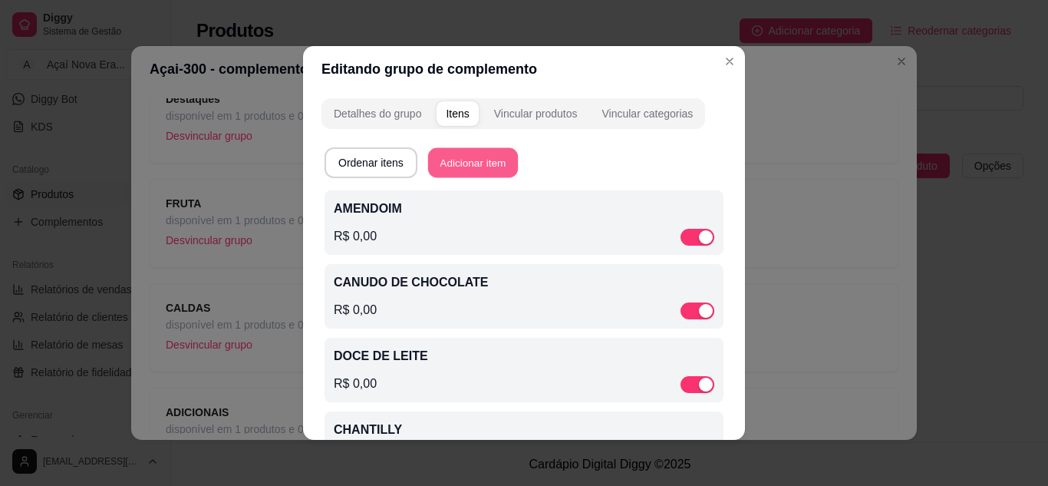
click at [493, 163] on button "Adicionar item" at bounding box center [473, 163] width 90 height 30
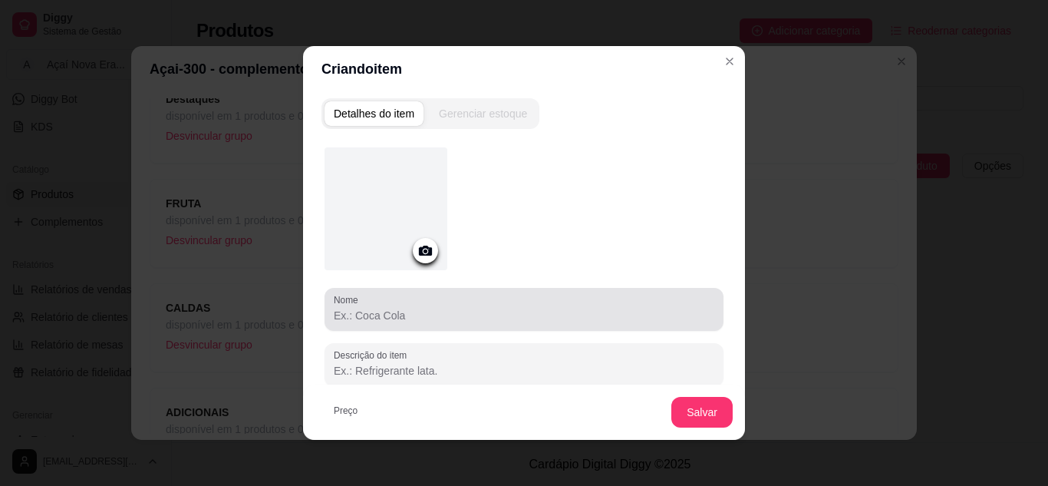
click at [396, 325] on div "Nome" at bounding box center [524, 309] width 399 height 43
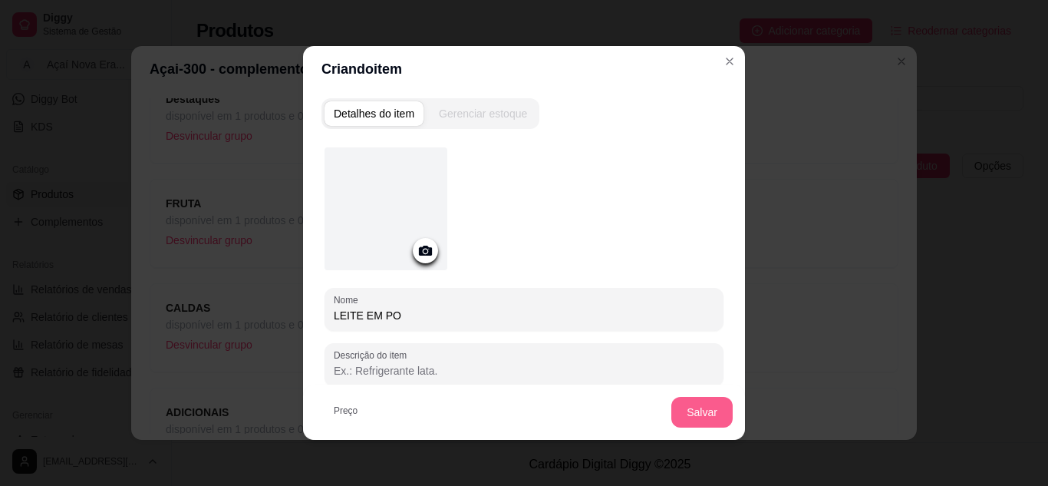
type input "LEITE EM PO"
click at [680, 414] on button "Salvar" at bounding box center [702, 412] width 60 height 30
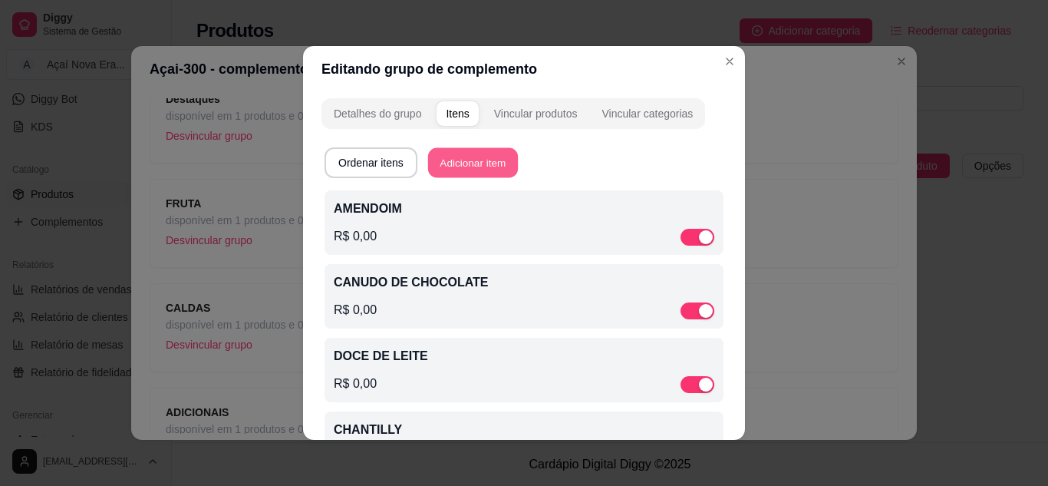
click at [471, 158] on button "Adicionar item" at bounding box center [473, 163] width 90 height 30
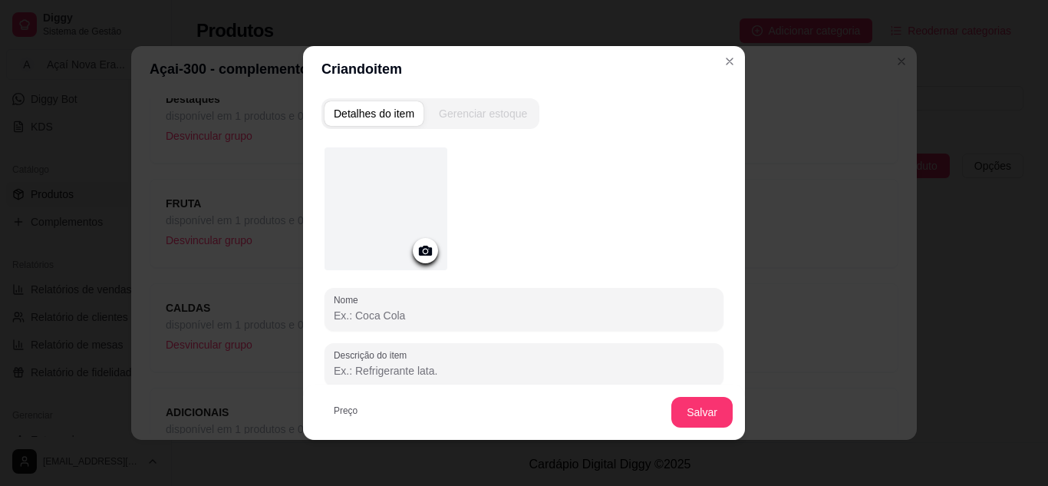
click at [377, 311] on input "Nome" at bounding box center [524, 315] width 381 height 15
type input "OVOMALTINE"
click at [690, 420] on button "Salvar" at bounding box center [702, 412] width 60 height 30
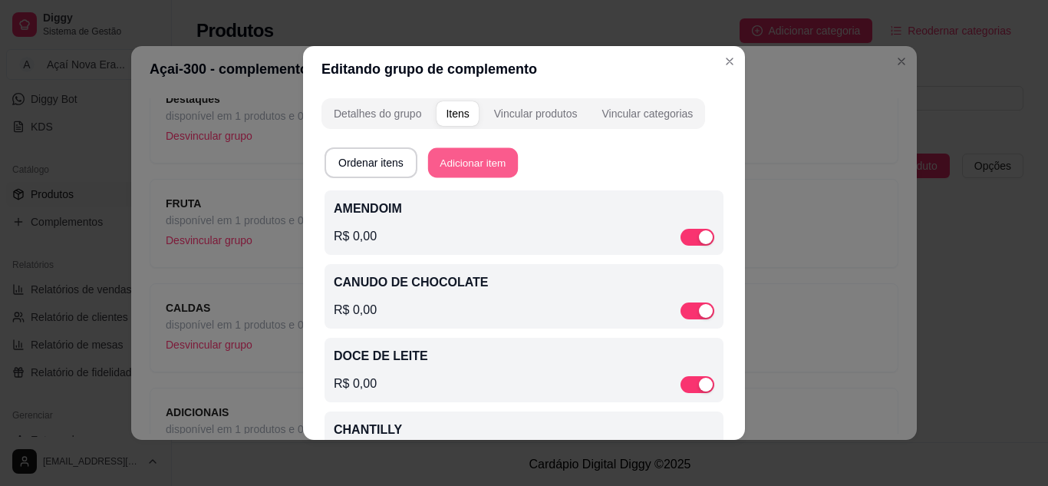
click at [477, 162] on button "Adicionar item" at bounding box center [473, 163] width 90 height 30
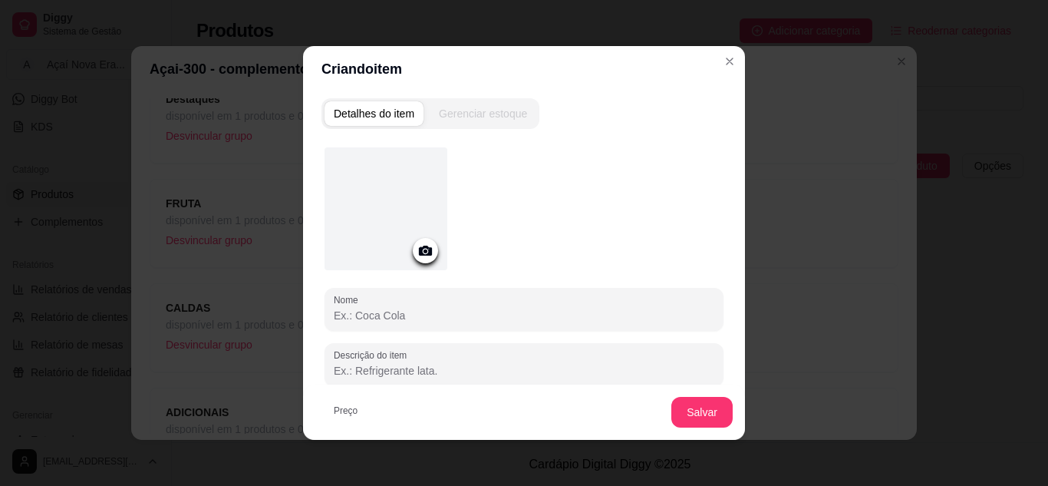
click at [414, 318] on input "Nome" at bounding box center [524, 315] width 381 height 15
type input "PAÇOCA"
click at [692, 413] on button "Salvar" at bounding box center [702, 412] width 60 height 30
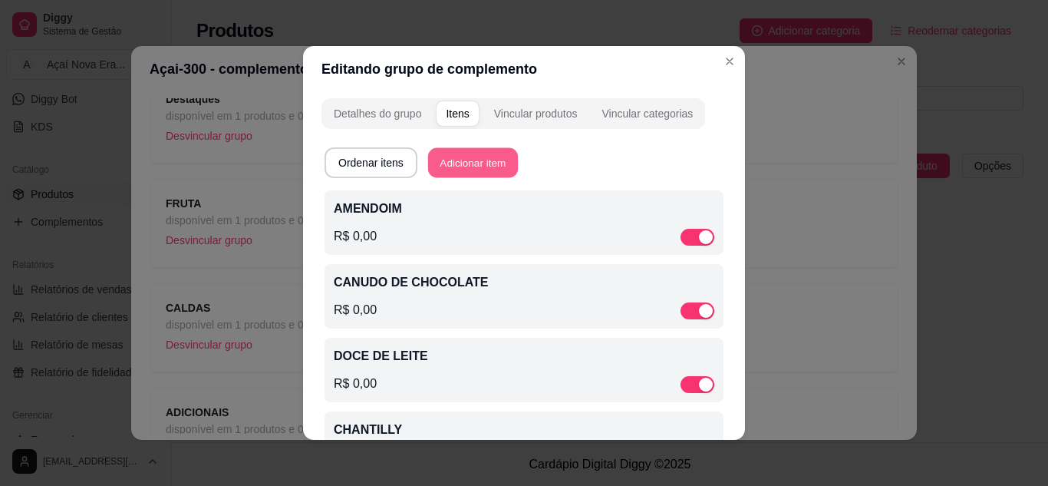
click at [489, 152] on button "Adicionar item" at bounding box center [473, 163] width 90 height 30
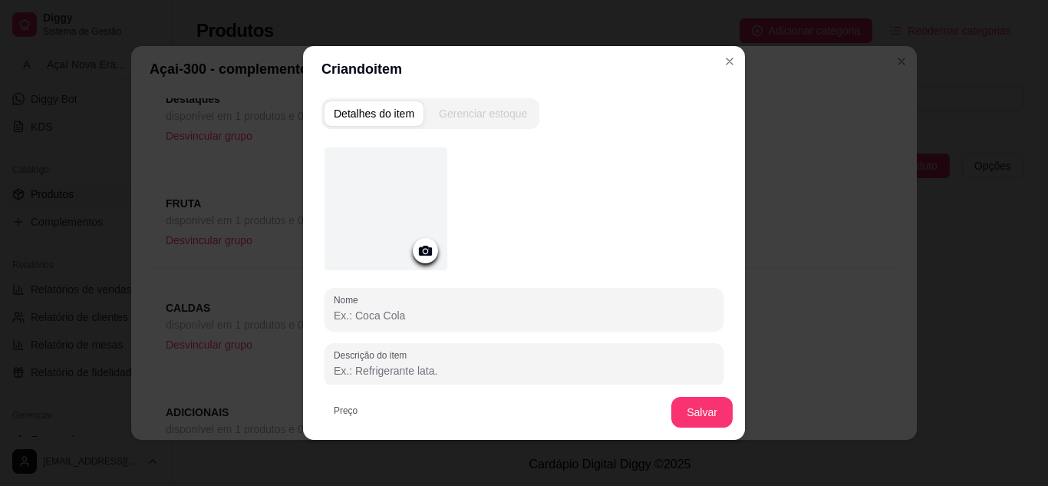
click at [423, 320] on input "Nome" at bounding box center [524, 315] width 381 height 15
type input "BOLACHA OREO TRITURADA"
click at [684, 413] on button "Salvar" at bounding box center [702, 412] width 60 height 30
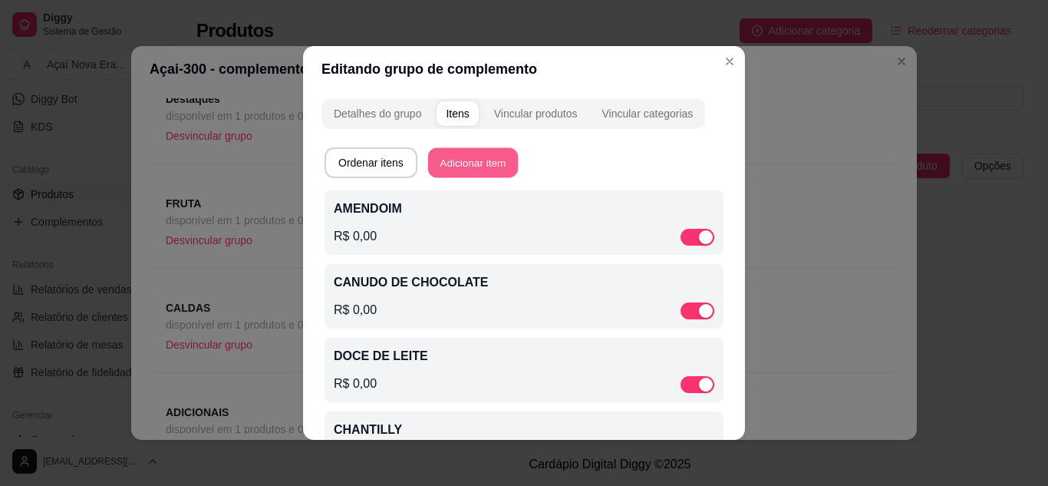
click at [484, 163] on button "Adicionar item" at bounding box center [473, 163] width 90 height 30
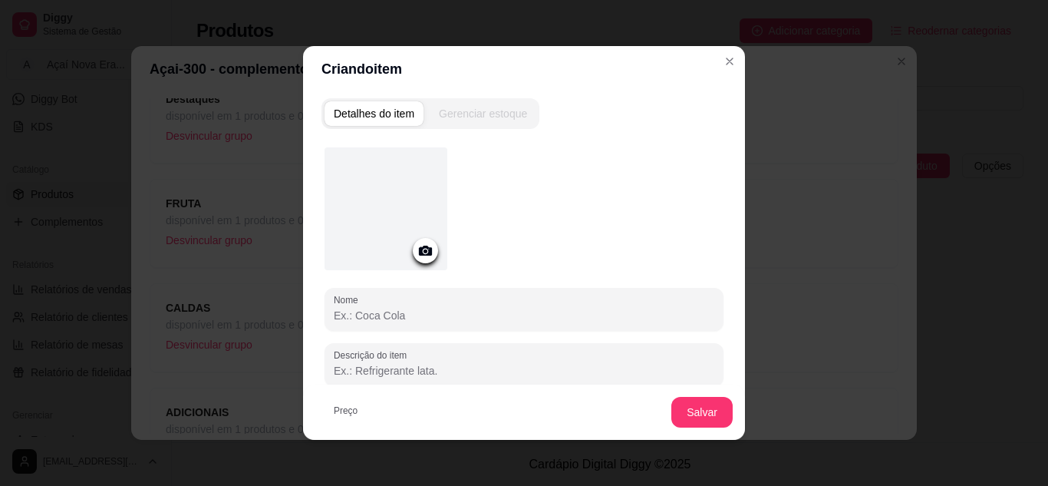
click at [415, 320] on input "Nome" at bounding box center [524, 315] width 381 height 15
type input "CONFETE"
click at [692, 416] on button "Salvar" at bounding box center [702, 412] width 60 height 30
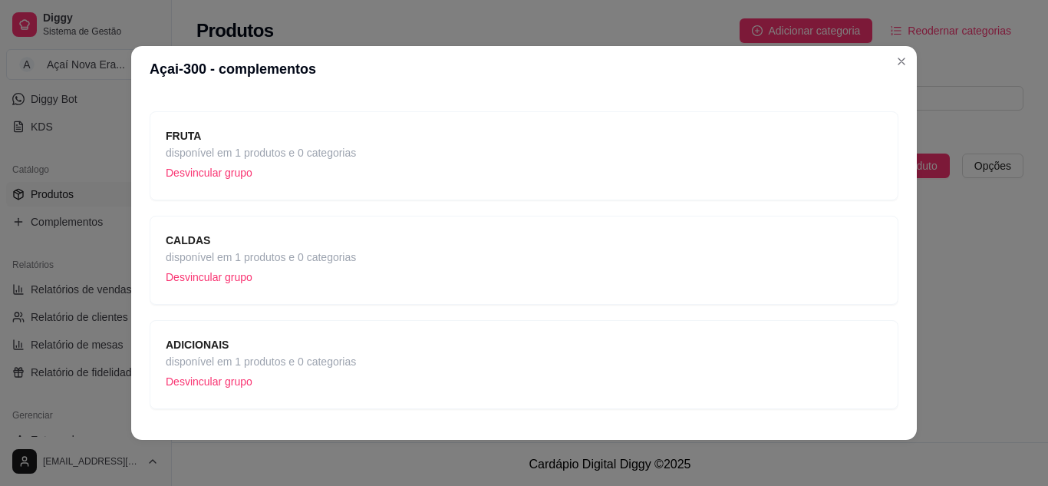
scroll to position [232, 0]
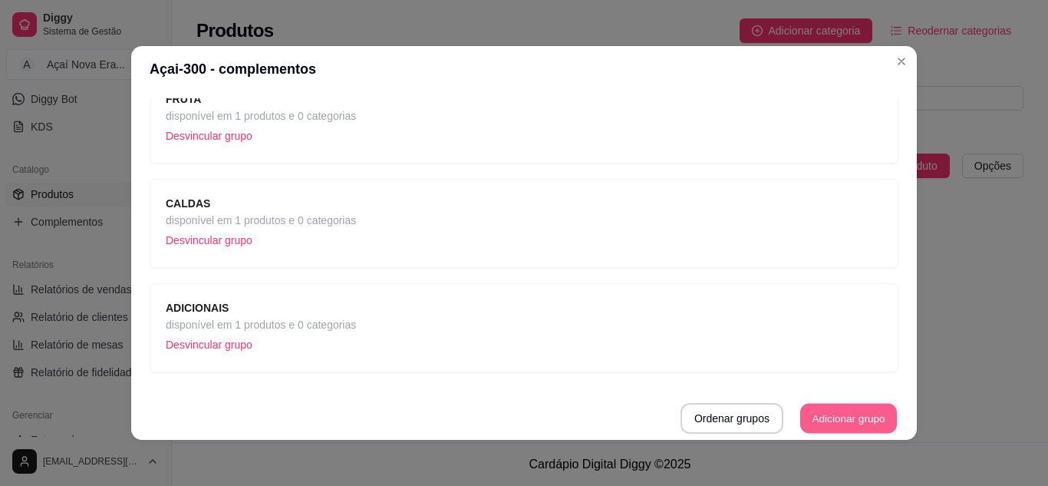
click at [815, 421] on button "Adicionar grupo" at bounding box center [848, 419] width 97 height 30
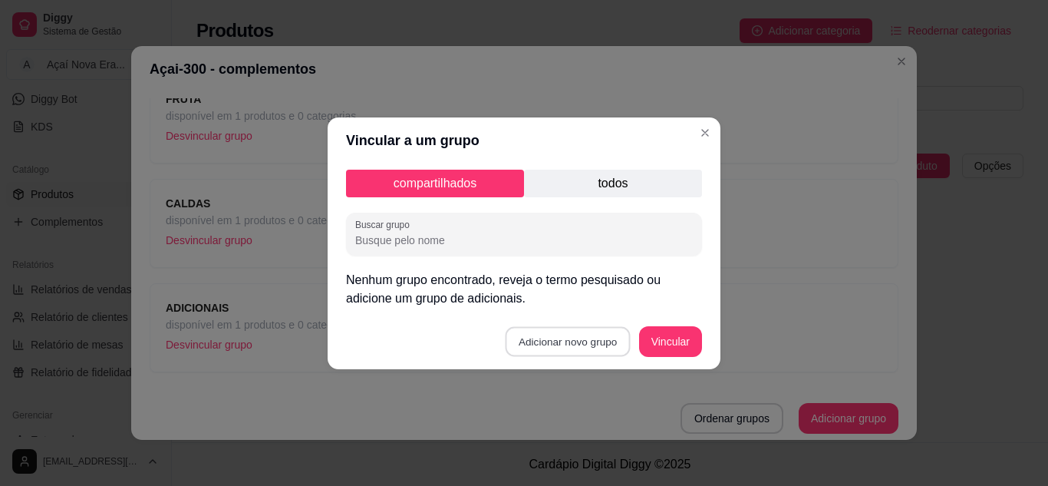
click at [568, 338] on button "Adicionar novo grupo" at bounding box center [568, 341] width 125 height 30
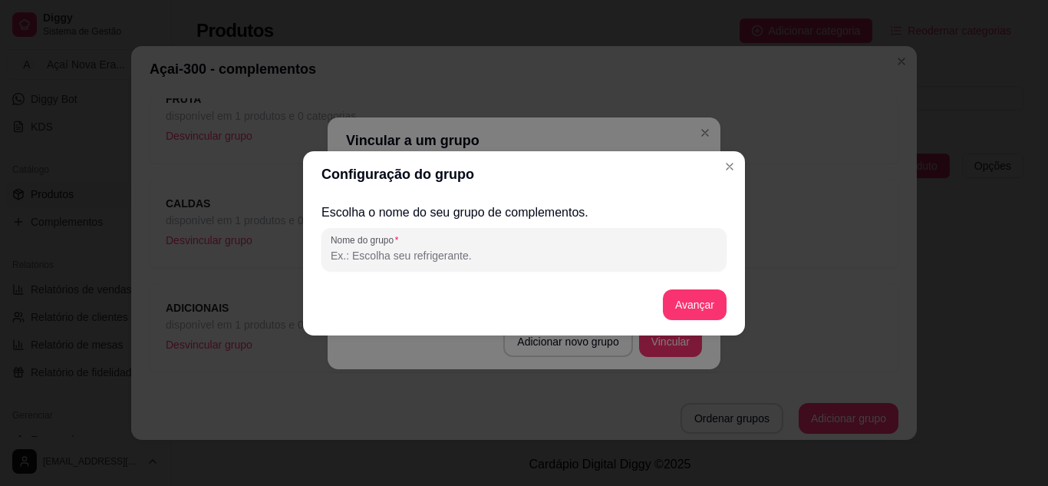
click at [497, 259] on input "Nome do grupo" at bounding box center [524, 255] width 387 height 15
type input "COMPLEMENTO"
click at [692, 301] on button "Avançar" at bounding box center [695, 304] width 62 height 30
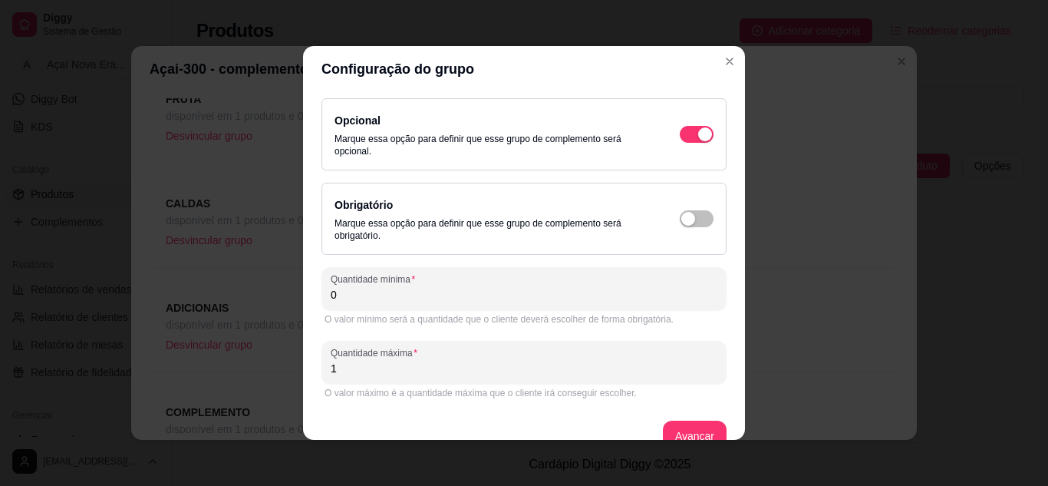
click at [565, 298] on input "0" at bounding box center [524, 294] width 387 height 15
type input "0"
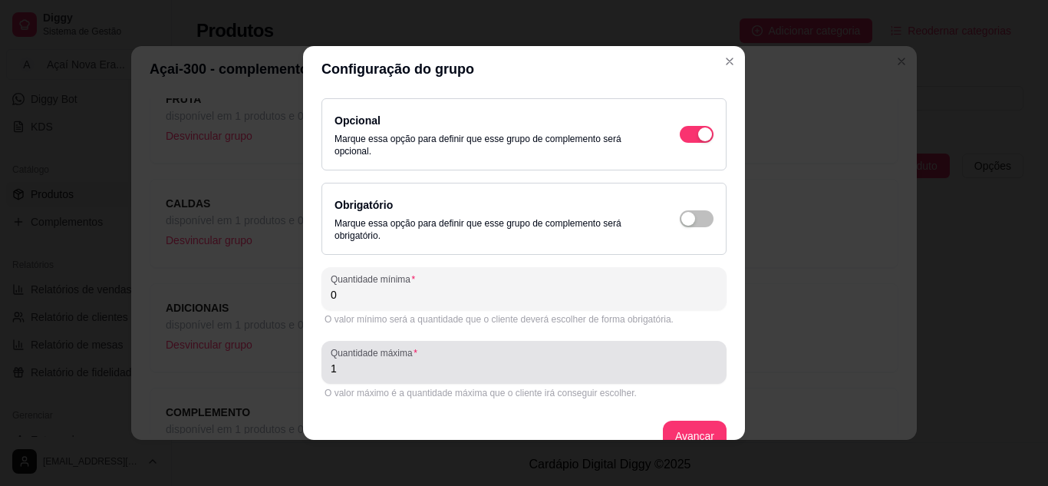
click at [447, 359] on div "1" at bounding box center [524, 362] width 387 height 31
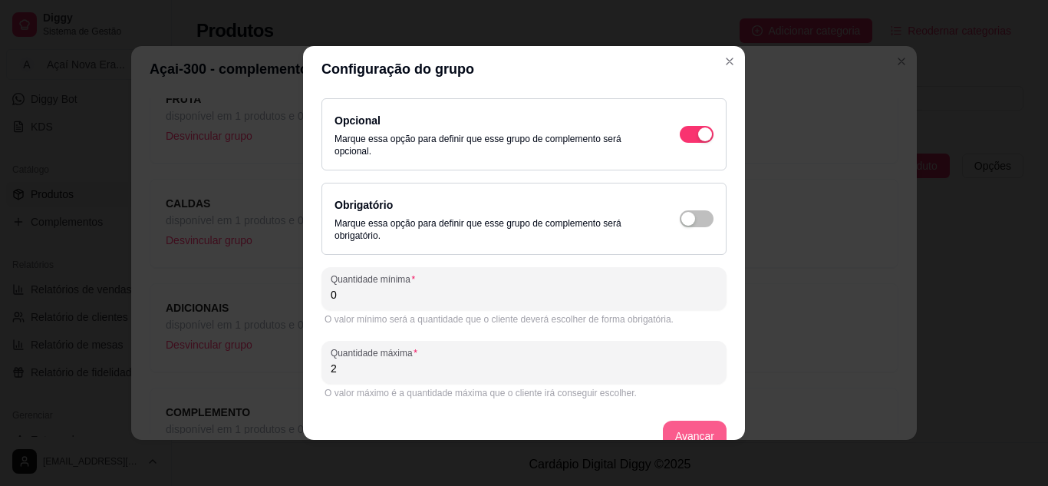
type input "2"
click at [684, 426] on button "Avançar" at bounding box center [695, 436] width 62 height 30
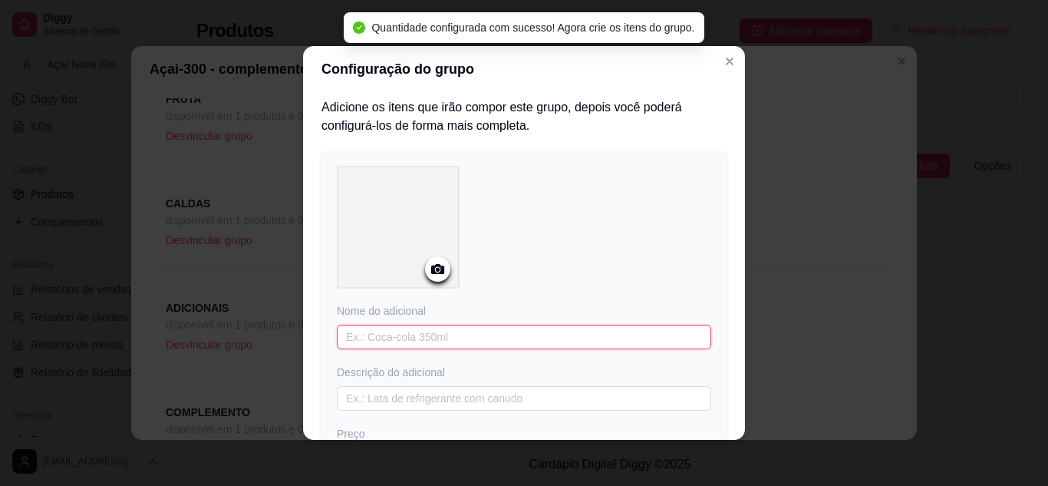
click at [531, 339] on input "text" at bounding box center [524, 337] width 374 height 25
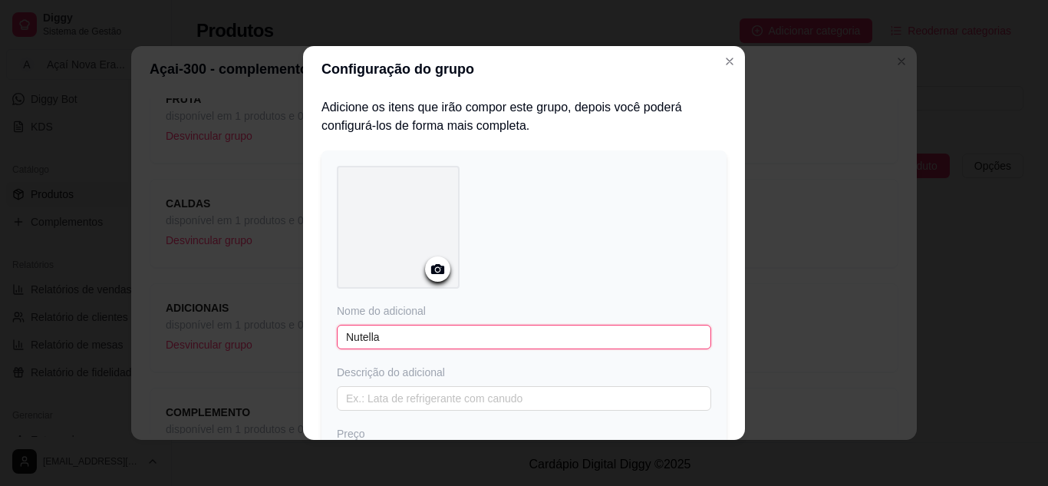
type input "Nutella"
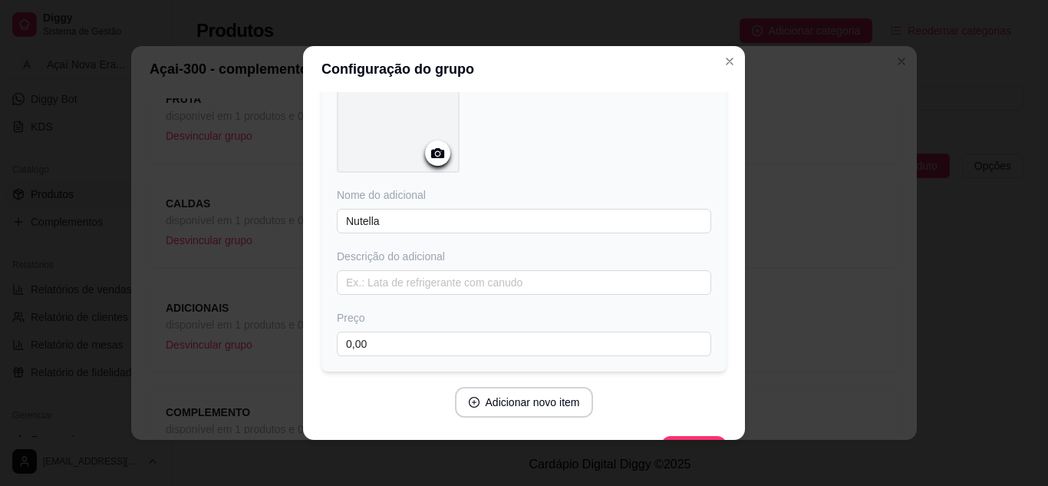
scroll to position [157, 0]
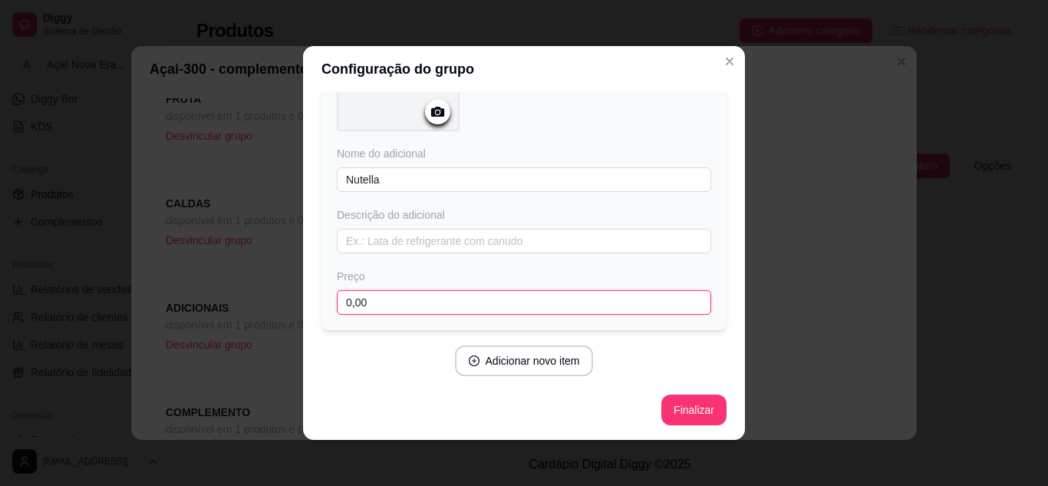
click at [515, 295] on input "0,00" at bounding box center [524, 302] width 374 height 25
type input "8,00"
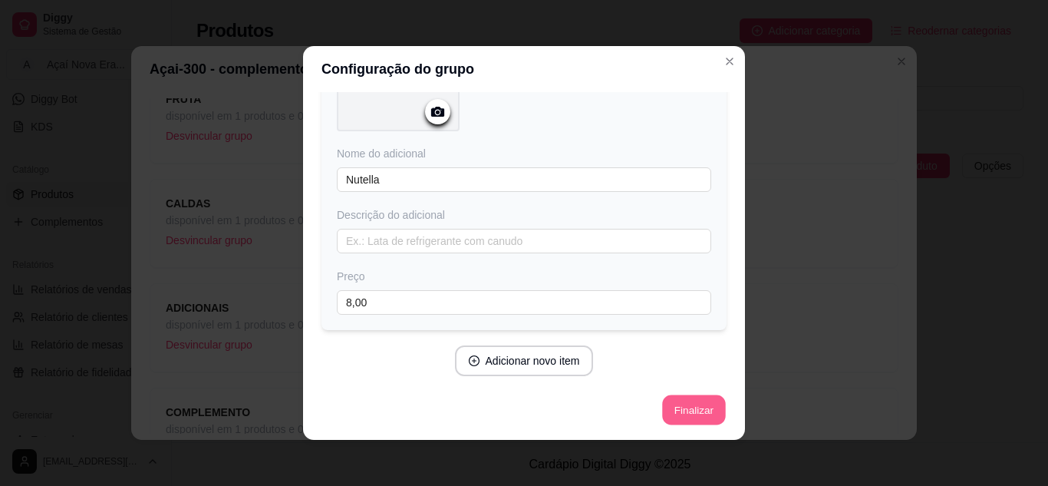
click at [689, 400] on button "Finalizar" at bounding box center [693, 410] width 63 height 30
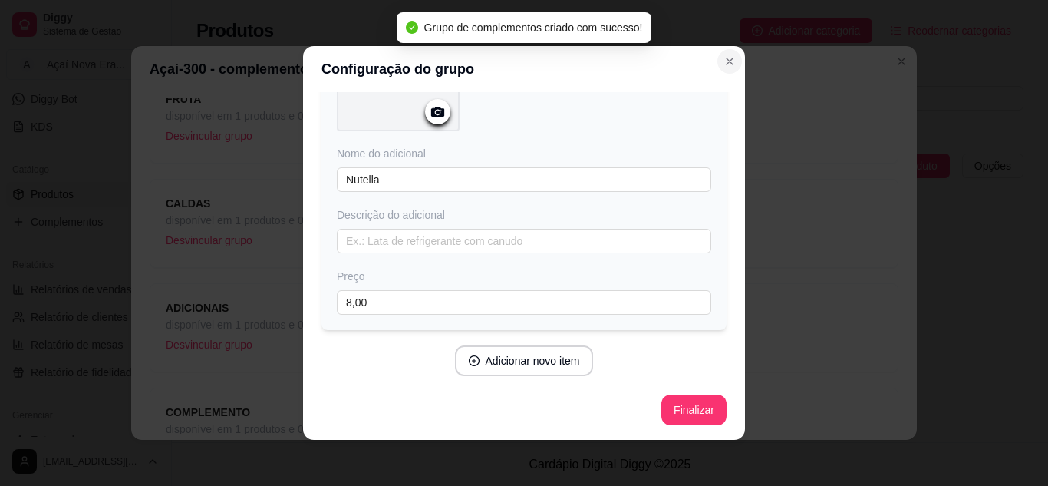
click at [723, 59] on icon "Close" at bounding box center [729, 61] width 12 height 12
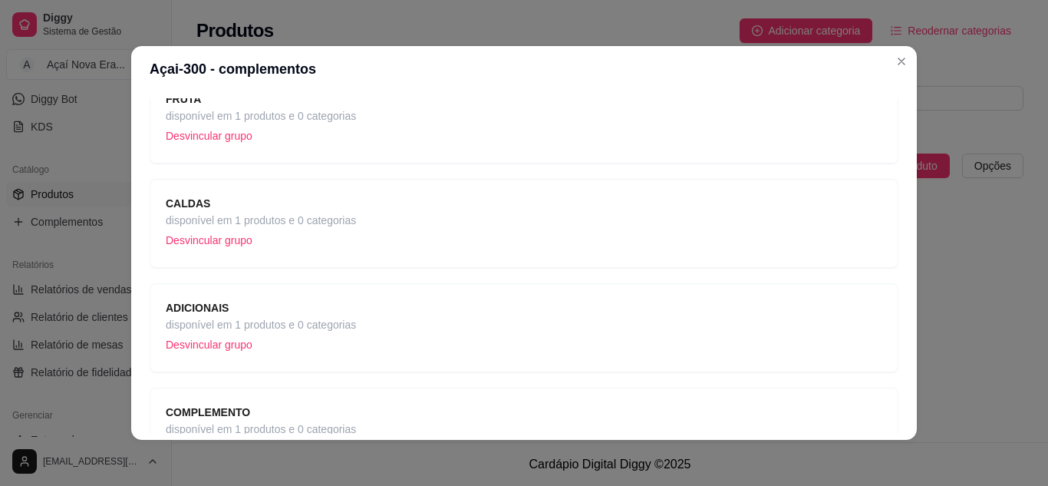
click at [568, 426] on div "COMPLEMENTO disponível em 1 produtos e 0 categorias Desvincular grupo" at bounding box center [524, 432] width 717 height 57
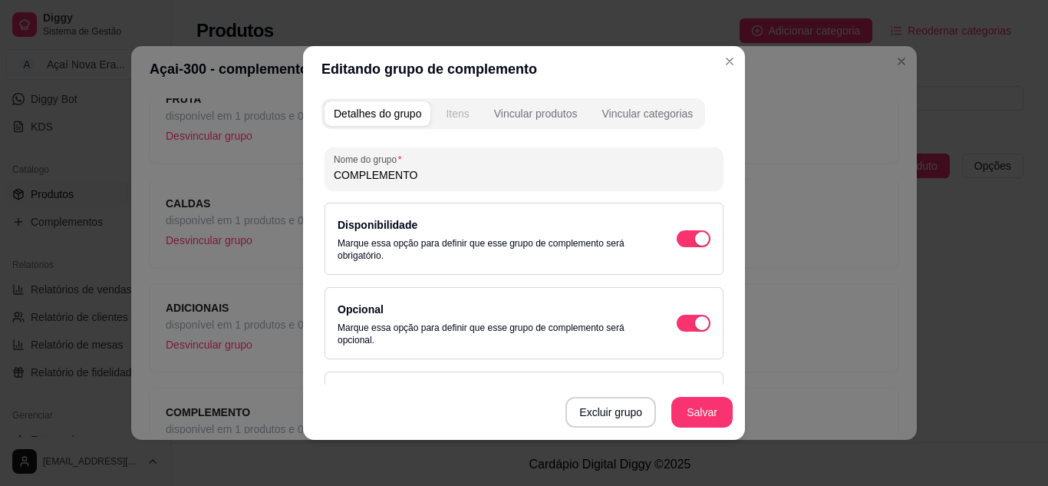
click at [465, 114] on button "Itens" at bounding box center [457, 113] width 41 height 25
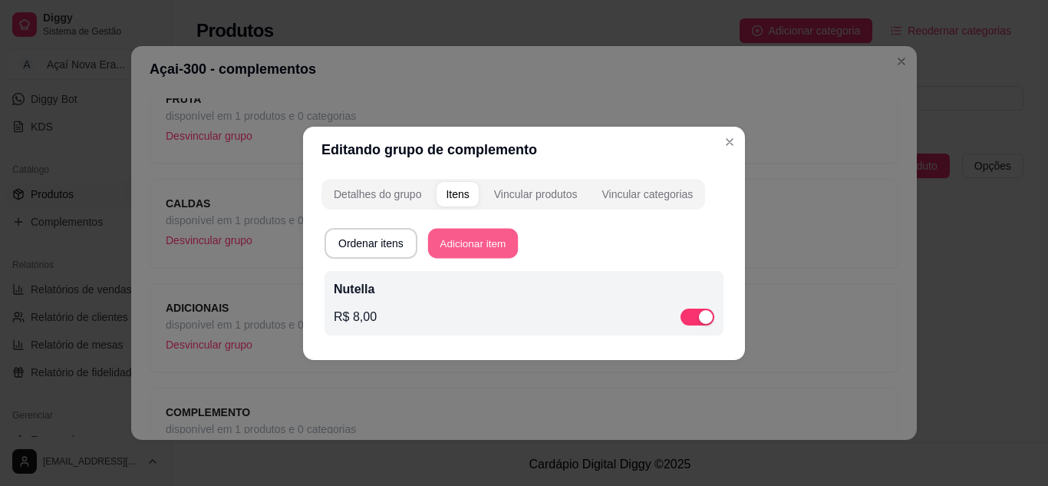
click at [460, 233] on button "Adicionar item" at bounding box center [473, 243] width 90 height 30
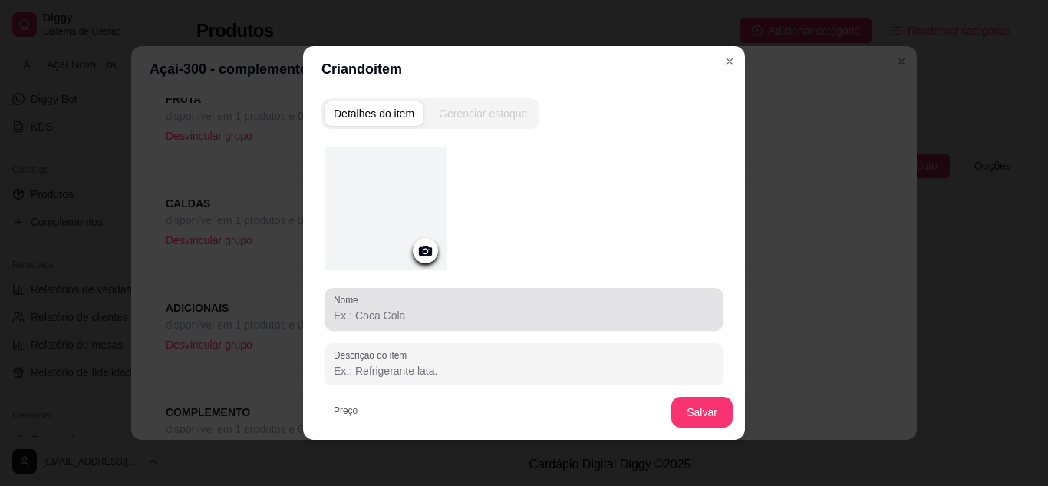
click at [415, 302] on div at bounding box center [524, 309] width 381 height 31
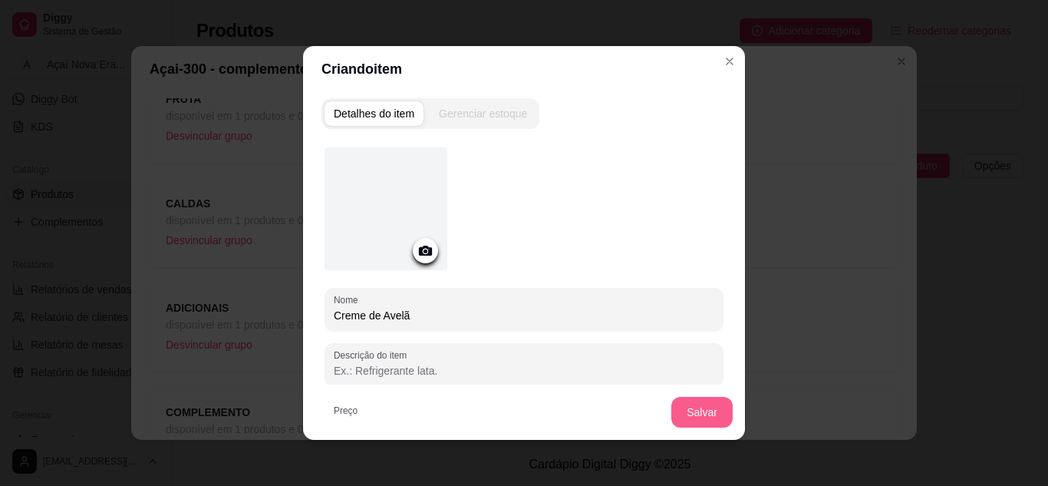
type input "Creme de Avelã"
click at [717, 411] on button "Salvar" at bounding box center [702, 412] width 60 height 30
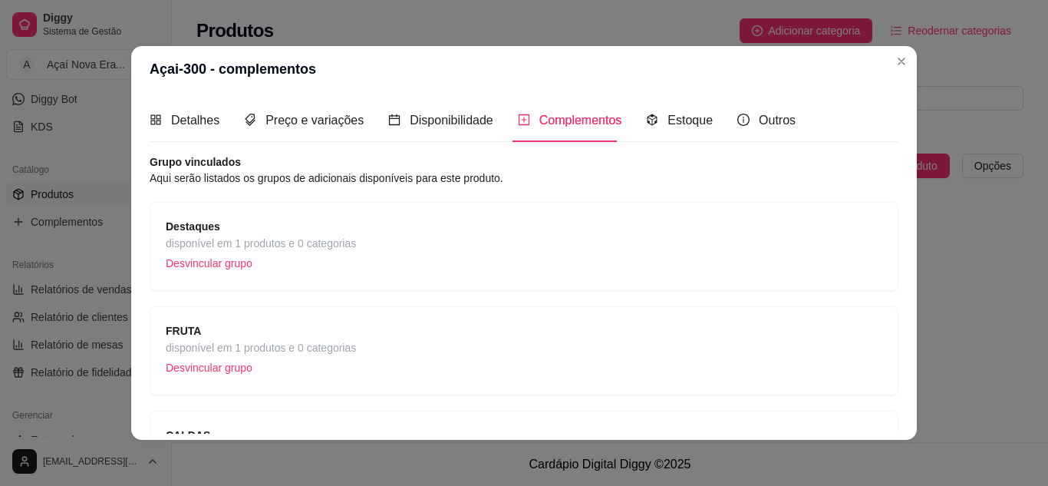
scroll to position [336, 0]
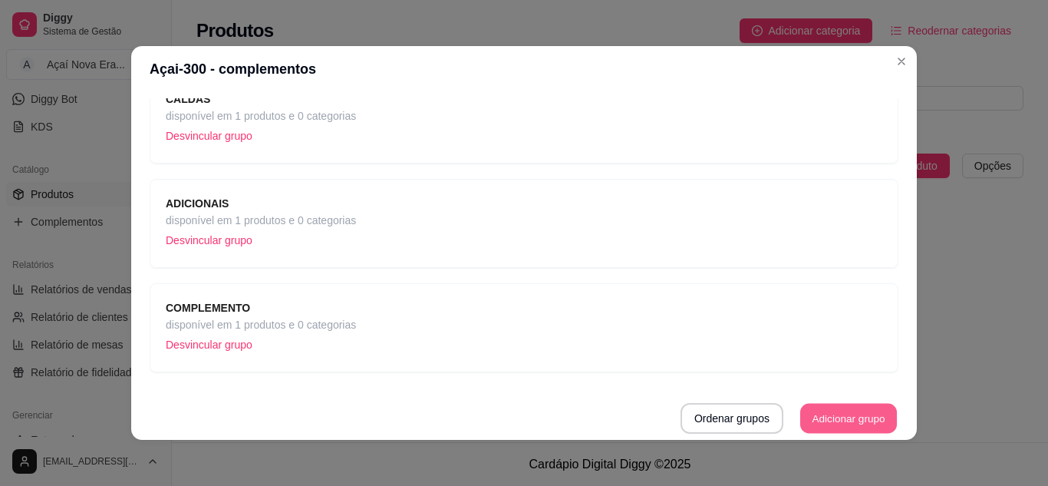
click at [837, 413] on button "Adicionar grupo" at bounding box center [848, 419] width 97 height 30
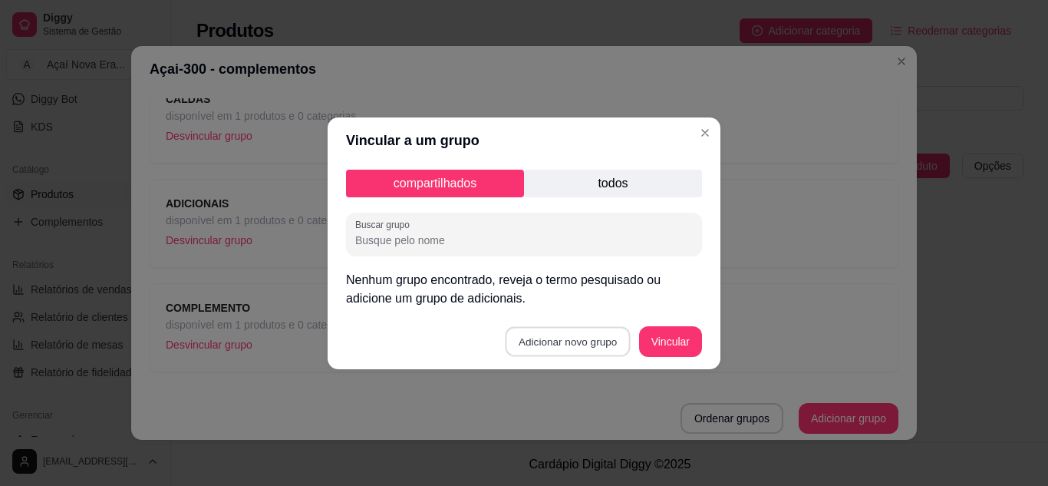
click at [605, 344] on button "Adicionar novo grupo" at bounding box center [568, 341] width 125 height 30
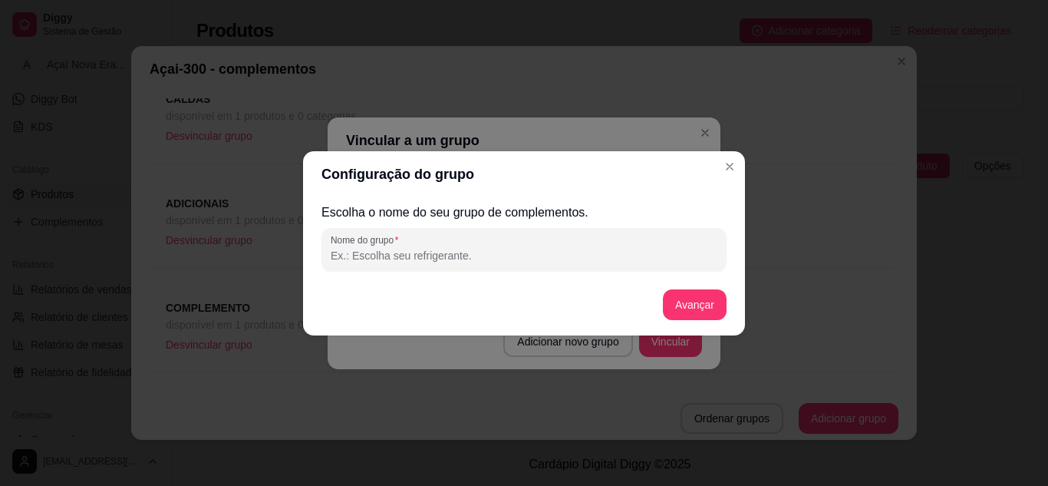
click at [535, 257] on input "Nome do grupo" at bounding box center [524, 255] width 387 height 15
type input "Deseja Colher"
click at [694, 311] on button "Avançar" at bounding box center [695, 304] width 62 height 30
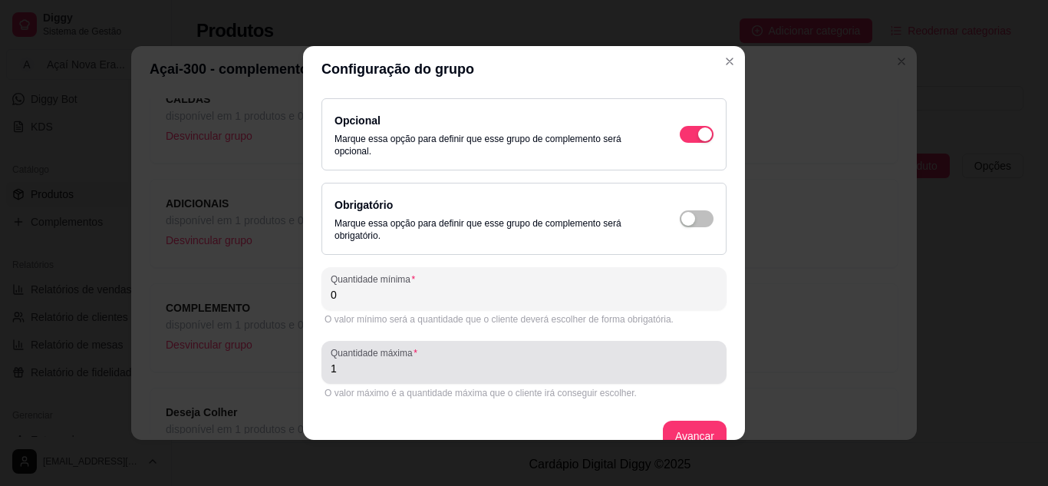
click at [567, 376] on div "1" at bounding box center [524, 362] width 387 height 31
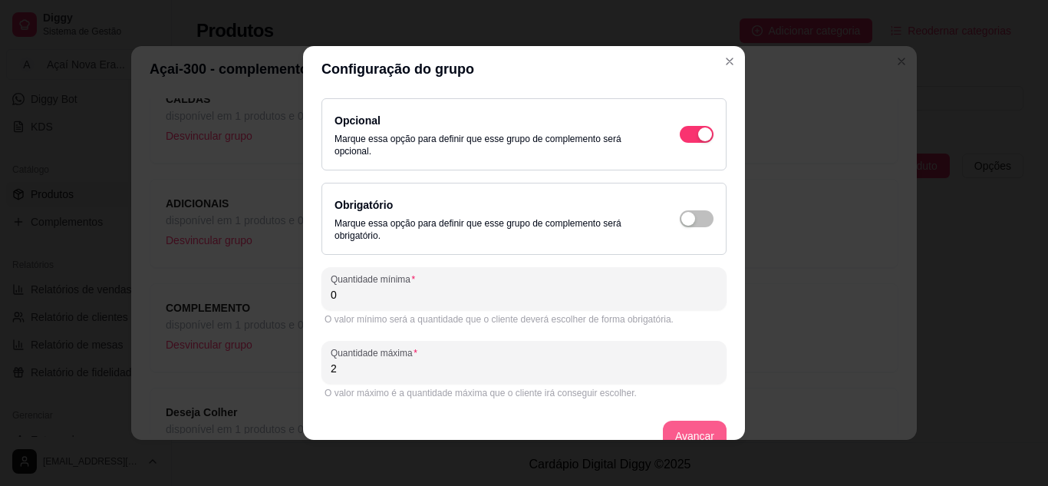
type input "2"
click at [681, 433] on button "Avançar" at bounding box center [695, 436] width 62 height 30
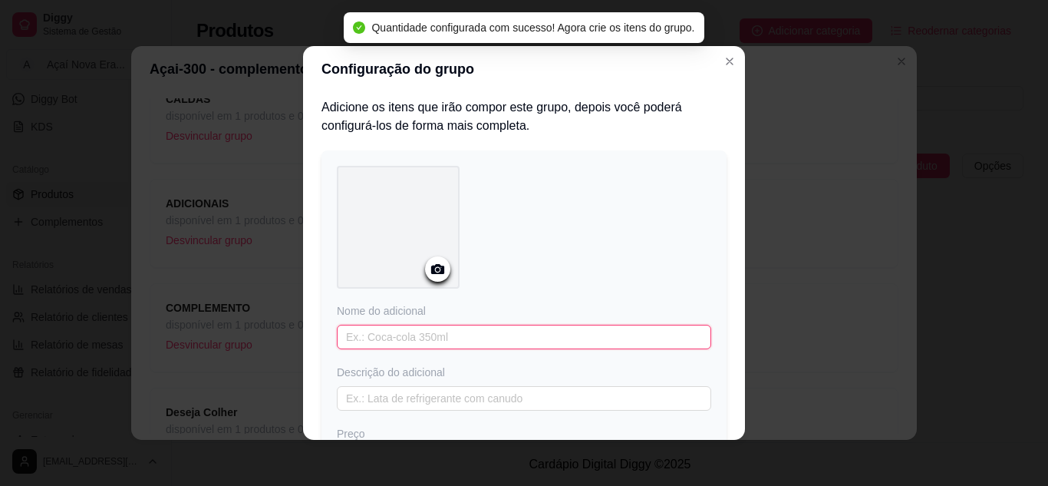
click at [578, 338] on input "text" at bounding box center [524, 337] width 374 height 25
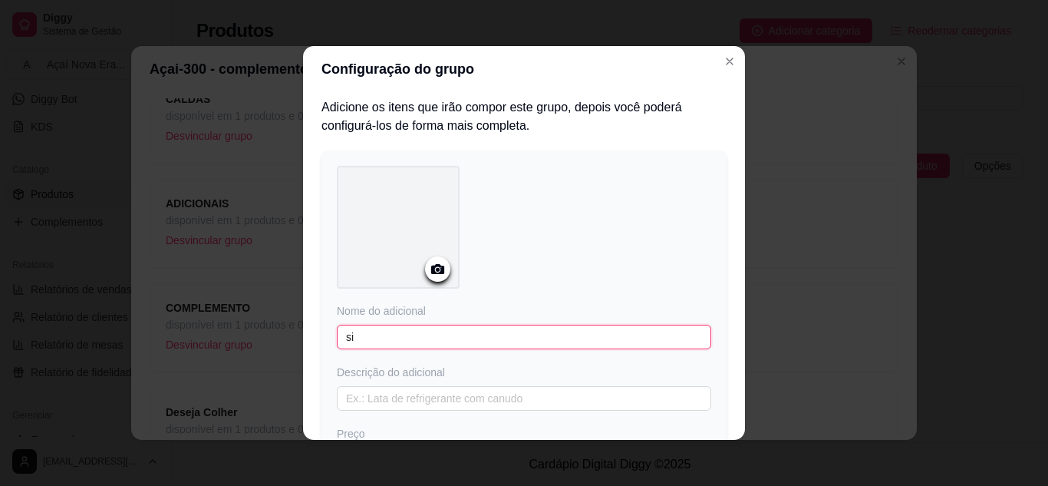
type input "s"
type input "Sim, Por Favor"
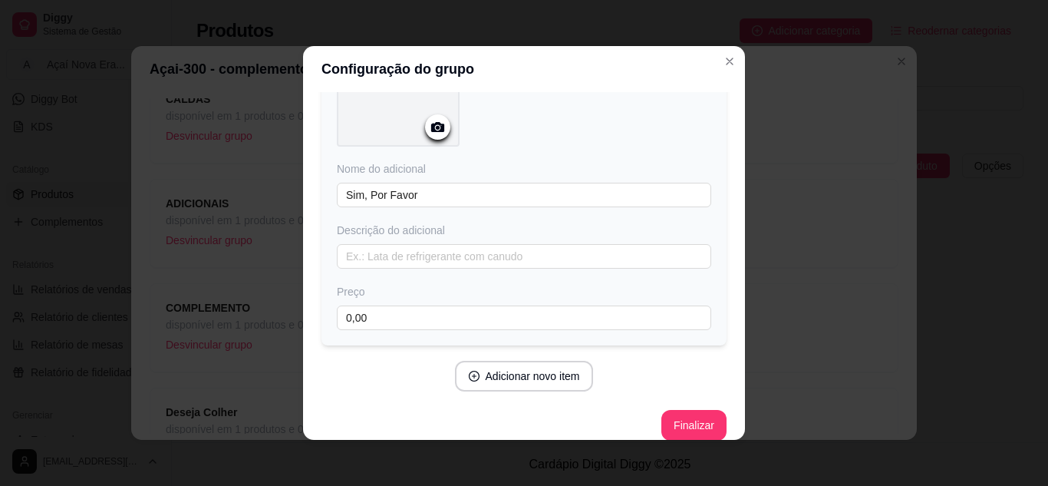
scroll to position [157, 0]
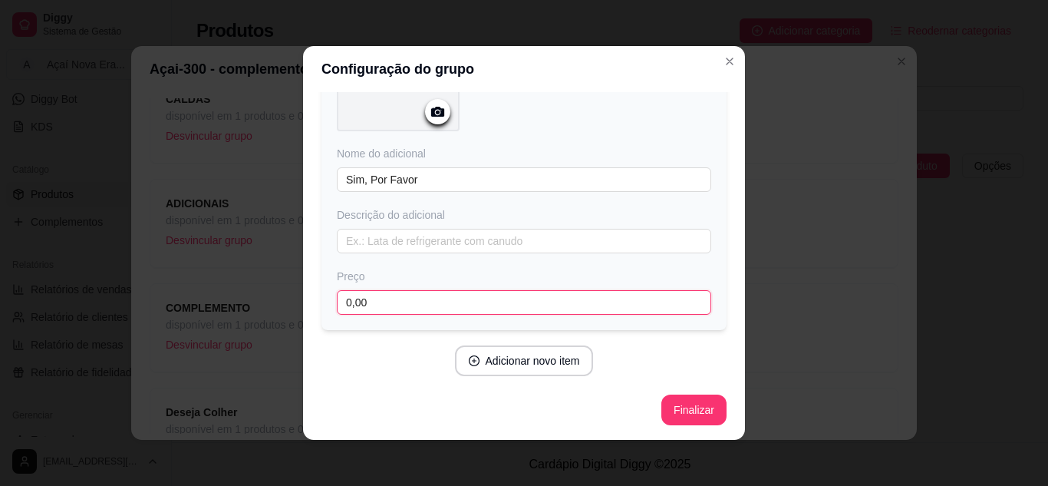
click at [474, 305] on input "0,00" at bounding box center [524, 302] width 374 height 25
type input "0,75"
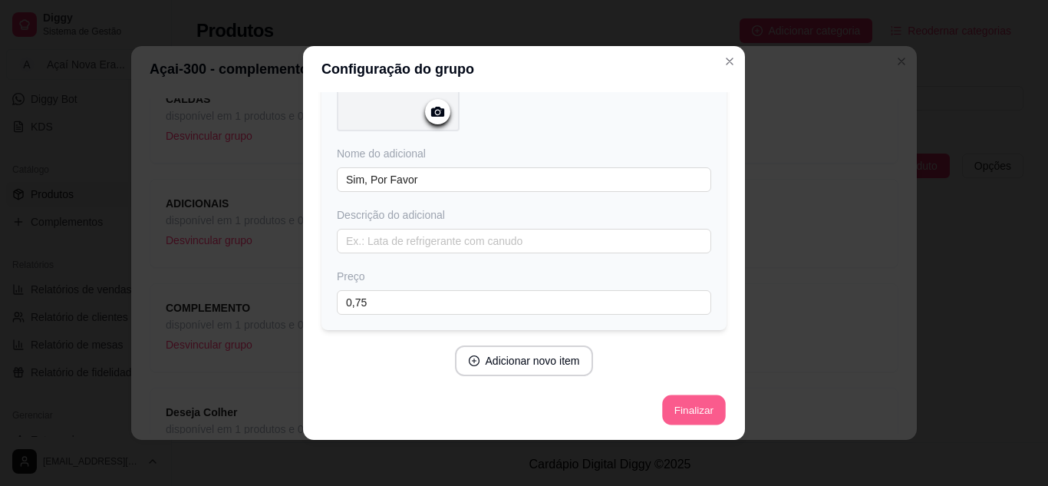
click at [683, 409] on button "Finalizar" at bounding box center [693, 410] width 63 height 30
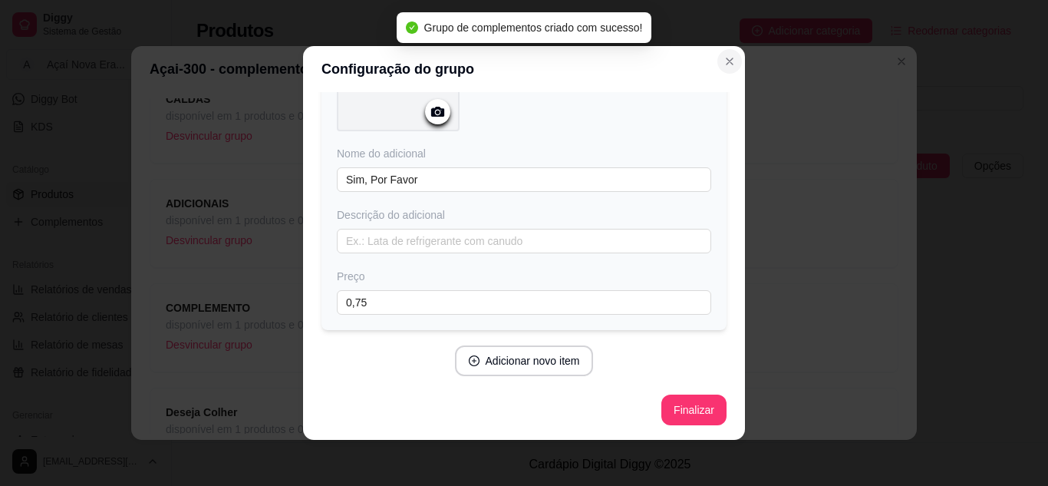
click at [726, 62] on icon "Close" at bounding box center [729, 61] width 6 height 6
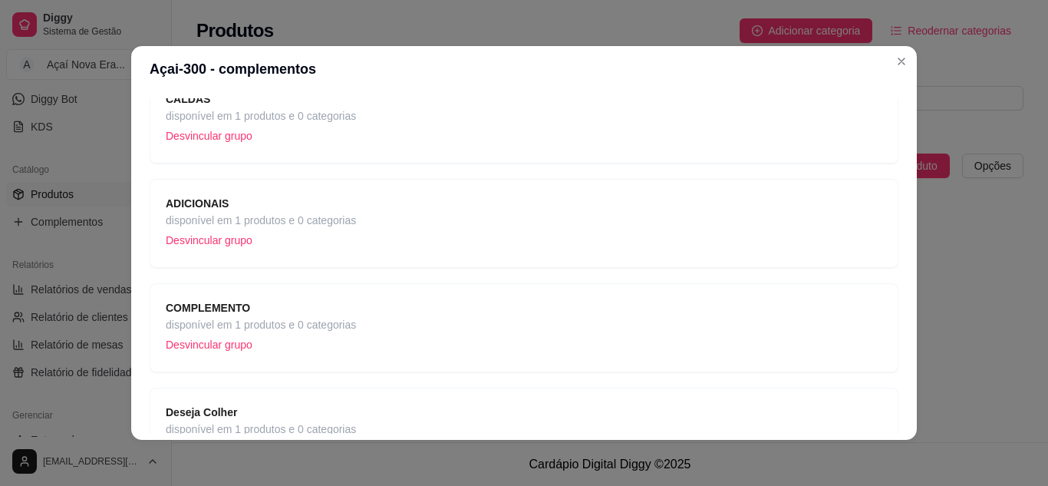
click at [430, 411] on div "Deseja Colher disponível em 1 produtos e 0 categorias Desvincular grupo" at bounding box center [524, 432] width 717 height 57
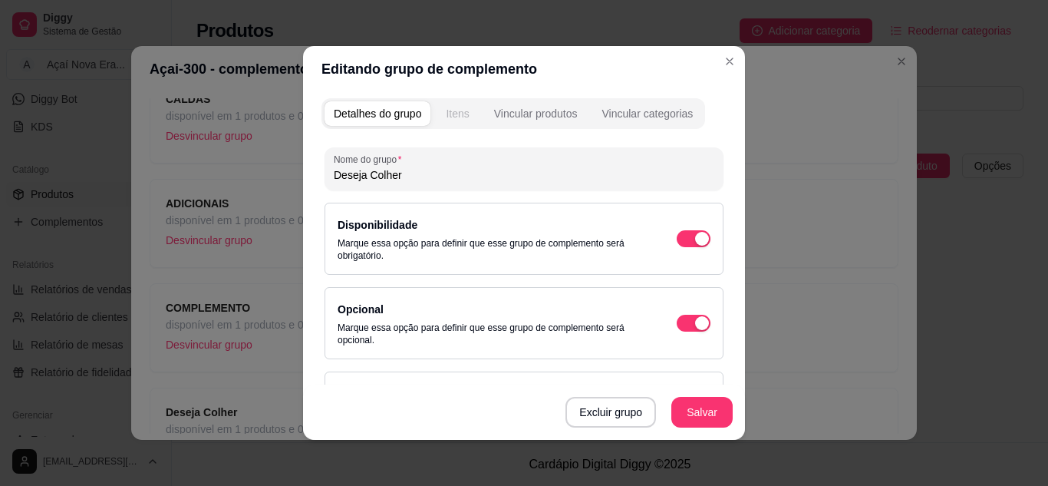
click at [463, 117] on div "Itens" at bounding box center [457, 113] width 23 height 15
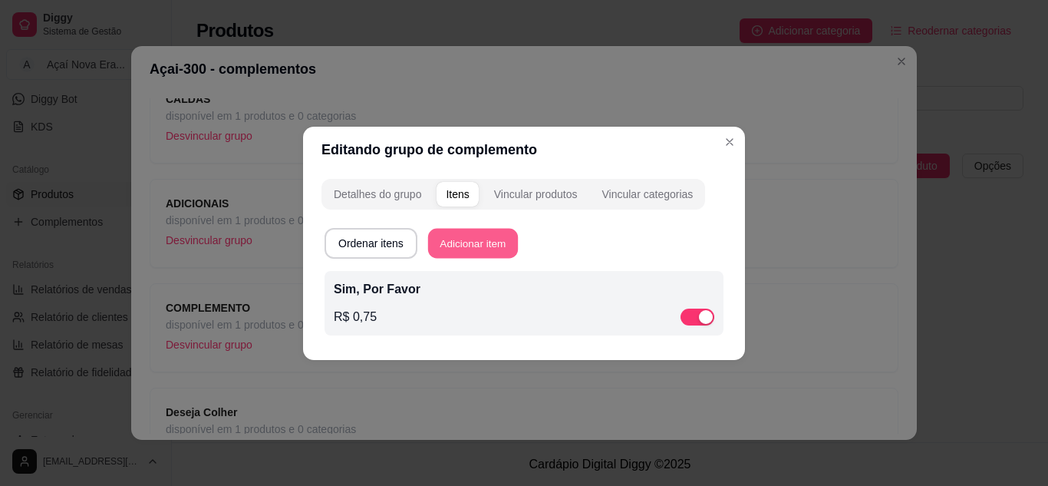
click at [468, 244] on button "Adicionar item" at bounding box center [473, 243] width 90 height 30
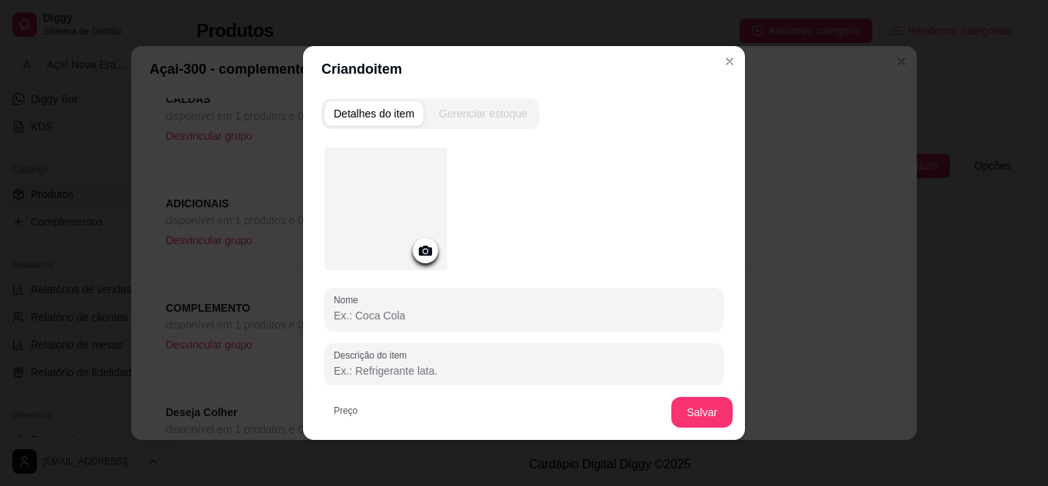
click at [407, 309] on input "Nome" at bounding box center [524, 315] width 381 height 15
type input "Não, Agradeço"
click at [685, 405] on button "Salvar" at bounding box center [702, 412] width 60 height 30
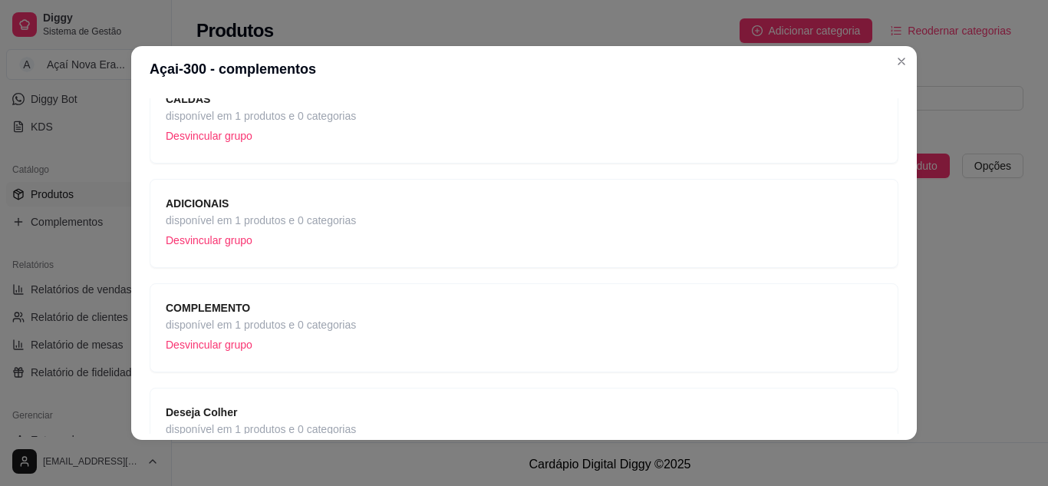
click at [473, 415] on div "Deseja Colher disponível em 1 produtos e 0 categorias Desvincular grupo" at bounding box center [524, 432] width 717 height 57
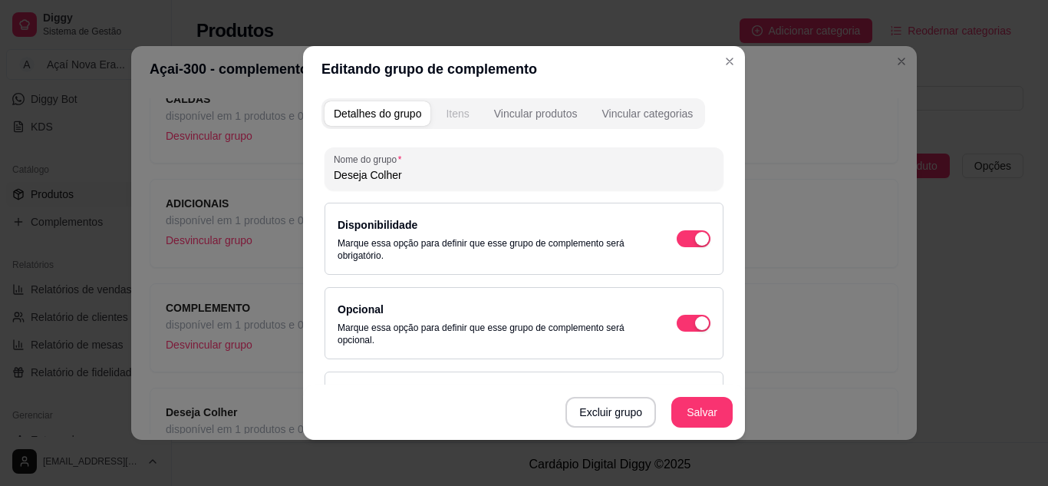
click at [453, 107] on div "Itens" at bounding box center [457, 113] width 23 height 15
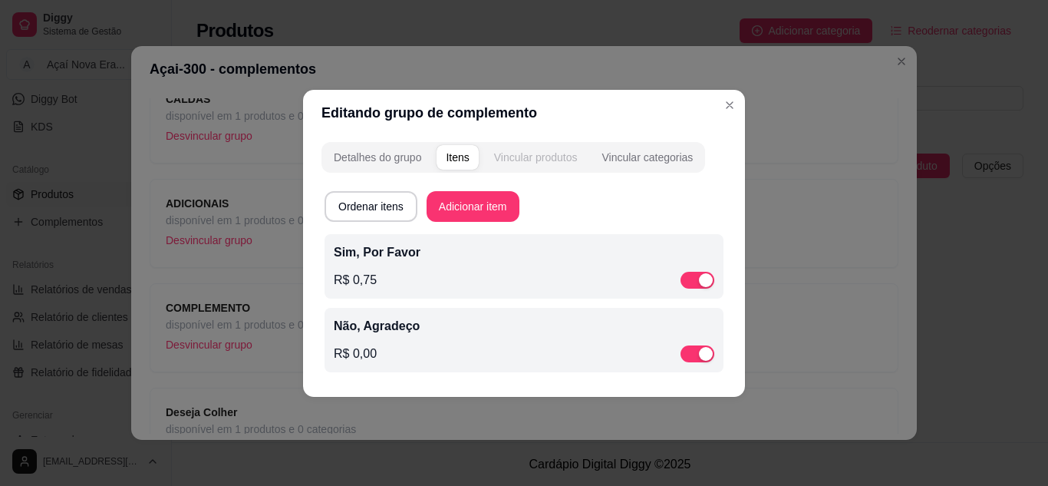
click at [521, 153] on div "Vincular produtos" at bounding box center [536, 157] width 84 height 15
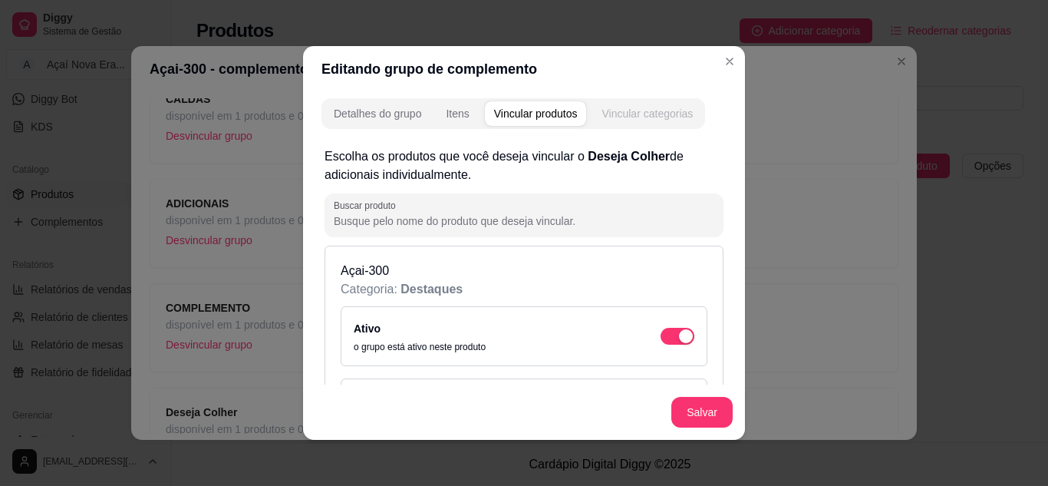
click at [632, 112] on div "Vincular categorias" at bounding box center [646, 113] width 91 height 15
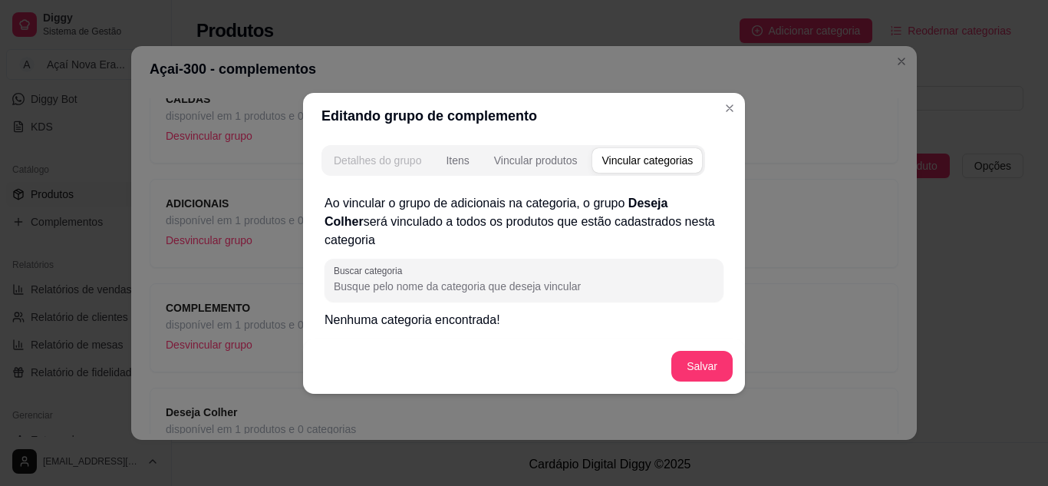
click at [351, 148] on button "Detalhes do grupo" at bounding box center [378, 160] width 106 height 25
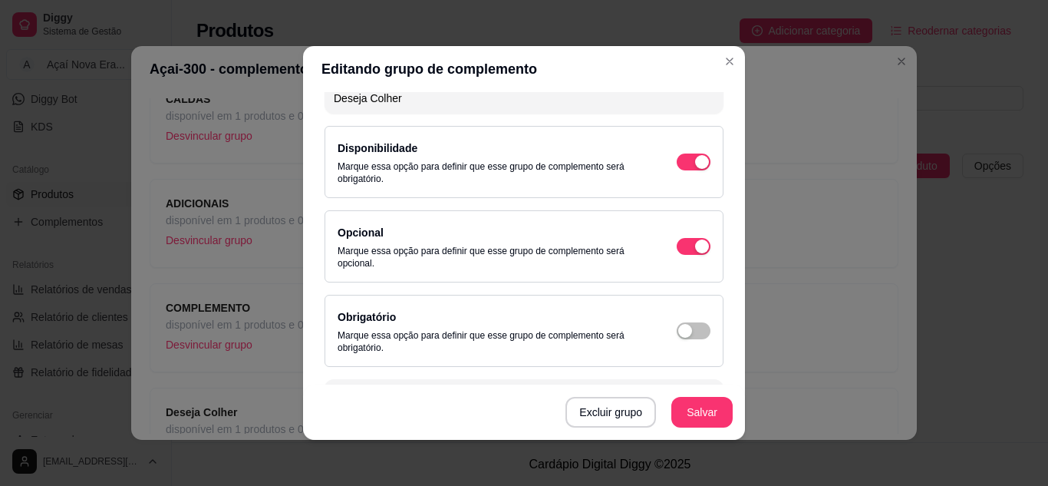
scroll to position [97, 0]
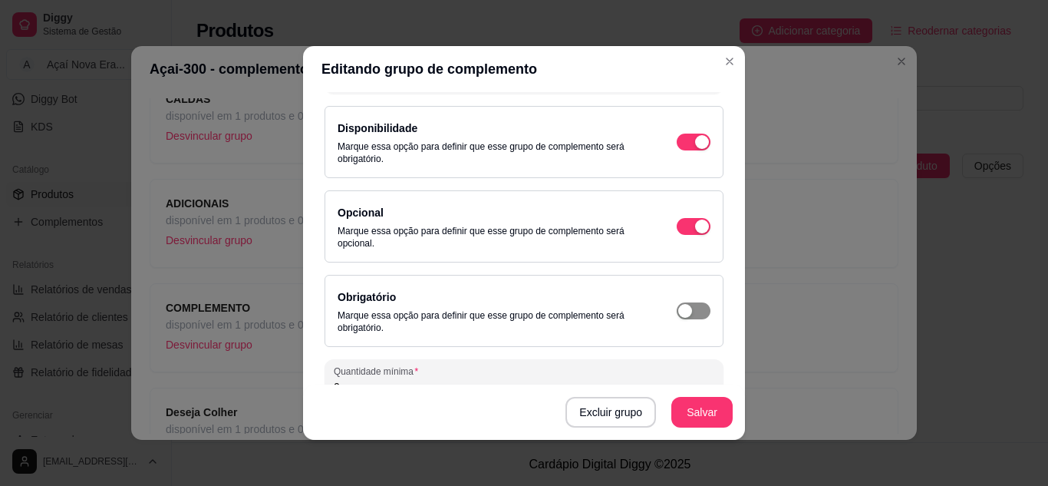
click at [695, 149] on div "button" at bounding box center [702, 142] width 14 height 14
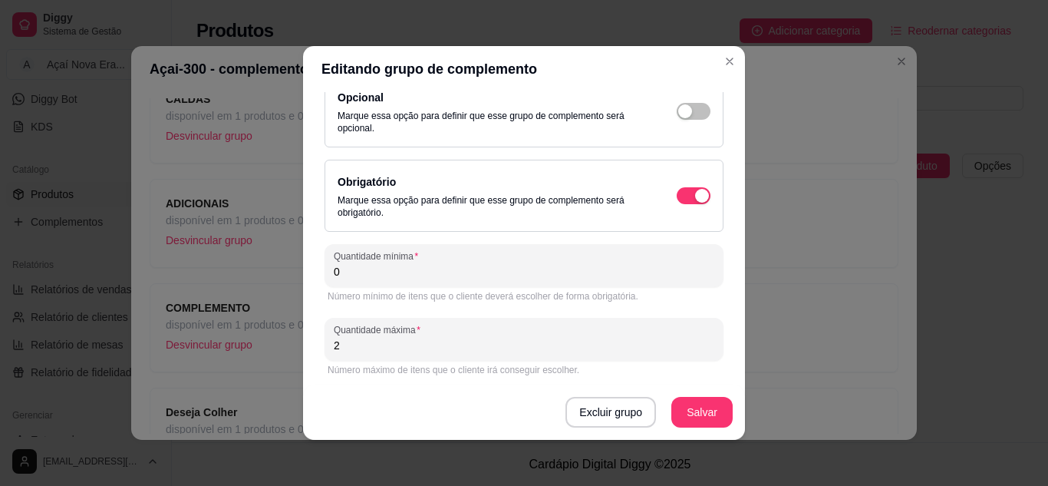
scroll to position [216, 0]
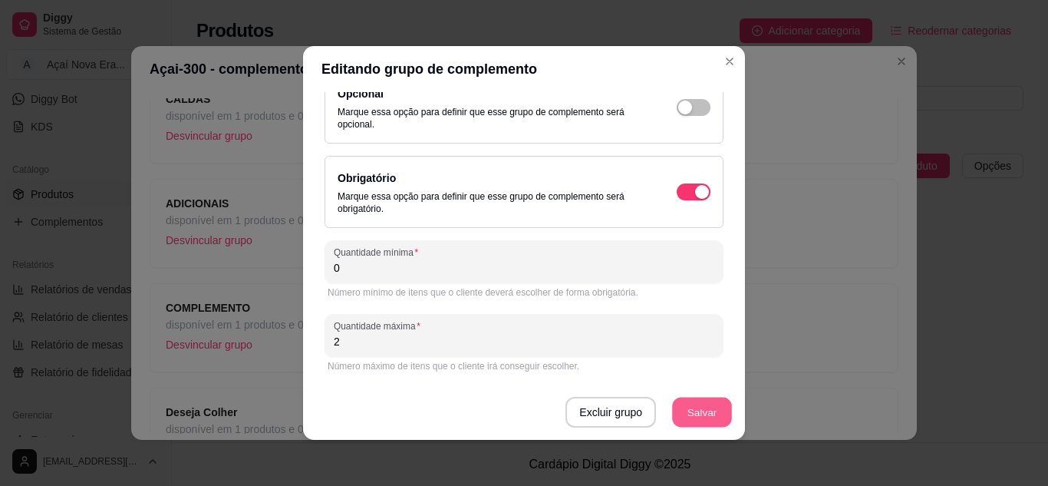
click at [702, 422] on button "Salvar" at bounding box center [702, 412] width 60 height 30
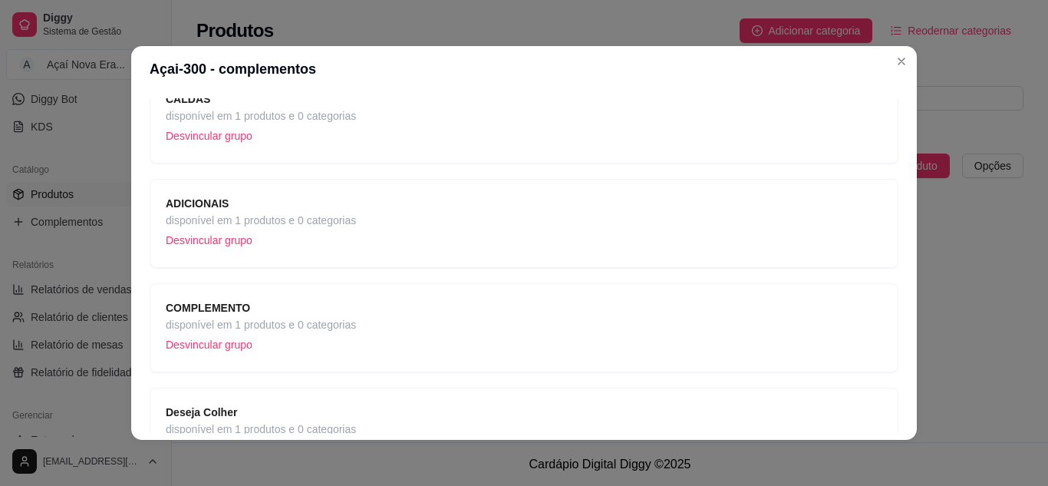
click at [418, 313] on div "COMPLEMENTO disponível em 1 produtos e 0 categorias Desvincular grupo" at bounding box center [524, 327] width 717 height 57
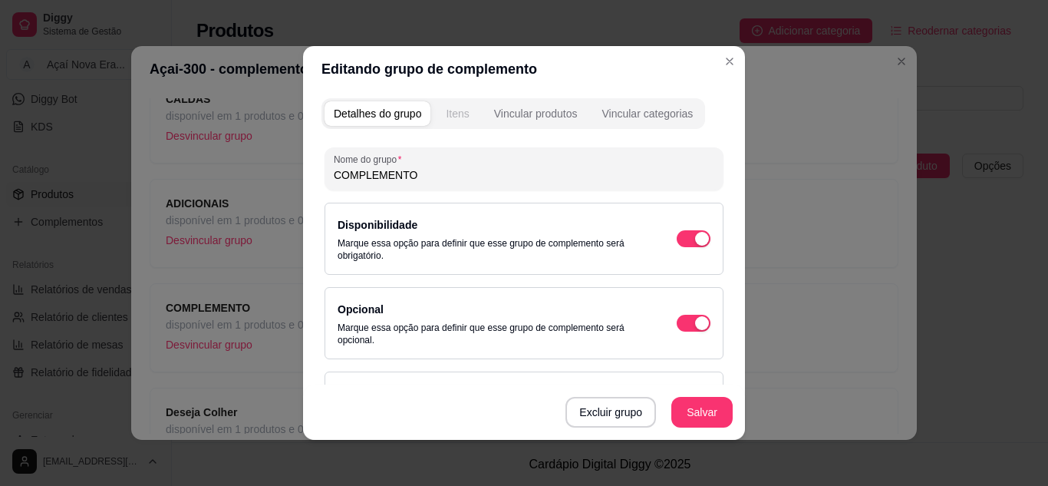
click at [460, 110] on div "Itens" at bounding box center [457, 113] width 23 height 15
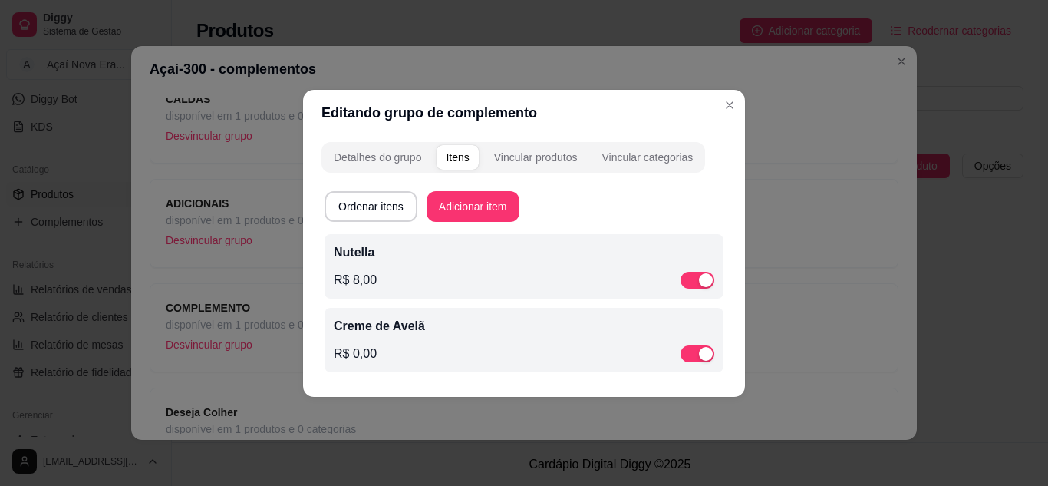
click at [408, 334] on p "Creme de Avelã" at bounding box center [524, 326] width 381 height 18
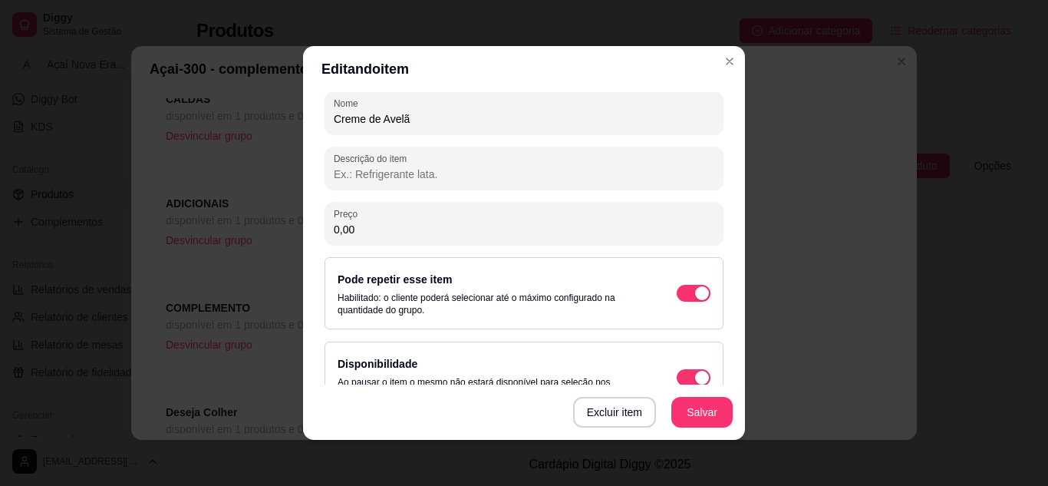
scroll to position [234, 0]
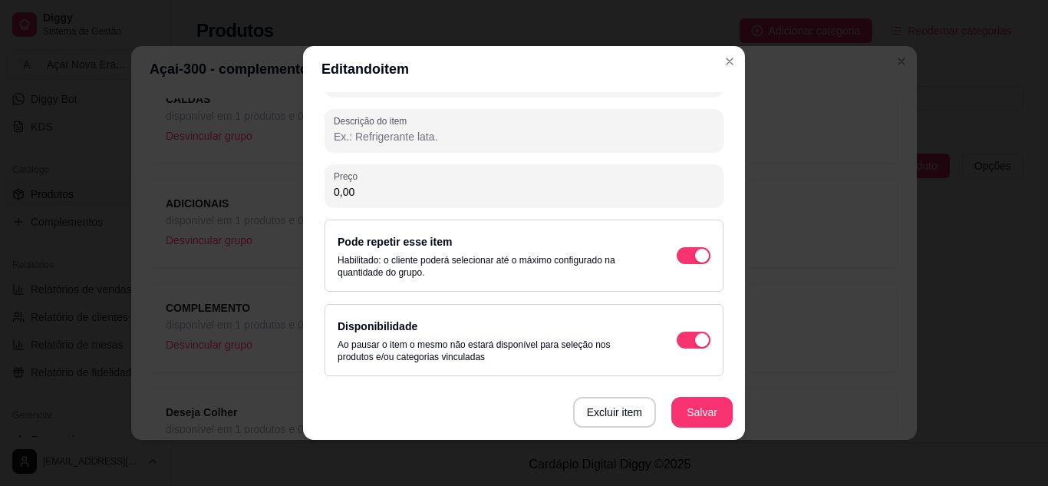
click at [437, 196] on input "0,00" at bounding box center [524, 191] width 381 height 15
type input "5,00"
click at [690, 414] on button "Salvar" at bounding box center [702, 412] width 60 height 30
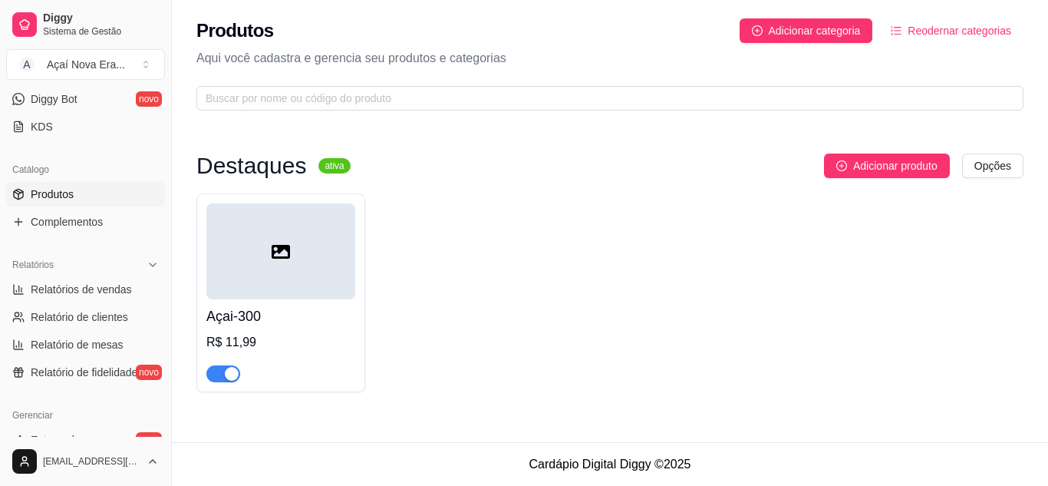
click at [267, 305] on h4 "Açai-300" at bounding box center [280, 315] width 149 height 21
click at [267, 305] on textarea "Açaí-300-1fruta-3adicionais-1calda" at bounding box center [438, 323] width 583 height 58
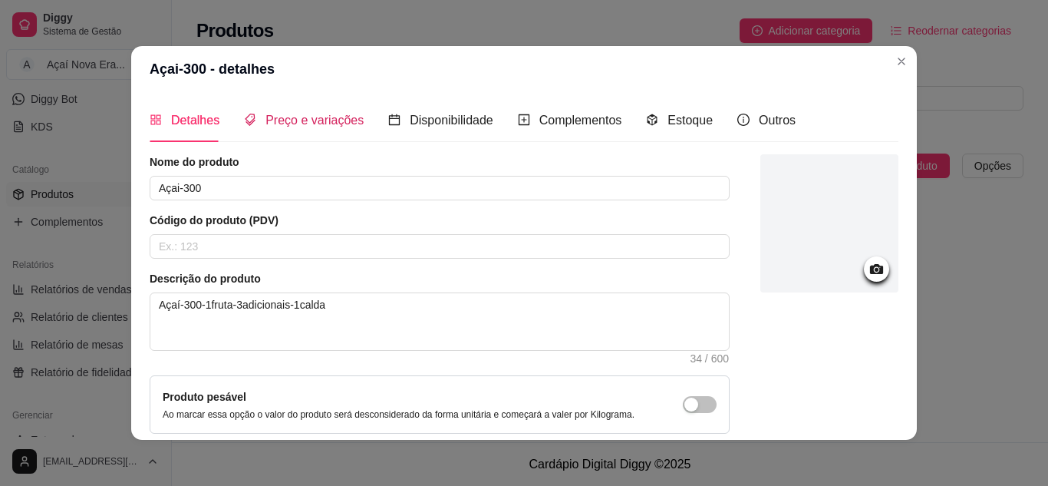
click at [329, 126] on span "Preço e variações" at bounding box center [314, 120] width 98 height 13
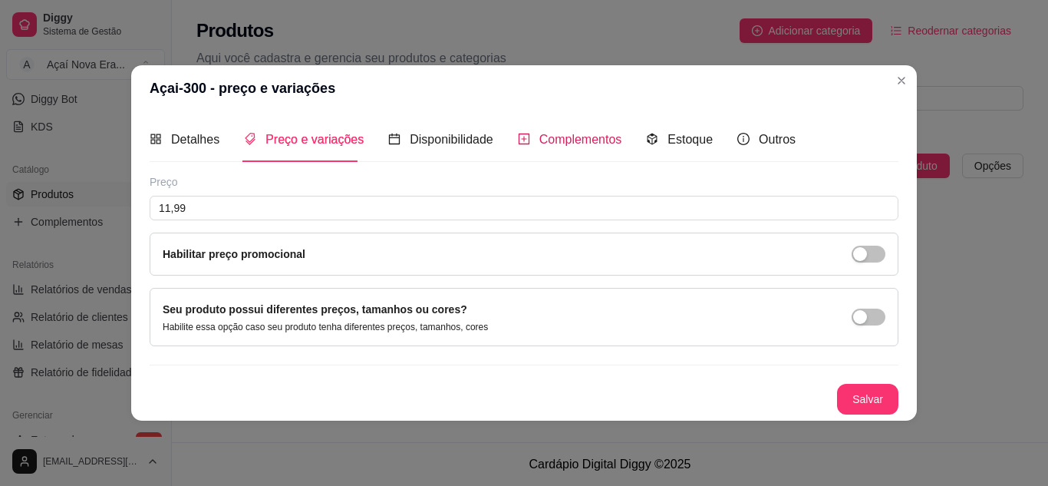
click at [555, 133] on span "Complementos" at bounding box center [580, 139] width 83 height 13
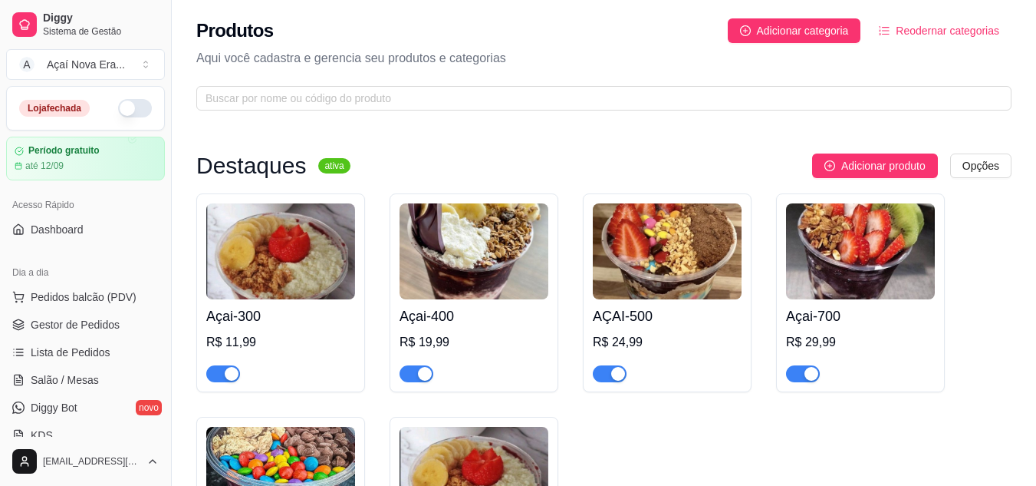
click at [288, 279] on img at bounding box center [280, 251] width 149 height 96
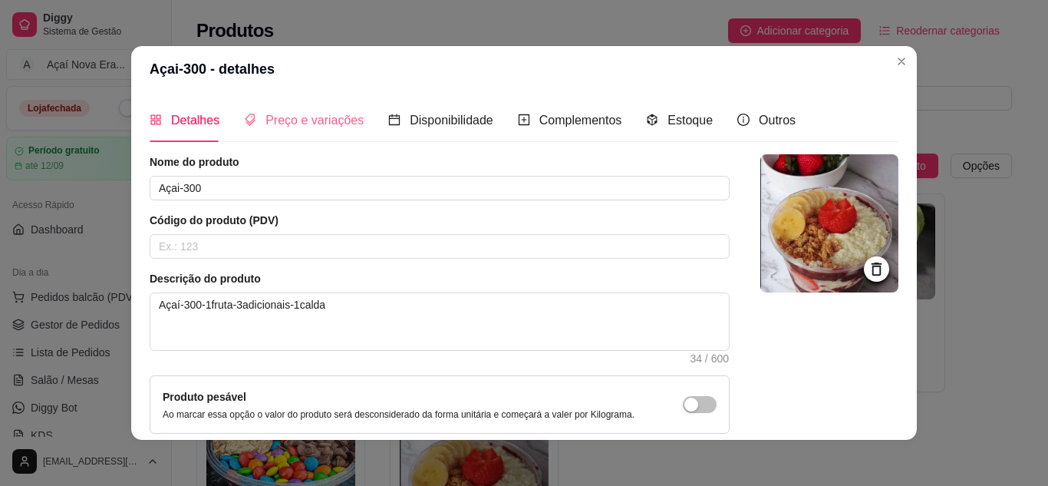
click at [296, 133] on div "Preço e variações" at bounding box center [304, 120] width 120 height 44
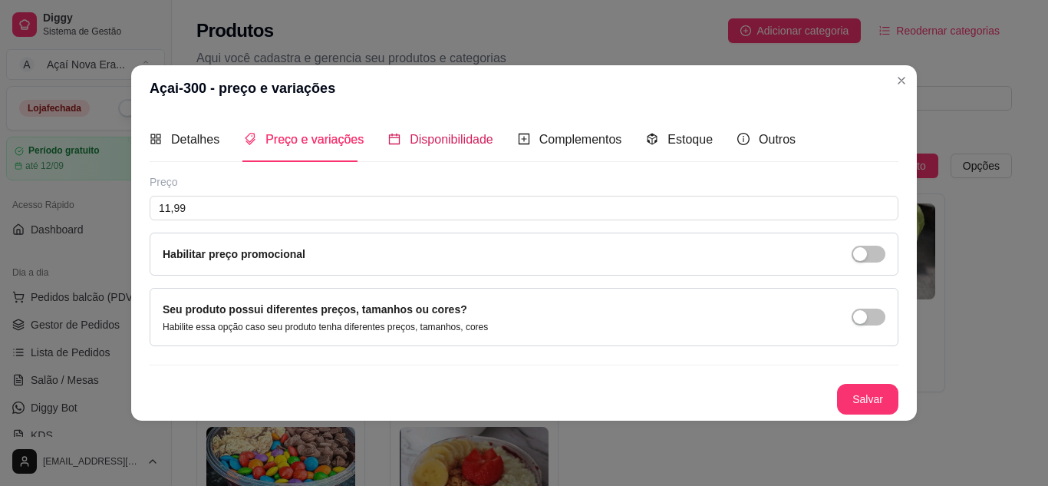
click at [434, 133] on span "Disponibilidade" at bounding box center [452, 139] width 84 height 13
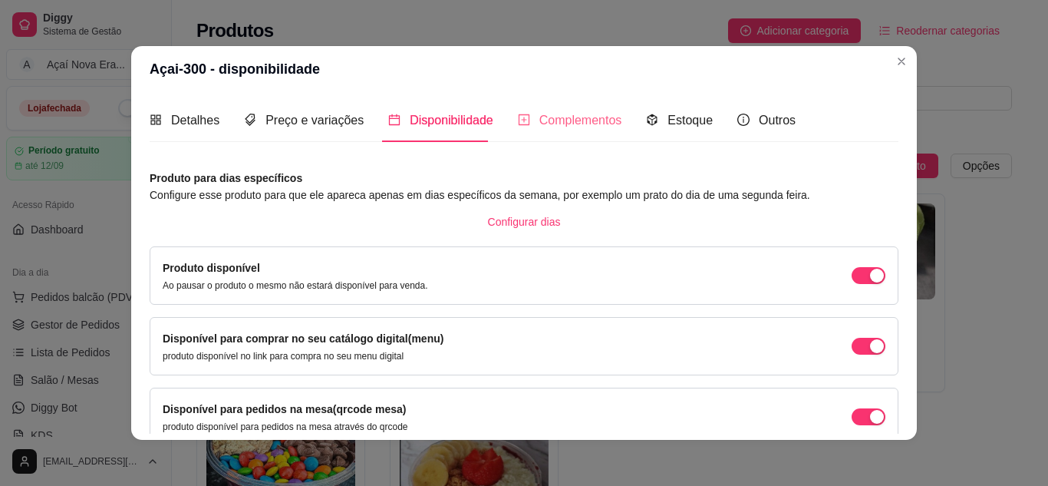
click at [591, 106] on div "Complementos" at bounding box center [570, 120] width 104 height 44
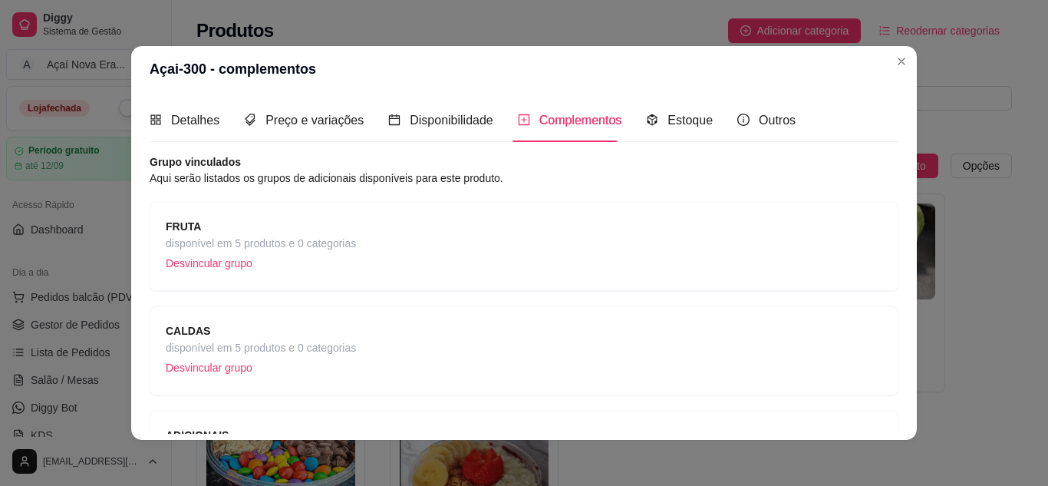
click at [479, 222] on div "FRUTA disponível em 5 produtos e 0 categorias Desvincular grupo" at bounding box center [524, 246] width 717 height 57
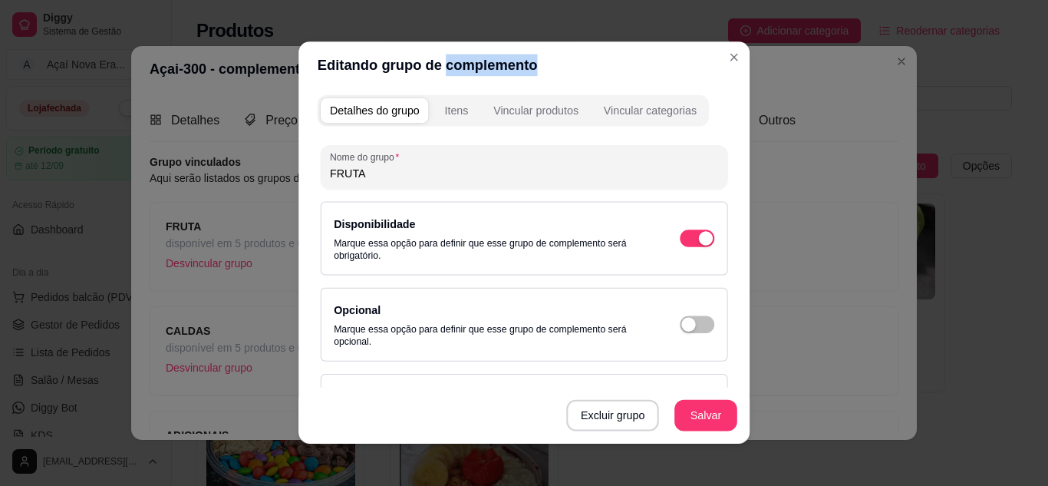
click at [479, 222] on section "Editando grupo de complemento Detalhes do grupo Itens Vincular produtos Vincula…" at bounding box center [523, 243] width 451 height 402
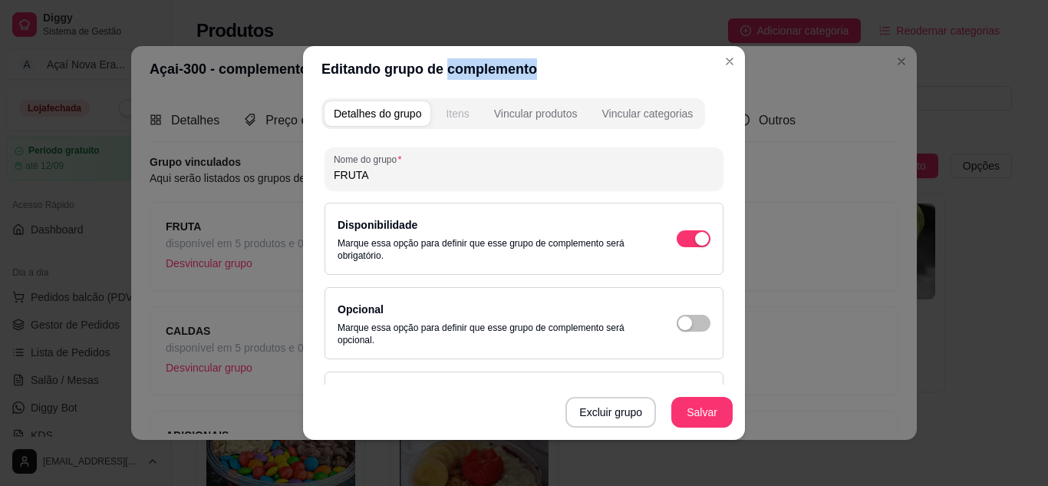
click at [459, 117] on div "Itens" at bounding box center [457, 113] width 23 height 15
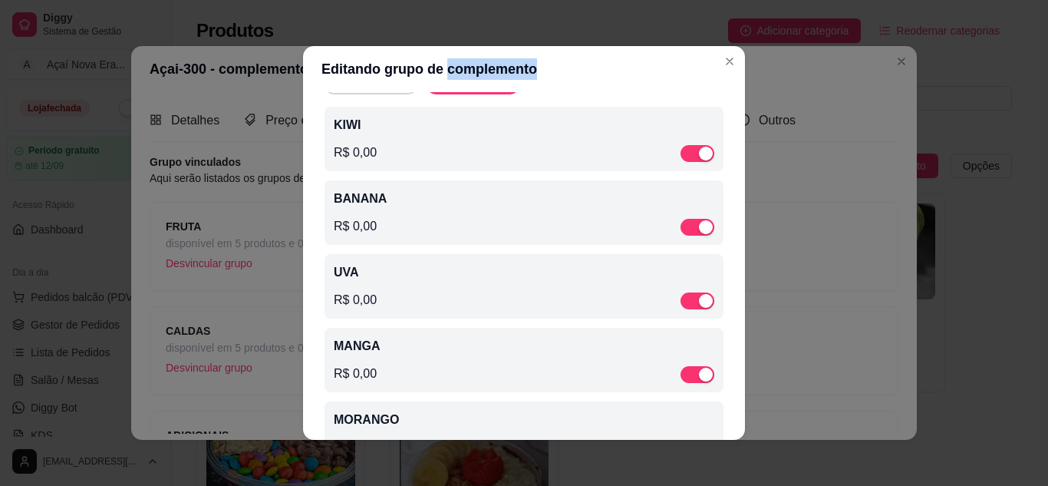
scroll to position [85, 0]
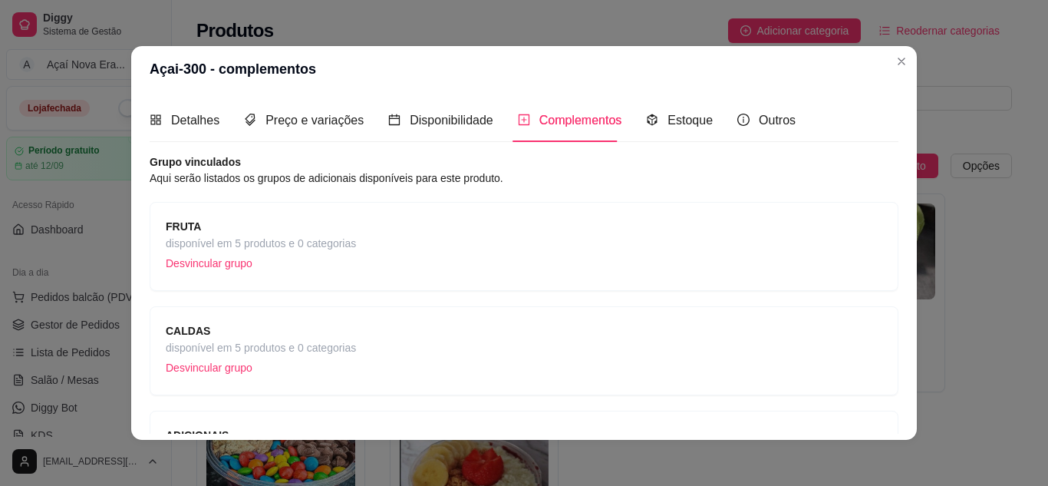
click at [336, 364] on p "Desvincular grupo" at bounding box center [261, 367] width 190 height 23
click at [407, 362] on div "CALDAS disponível em 5 produtos e 0 categorias Desvincular grupo" at bounding box center [524, 350] width 717 height 57
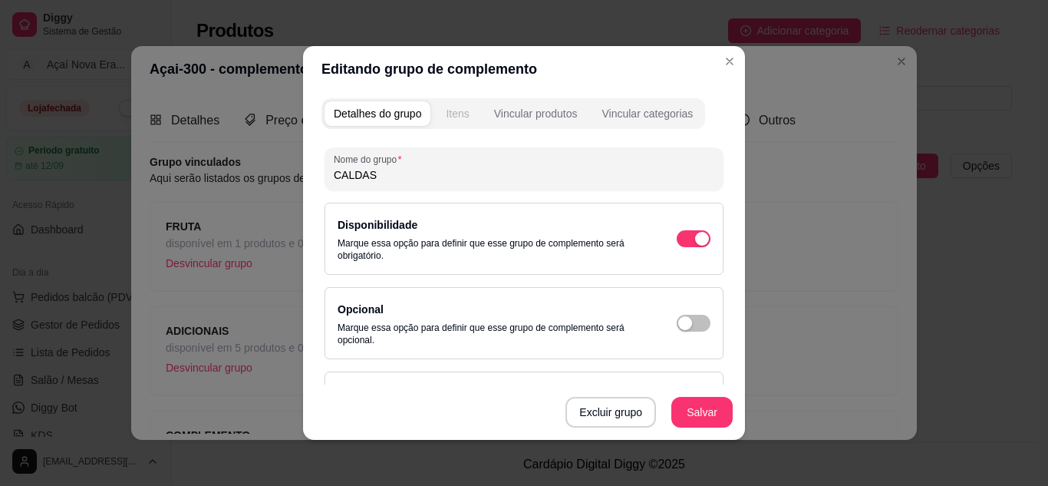
click at [451, 115] on div "Itens" at bounding box center [457, 113] width 23 height 15
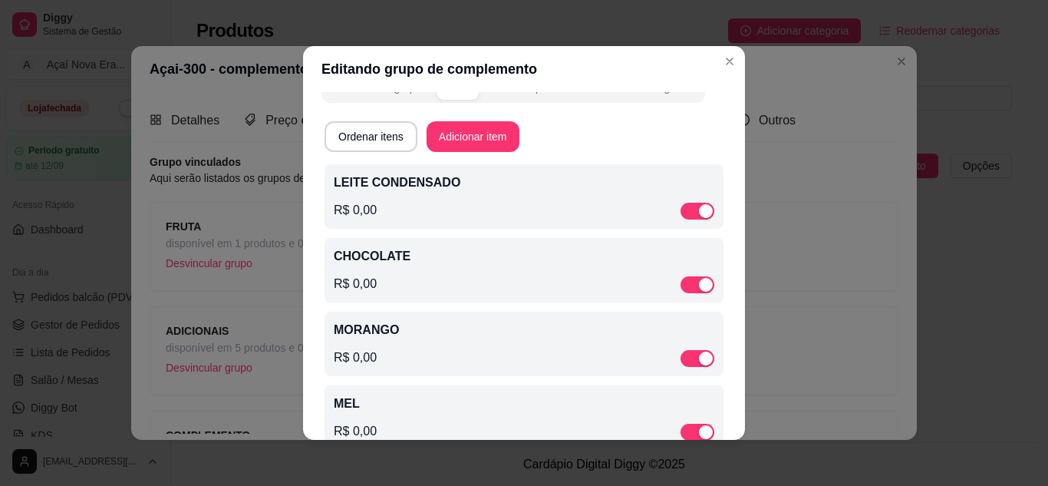
scroll to position [30, 0]
